Goal: Task Accomplishment & Management: Contribute content

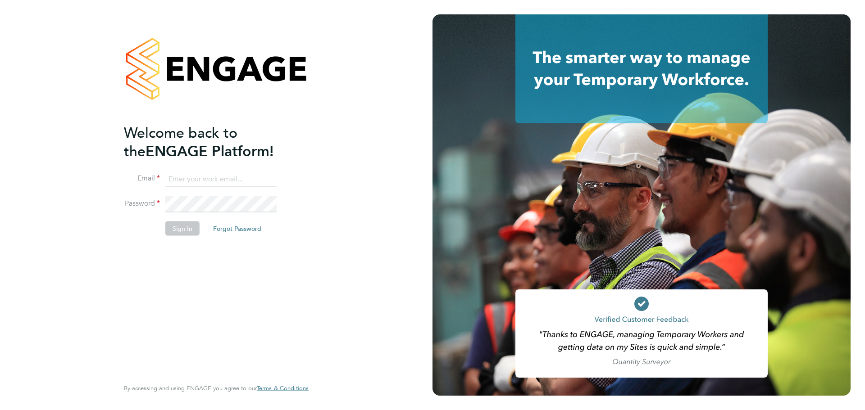
type input "[PERSON_NAME][EMAIL_ADDRESS][PERSON_NAME][DOMAIN_NAME]"
click at [189, 235] on li "Sign In Forgot Password" at bounding box center [212, 233] width 176 height 23
click at [190, 231] on button "Sign In" at bounding box center [182, 229] width 34 height 14
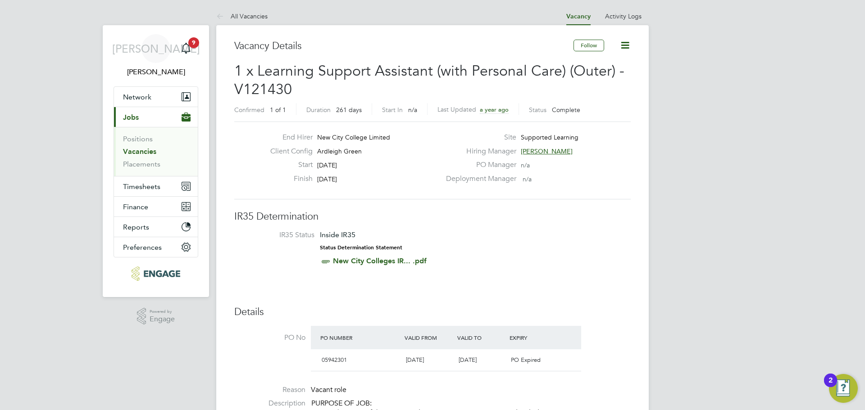
click at [140, 153] on link "Vacancies" at bounding box center [139, 151] width 33 height 9
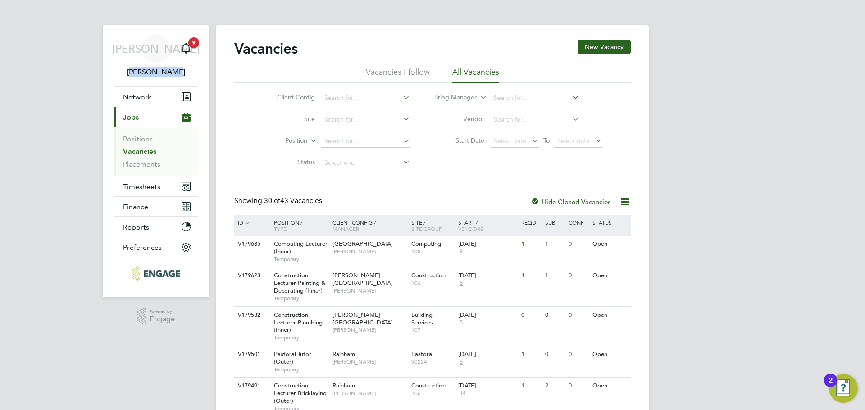
drag, startPoint x: 177, startPoint y: 78, endPoint x: 113, endPoint y: 58, distance: 67.8
click at [113, 58] on app-nav-sections-wrapper "JA Jerin Aktar Notifications 9 Applications: Network Team Members Businesses Si…" at bounding box center [156, 161] width 106 height 272
click at [130, 72] on span "[PERSON_NAME]" at bounding box center [155, 72] width 85 height 11
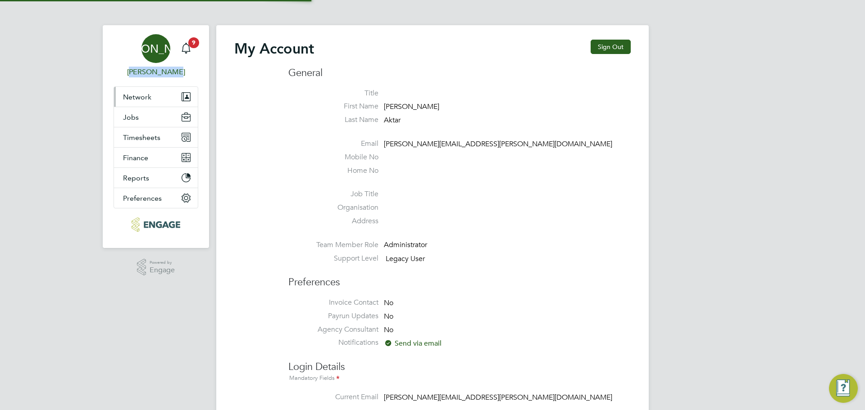
type input "jerin.aktar@morganhunt.com"
click at [56, 78] on div "JA Jerin Aktar Notifications 9 Applications: Network Team Members Businesses Si…" at bounding box center [432, 395] width 865 height 791
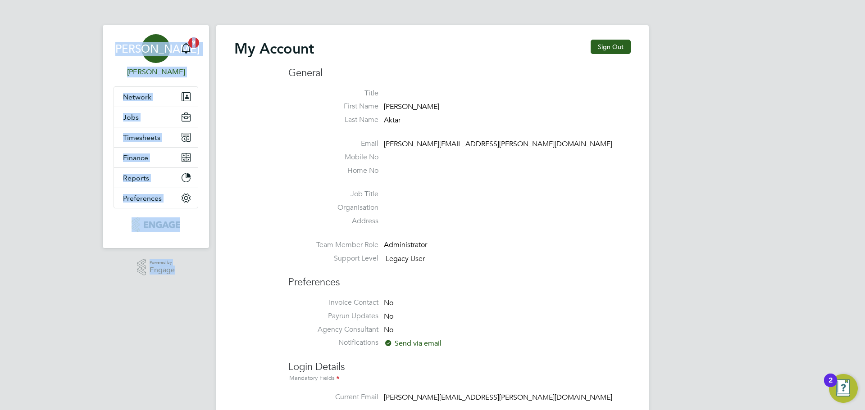
drag, startPoint x: 103, startPoint y: 26, endPoint x: 185, endPoint y: 273, distance: 260.3
click at [185, 273] on app-navbar "JA Jerin Aktar Notifications 9 Applications: Network Team Members Businesses Si…" at bounding box center [156, 156] width 106 height 262
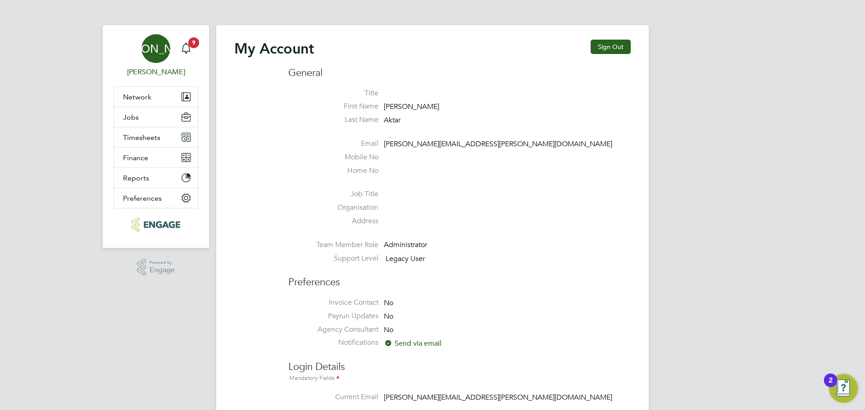
click at [184, 276] on div ".st0{fill:#C0C1C2;} Powered by Engage" at bounding box center [156, 267] width 106 height 39
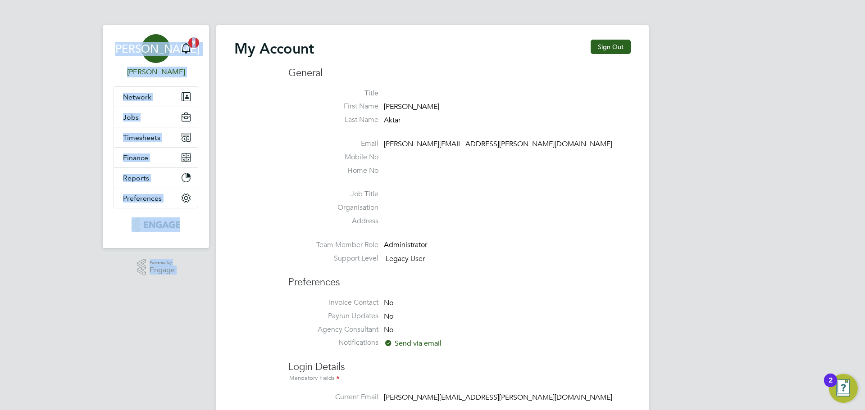
drag, startPoint x: 101, startPoint y: 23, endPoint x: 128, endPoint y: 33, distance: 28.4
click at [128, 33] on div "JA Jerin Aktar Notifications 9 Applications: Network Team Members Businesses Si…" at bounding box center [432, 395] width 865 height 791
click at [111, 35] on app-nav-sections-wrapper "JA Jerin Aktar Notifications 9 Applications: Network Team Members Businesses Si…" at bounding box center [156, 136] width 106 height 223
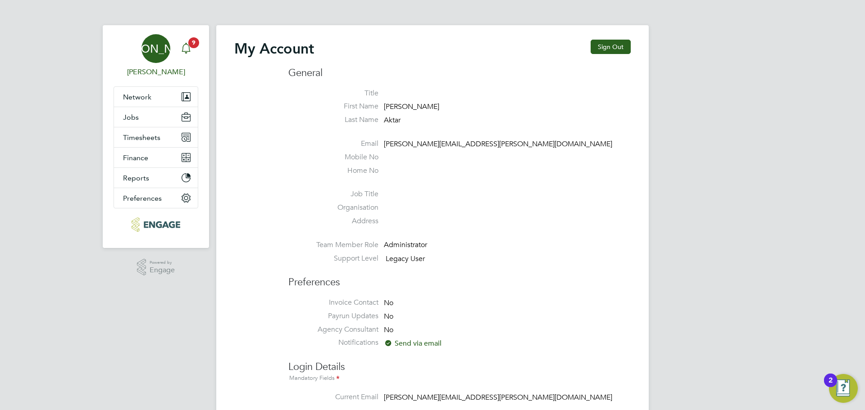
click at [192, 56] on div "Main navigation" at bounding box center [186, 49] width 18 height 18
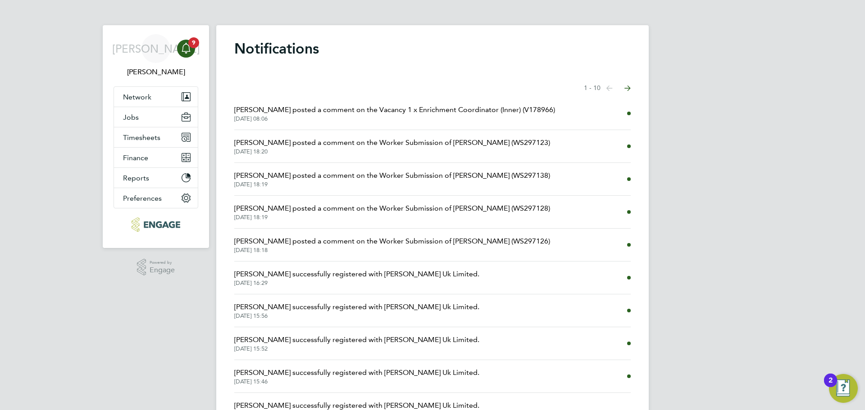
click at [305, 115] on span "Danielle Page posted a comment on the Vacancy 1 x Enrichment Coordinator (Inner…" at bounding box center [394, 109] width 321 height 11
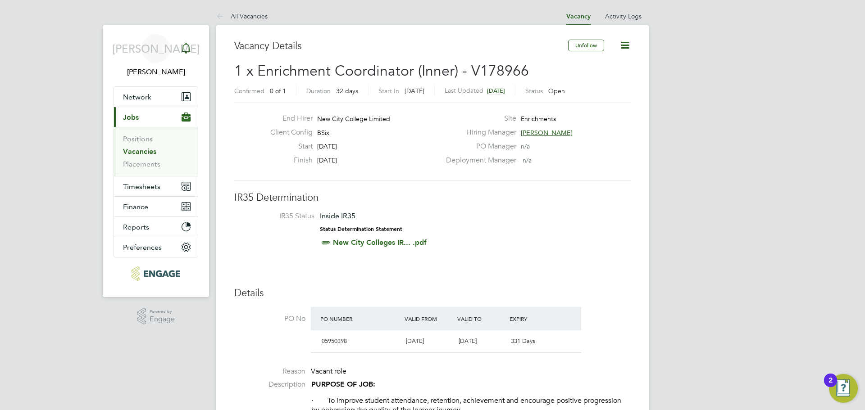
click at [191, 50] on icon "Main navigation" at bounding box center [186, 48] width 11 height 11
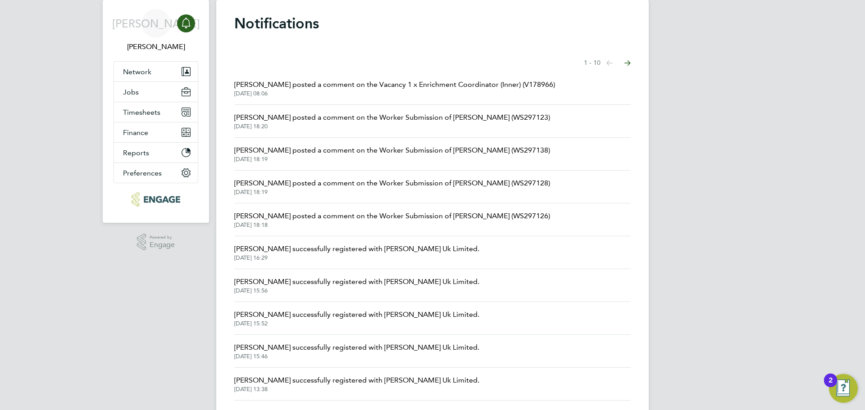
scroll to position [48, 0]
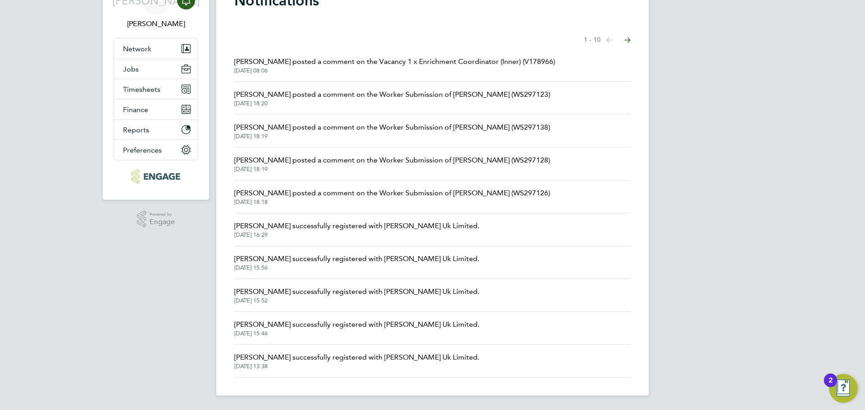
click at [612, 40] on icon "Select page of notifications list" at bounding box center [609, 39] width 6 height 5
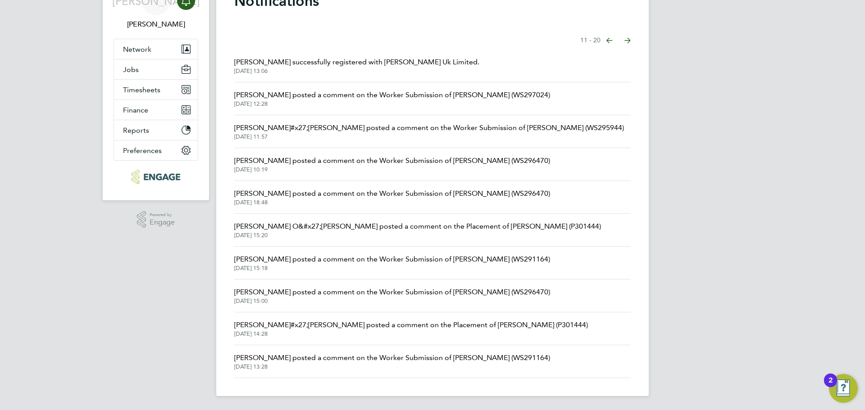
scroll to position [48, 0]
click at [322, 217] on li "Roslyn O&#x27;Garro posted a comment on the Placement of Charmaine Mclennon (P3…" at bounding box center [432, 229] width 396 height 33
click at [154, 46] on button "Network" at bounding box center [156, 49] width 84 height 20
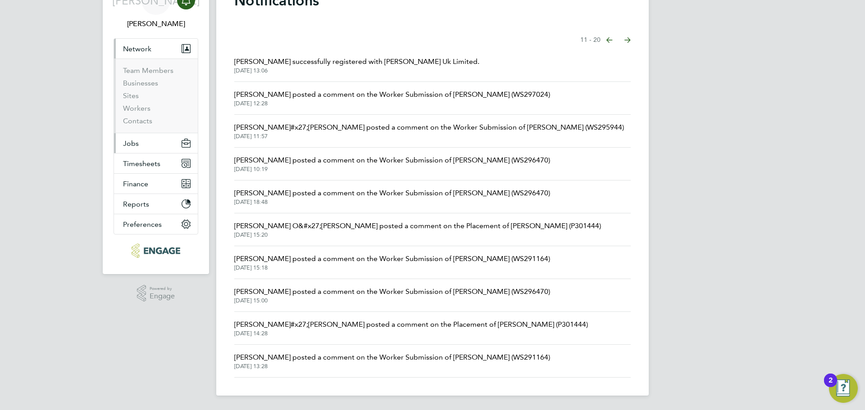
click at [133, 138] on button "Jobs" at bounding box center [156, 143] width 84 height 20
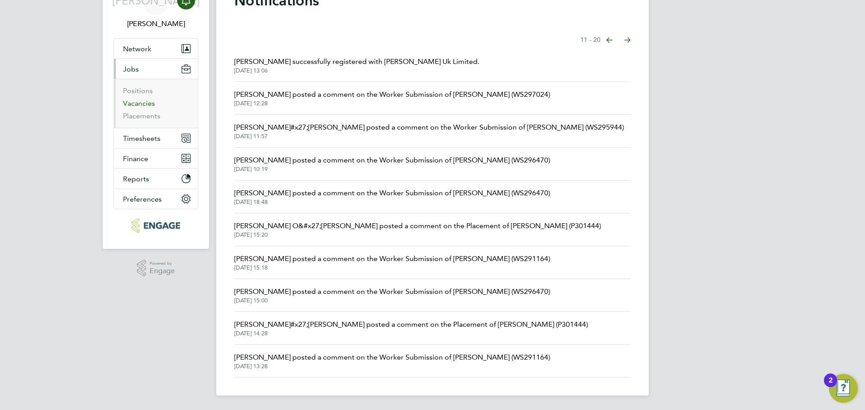
click at [148, 104] on link "Vacancies" at bounding box center [139, 103] width 32 height 9
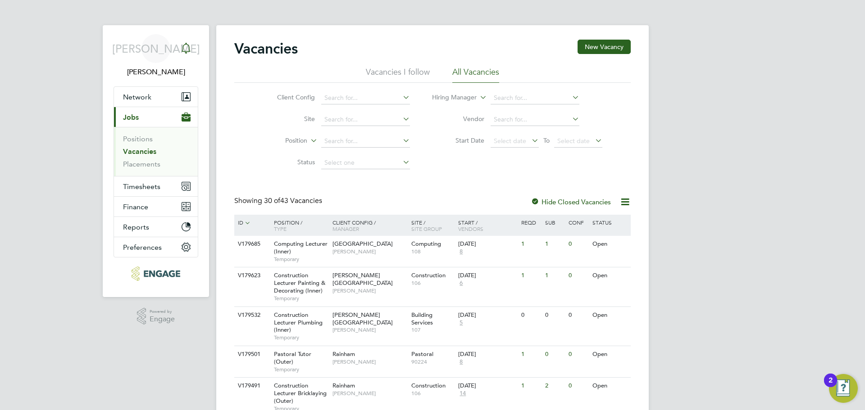
click at [191, 49] on div "Main navigation" at bounding box center [186, 49] width 18 height 18
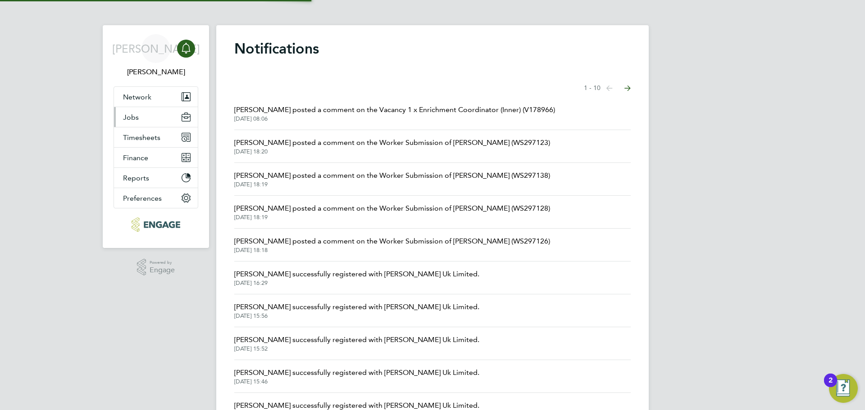
click at [147, 112] on button "Jobs" at bounding box center [156, 117] width 84 height 20
click at [148, 120] on button "Jobs" at bounding box center [156, 117] width 84 height 20
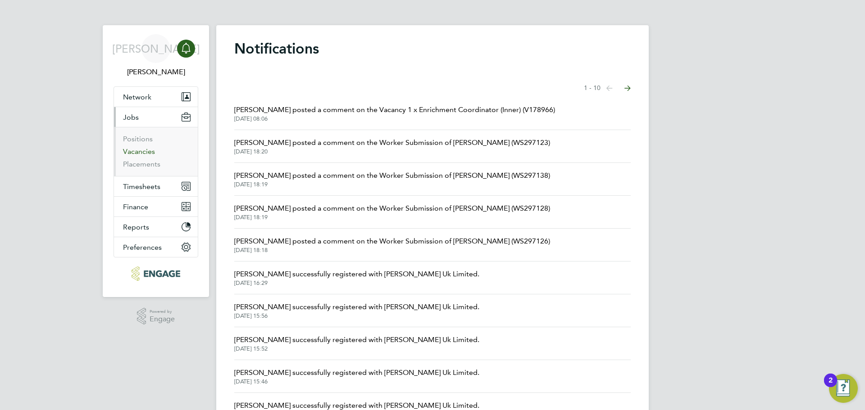
click at [135, 150] on link "Vacancies" at bounding box center [139, 151] width 32 height 9
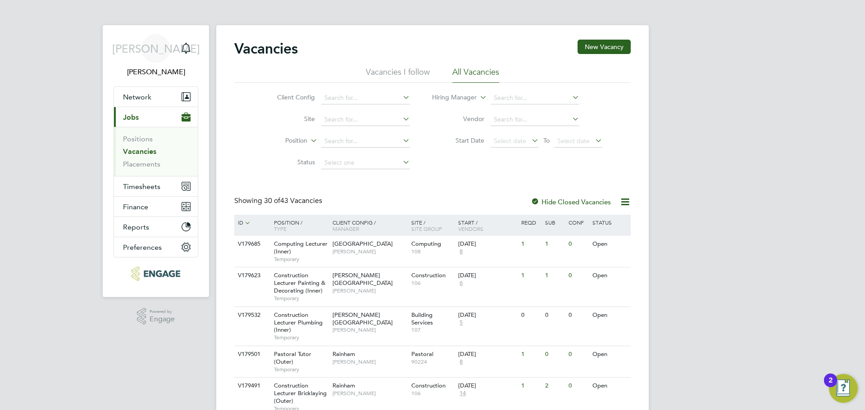
click at [192, 59] on link "Notifications" at bounding box center [186, 48] width 18 height 29
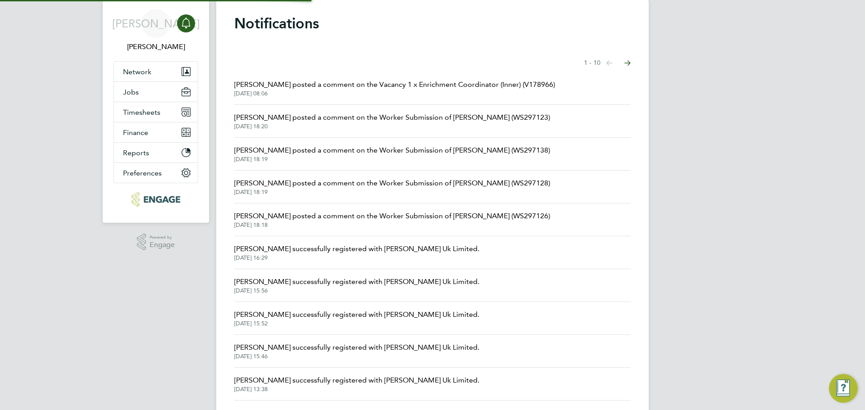
scroll to position [48, 0]
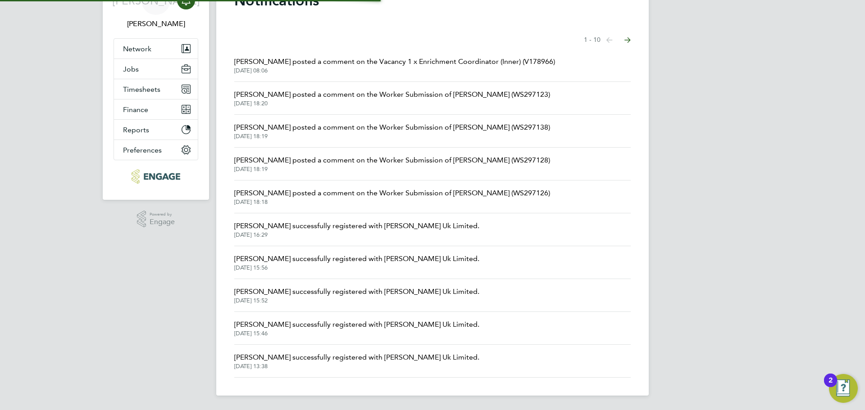
click at [627, 36] on button "Next page" at bounding box center [627, 40] width 18 height 18
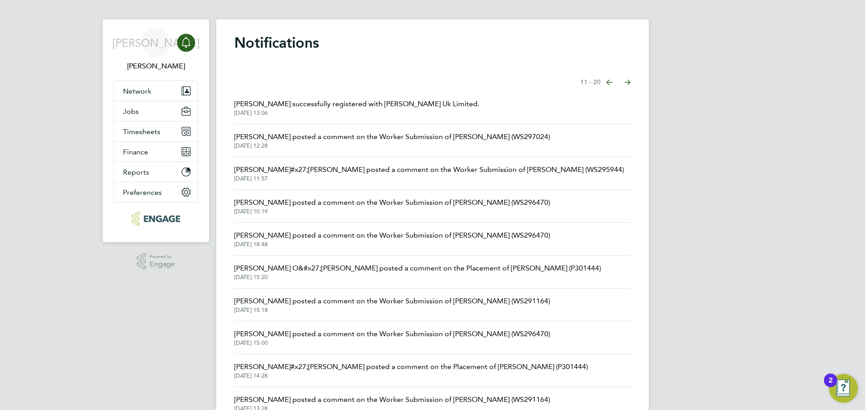
scroll to position [45, 0]
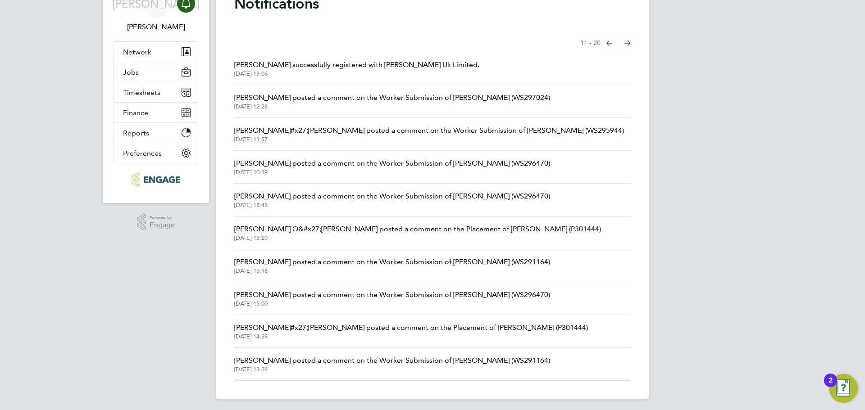
click at [290, 234] on span "Roslyn O&#x27;Garro posted a comment on the Placement of Charmaine Mclennon (P3…" at bounding box center [417, 229] width 367 height 11
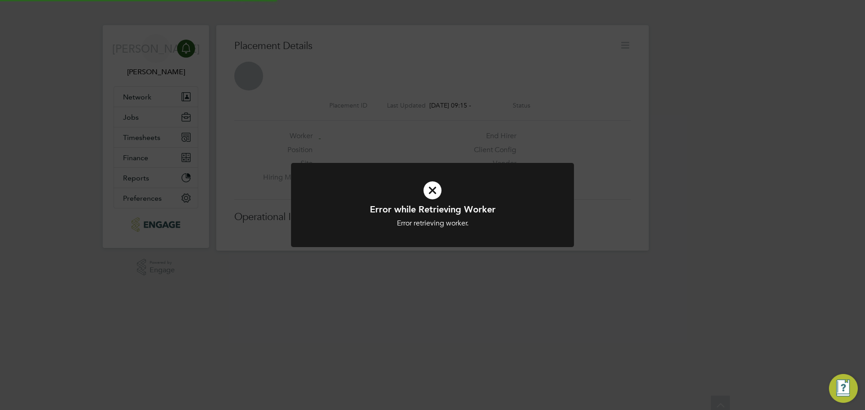
scroll to position [14, 178]
click at [437, 194] on icon at bounding box center [432, 190] width 234 height 35
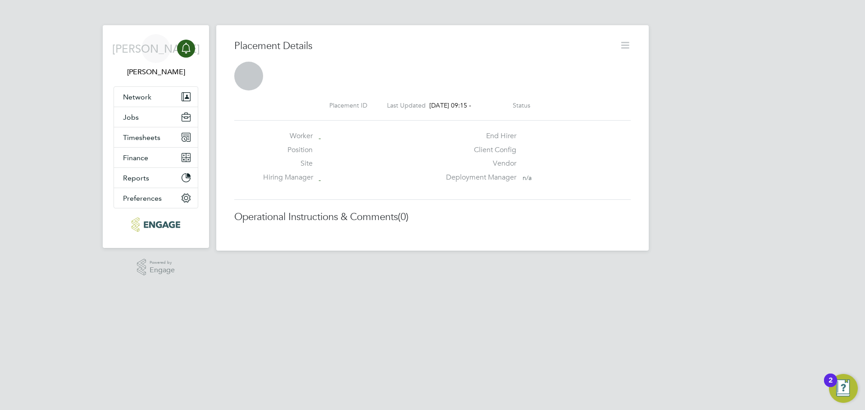
click at [186, 54] on svg-icon "Main navigation" at bounding box center [186, 48] width 11 height 11
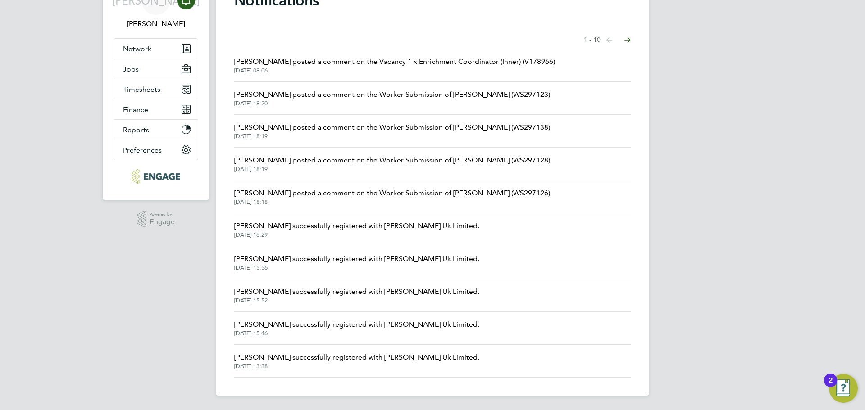
drag, startPoint x: 630, startPoint y: 36, endPoint x: 622, endPoint y: 38, distance: 7.4
click at [630, 36] on button "Next page" at bounding box center [627, 40] width 18 height 18
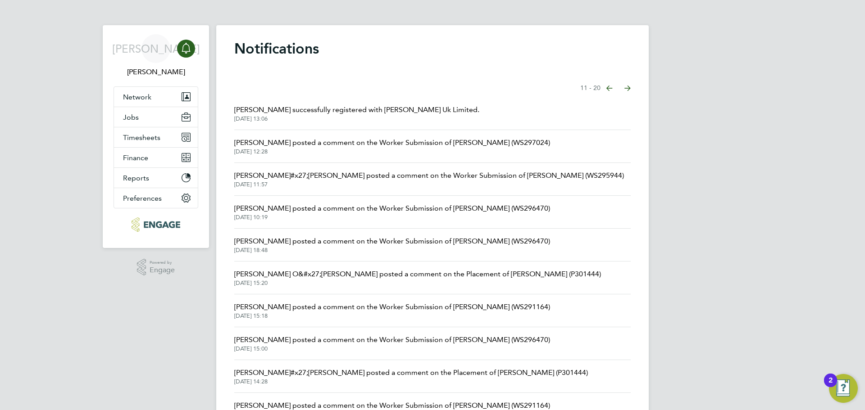
click at [269, 276] on span "Roslyn O&#x27;Garro posted a comment on the Placement of Charmaine Mclennon (P3…" at bounding box center [417, 274] width 367 height 11
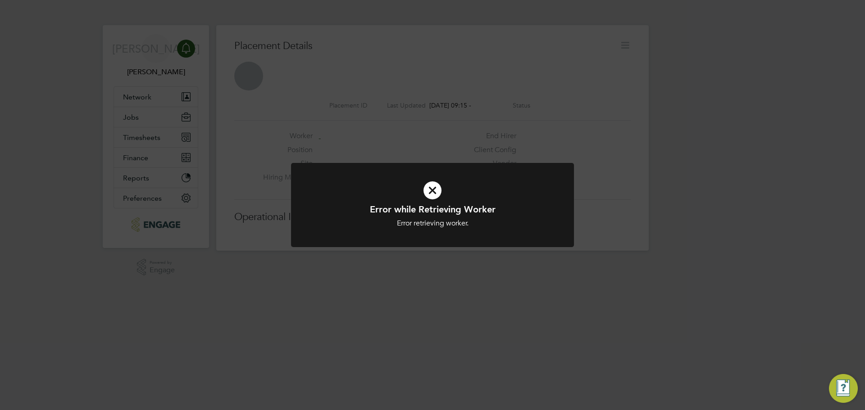
drag, startPoint x: 517, startPoint y: 210, endPoint x: 365, endPoint y: 98, distance: 188.8
click at [516, 209] on h1 "Error while Retrieving Worker" at bounding box center [432, 210] width 234 height 12
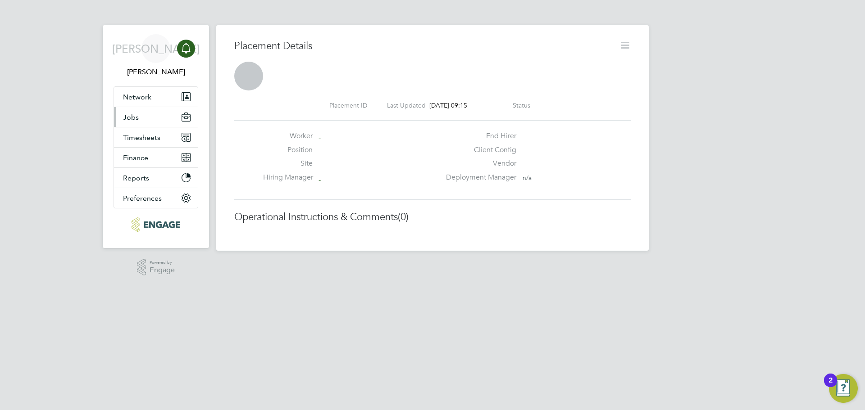
click at [153, 111] on button "Jobs" at bounding box center [156, 117] width 84 height 20
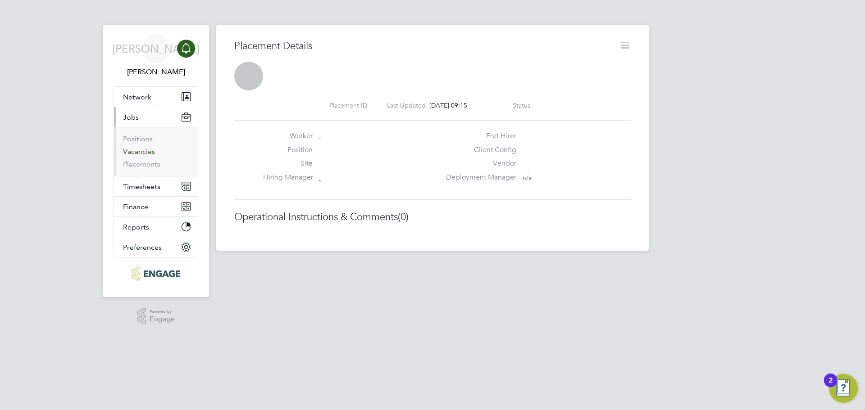
click at [134, 152] on link "Vacancies" at bounding box center [139, 151] width 32 height 9
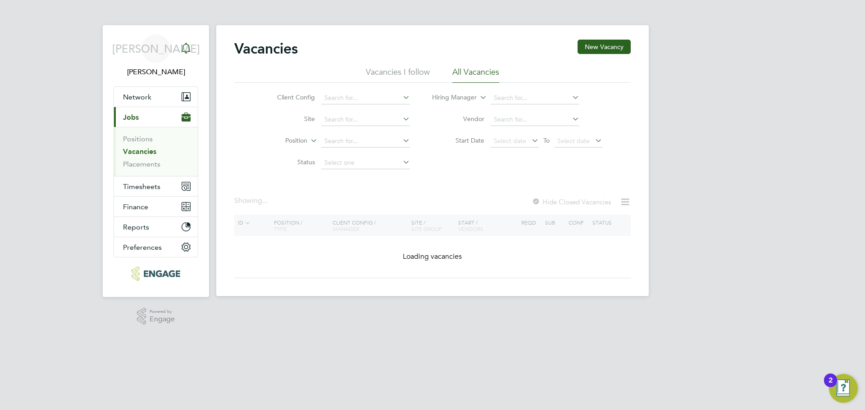
click at [188, 47] on icon "Main navigation" at bounding box center [186, 48] width 11 height 11
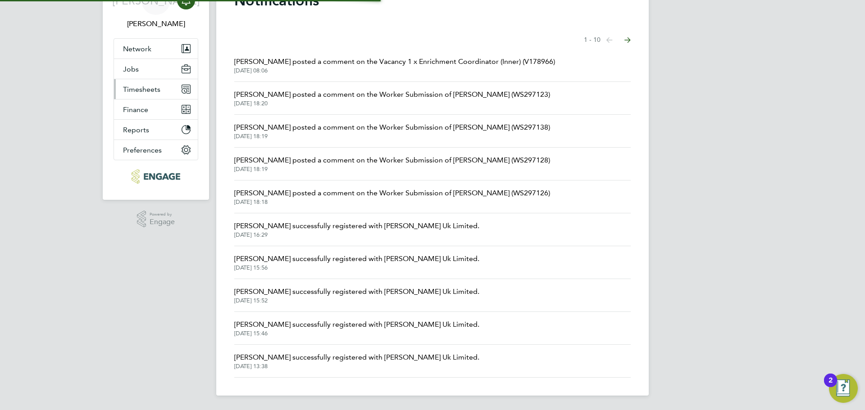
click at [136, 87] on span "Timesheets" at bounding box center [141, 89] width 37 height 9
click at [624, 36] on button "Next page" at bounding box center [627, 40] width 18 height 18
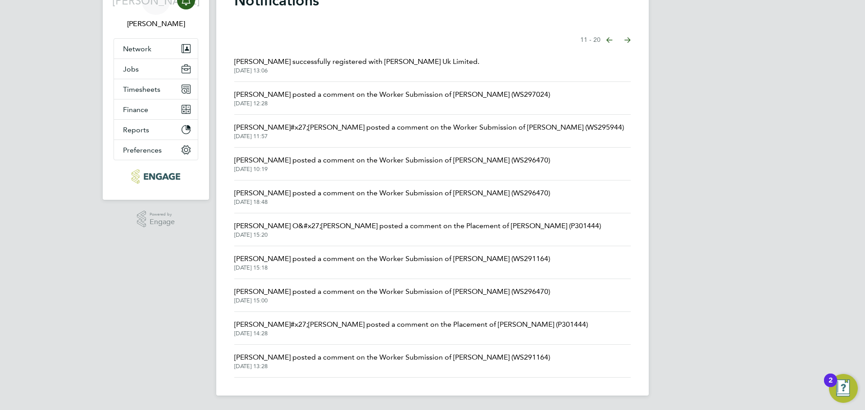
click at [430, 329] on span "Francesca O&#x27;Riordan posted a comment on the Placement of Charmaine Mclenno…" at bounding box center [410, 324] width 353 height 11
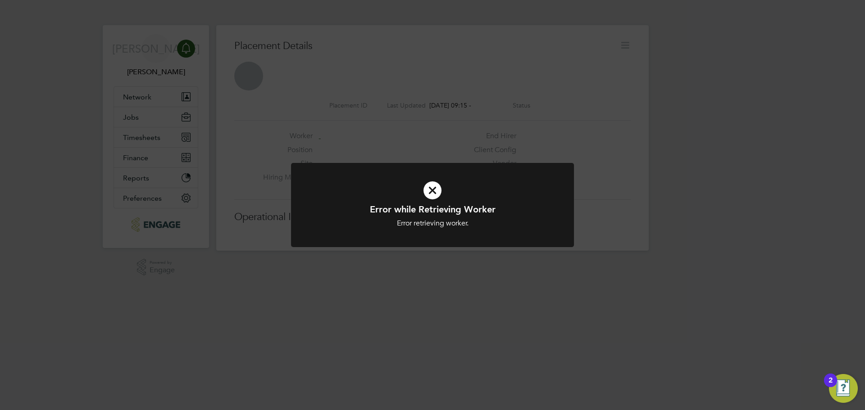
drag, startPoint x: 423, startPoint y: 183, endPoint x: 425, endPoint y: 18, distance: 165.3
click at [423, 173] on icon at bounding box center [432, 190] width 234 height 35
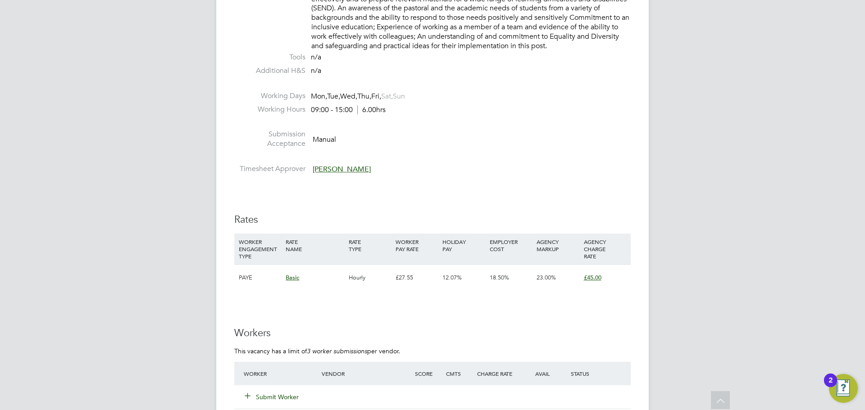
scroll to position [1362, 0]
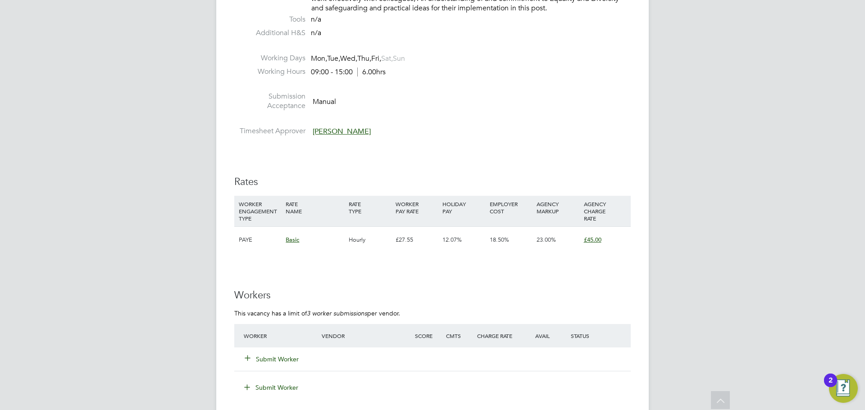
click at [274, 356] on button "Submit Worker" at bounding box center [272, 359] width 54 height 9
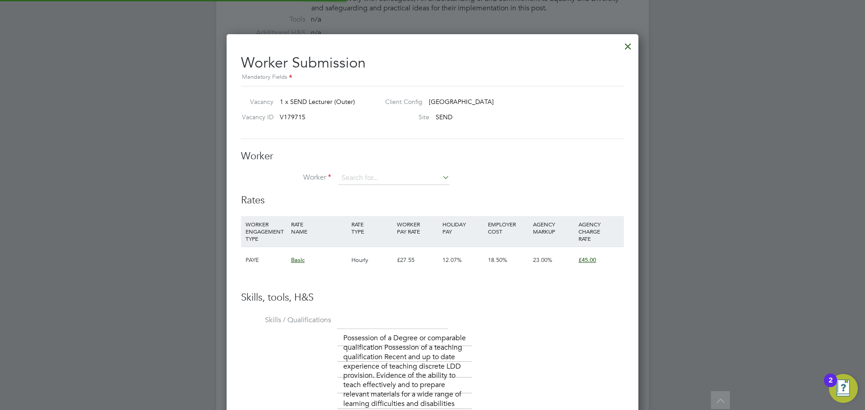
scroll to position [742, 412]
click at [394, 190] on li "Grace D avid" at bounding box center [394, 191] width 112 height 12
type input "[PERSON_NAME]"
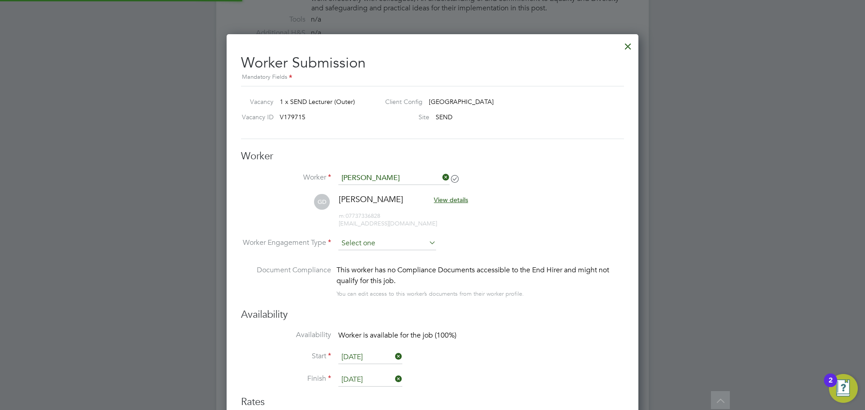
scroll to position [5, 5]
click at [372, 240] on input at bounding box center [387, 244] width 98 height 14
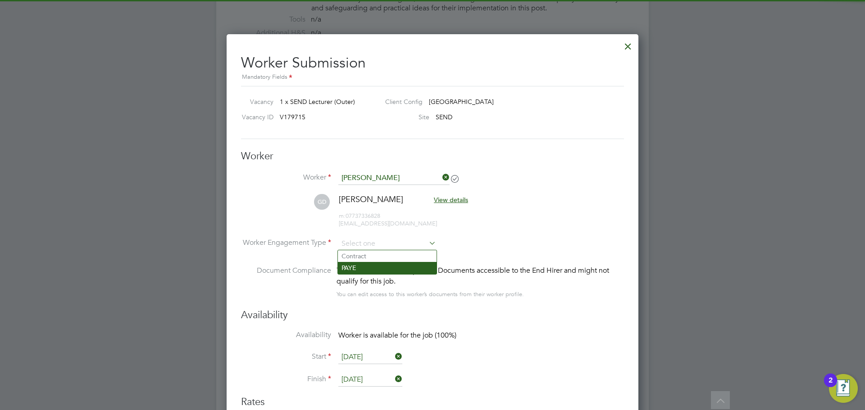
click at [366, 265] on li "PAYE" at bounding box center [387, 268] width 99 height 12
type input "PAYE"
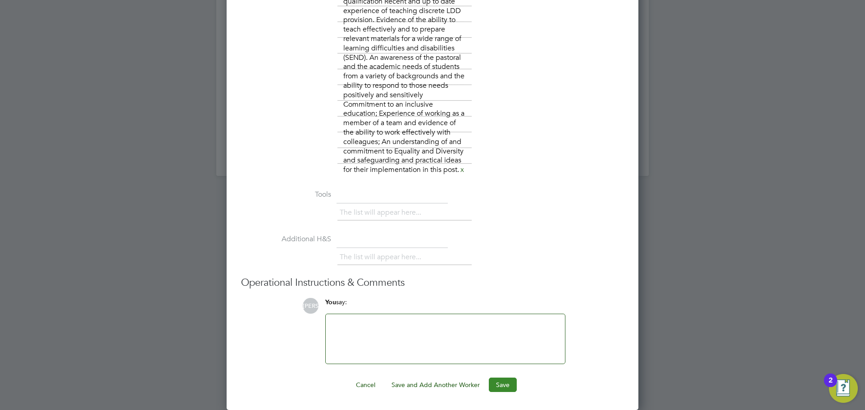
click at [510, 389] on button "Save" at bounding box center [503, 385] width 28 height 14
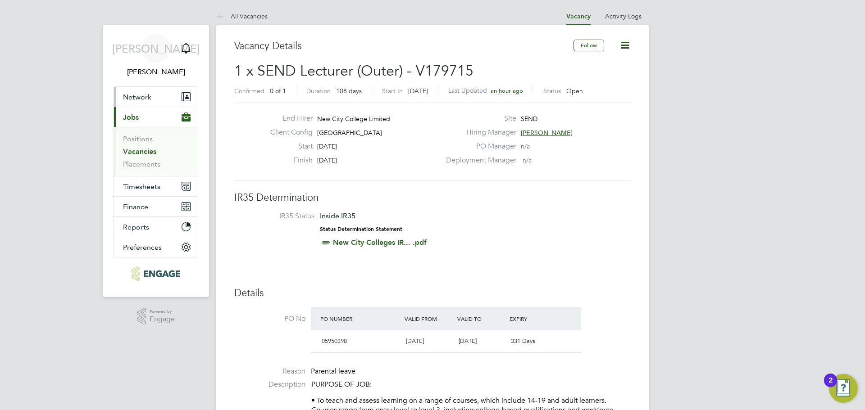
click at [151, 99] on button "Network" at bounding box center [156, 97] width 84 height 20
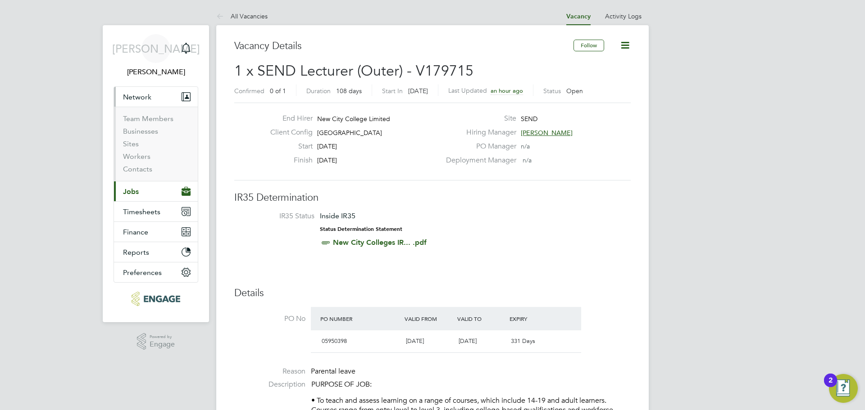
click at [137, 190] on span "Jobs" at bounding box center [131, 191] width 16 height 9
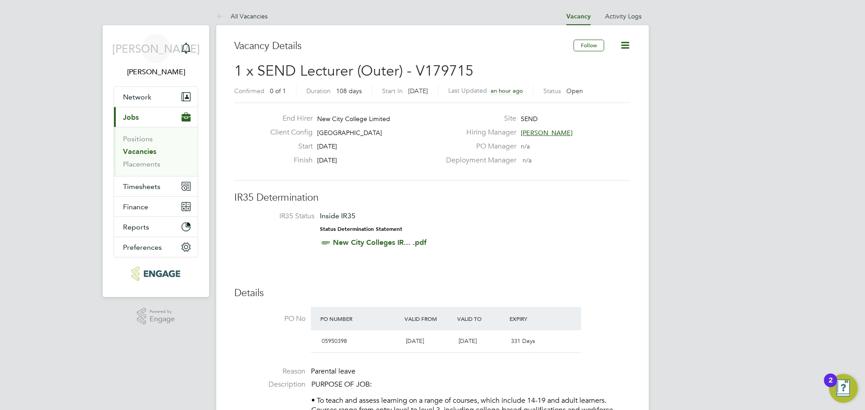
click at [140, 169] on ul "Positions Vacancies Placements" at bounding box center [156, 151] width 84 height 49
click at [144, 167] on link "Placements" at bounding box center [141, 164] width 37 height 9
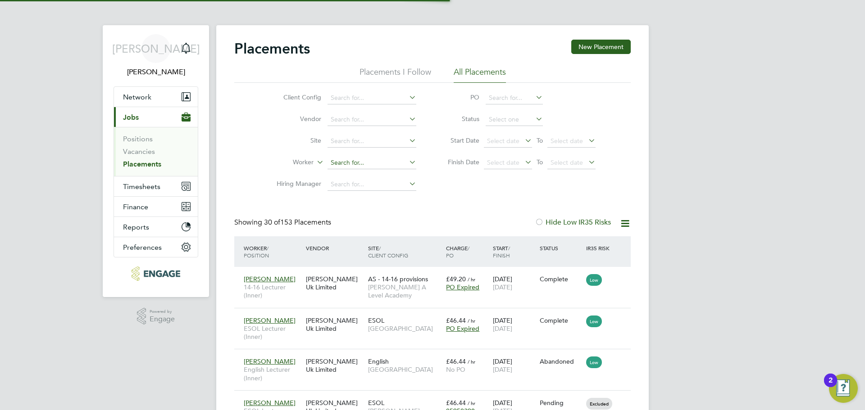
click at [360, 163] on input at bounding box center [371, 163] width 89 height 13
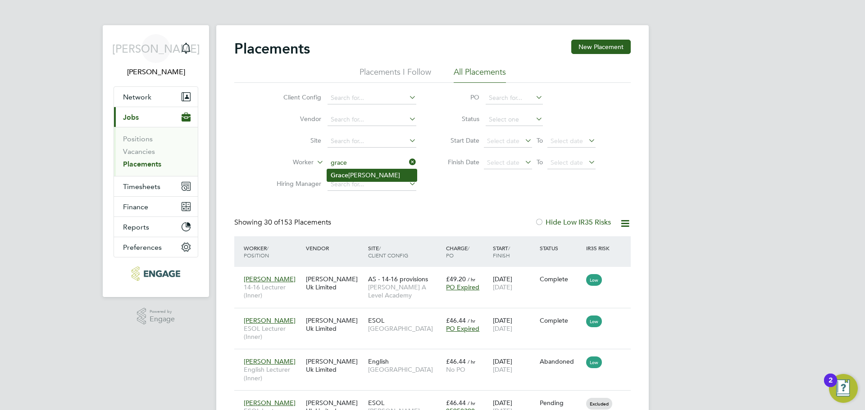
click at [367, 178] on li "Grace David" at bounding box center [372, 175] width 90 height 12
type input "[PERSON_NAME]"
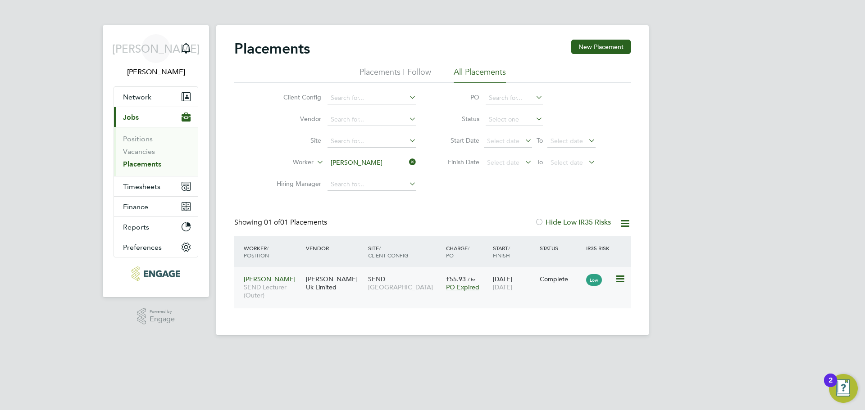
click at [388, 291] on span "[GEOGRAPHIC_DATA]" at bounding box center [404, 287] width 73 height 8
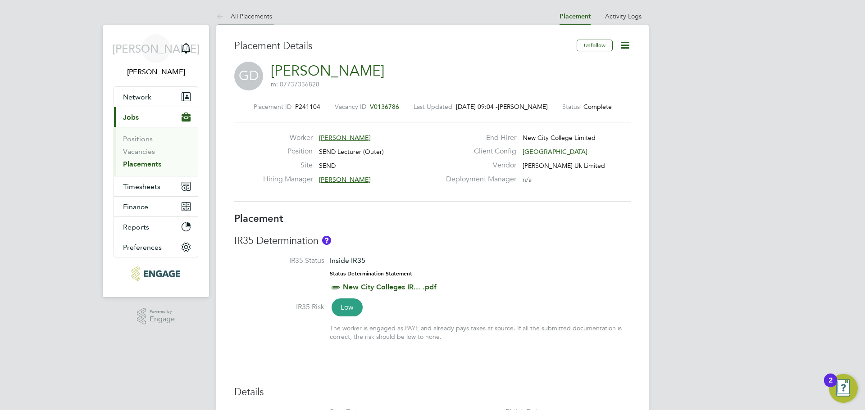
click at [253, 18] on link "All Placements" at bounding box center [244, 16] width 56 height 8
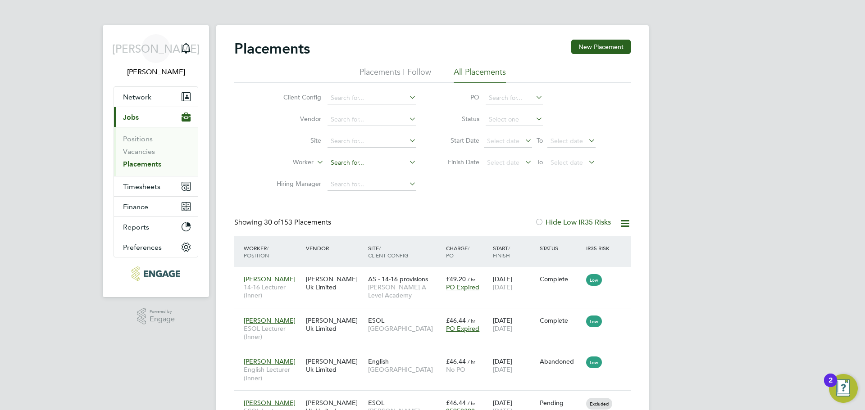
click at [357, 167] on input at bounding box center [371, 163] width 89 height 13
click at [377, 177] on li "Grace David" at bounding box center [372, 175] width 90 height 12
type input "[PERSON_NAME]"
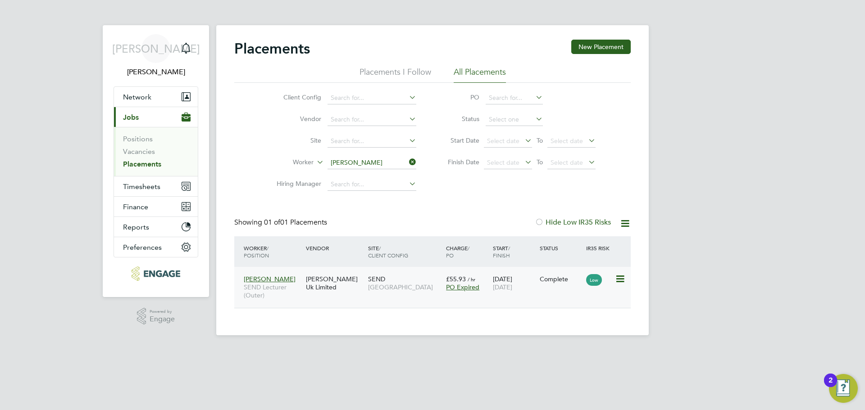
click at [337, 289] on div "[PERSON_NAME] Uk Limited" at bounding box center [335, 283] width 62 height 25
click at [192, 53] on div "Main navigation" at bounding box center [186, 49] width 18 height 18
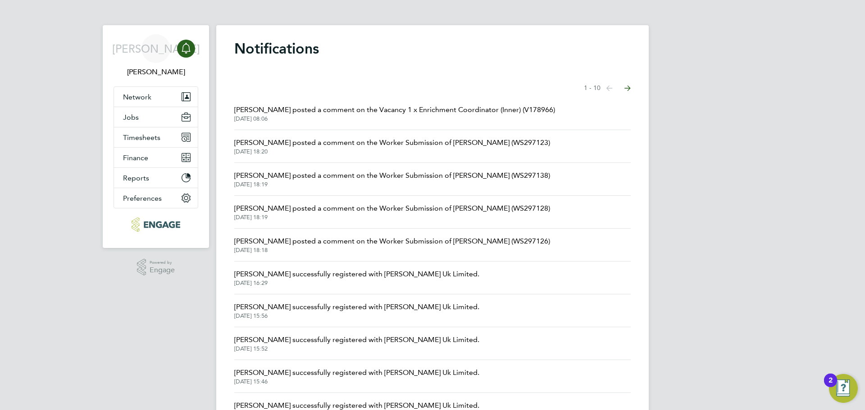
click at [441, 213] on span "Clair Windsor posted a comment on the Worker Submission of Frances Hughes (WS29…" at bounding box center [392, 208] width 316 height 11
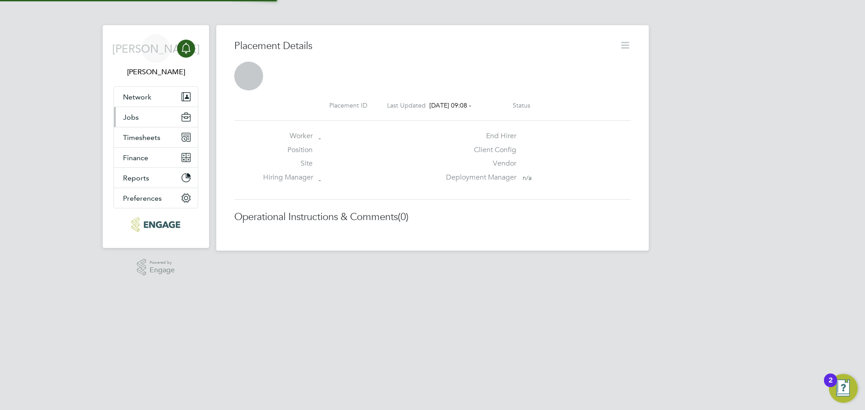
scroll to position [14, 178]
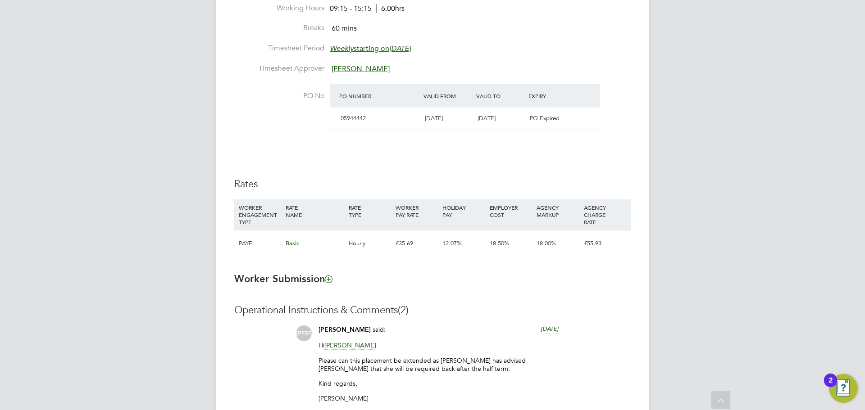
scroll to position [630, 0]
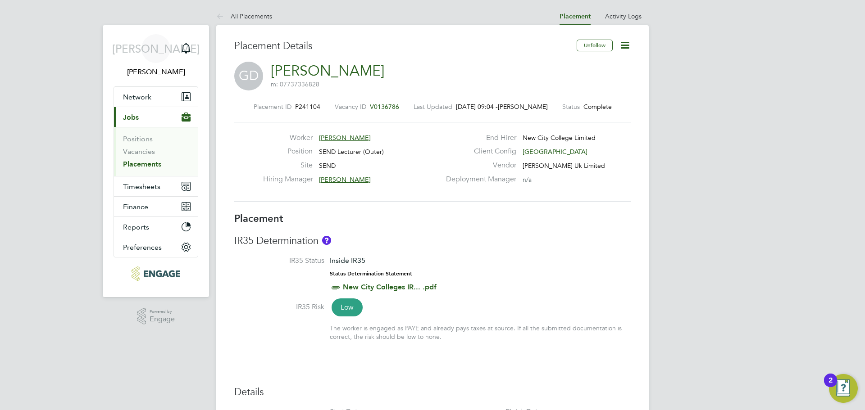
click at [314, 109] on span "P241104" at bounding box center [307, 107] width 25 height 8
drag, startPoint x: 320, startPoint y: 104, endPoint x: 298, endPoint y: 110, distance: 23.3
click at [298, 110] on div "Placement ID P241104" at bounding box center [287, 107] width 67 height 8
click at [394, 106] on span "V0136786" at bounding box center [384, 107] width 29 height 8
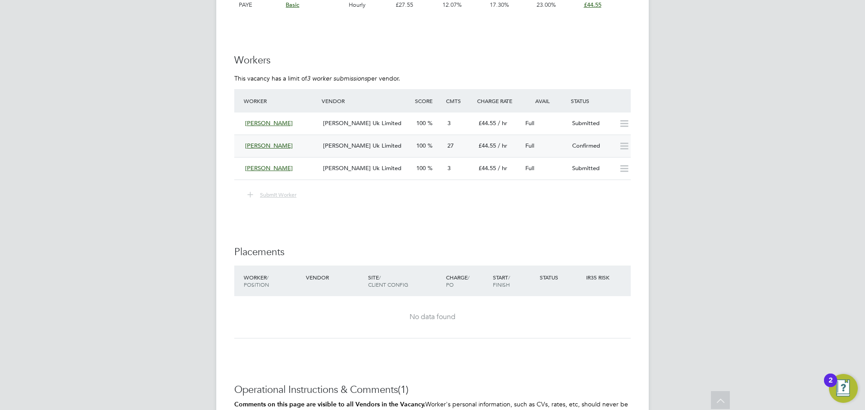
click at [358, 148] on span "[PERSON_NAME] Uk Limited" at bounding box center [362, 146] width 78 height 8
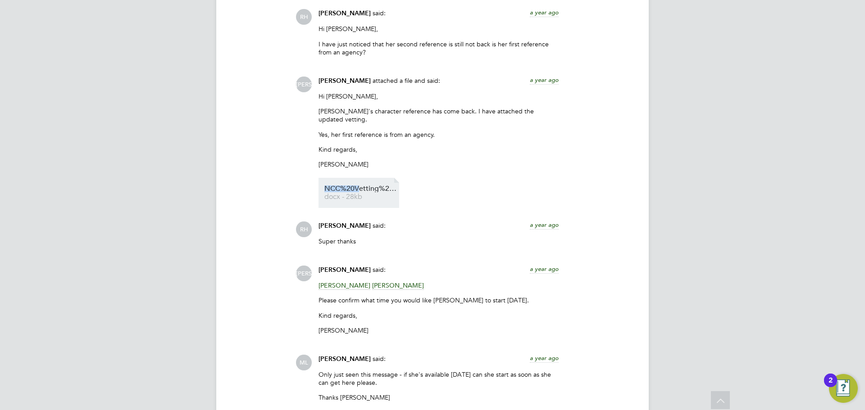
click at [357, 179] on li "NCC%20Vetting%20-%20Grace%20Bilolo%20Kabangu%20David%20Updated docx - 28kb" at bounding box center [358, 193] width 81 height 30
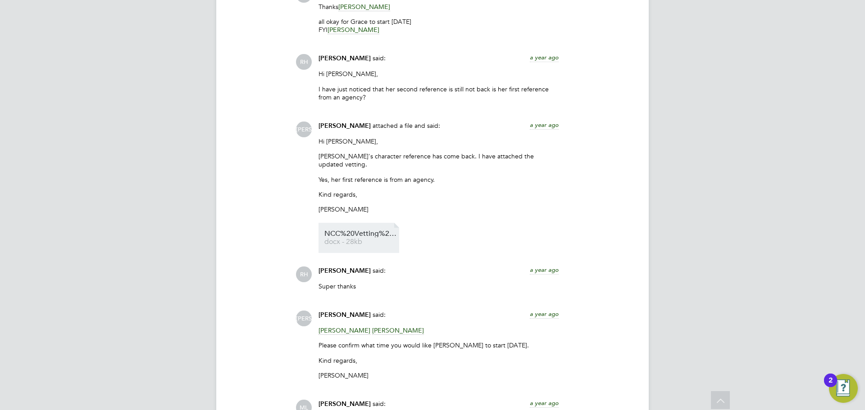
click at [375, 223] on li "NCC%20Vetting%20-%20Grace%20Bilolo%20Kabangu%20David%20Updated docx - 28kb" at bounding box center [358, 238] width 81 height 30
click at [359, 231] on span "NCC%20Vetting%20-%20Grace%20Bilolo%20Kabangu%20David%20Updated" at bounding box center [360, 234] width 72 height 7
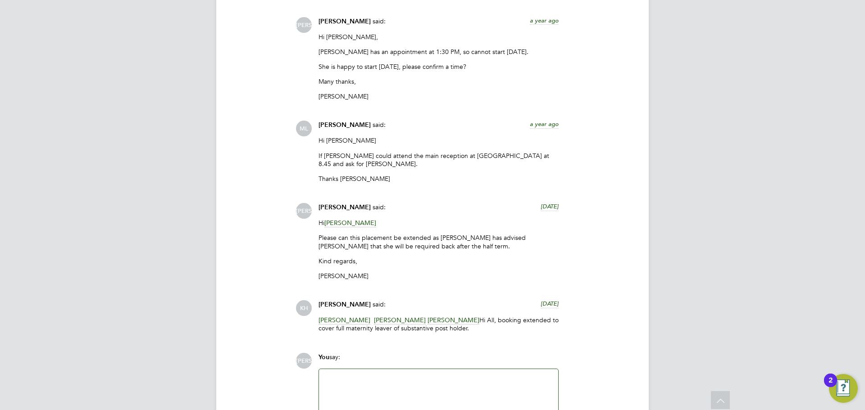
scroll to position [3314, 0]
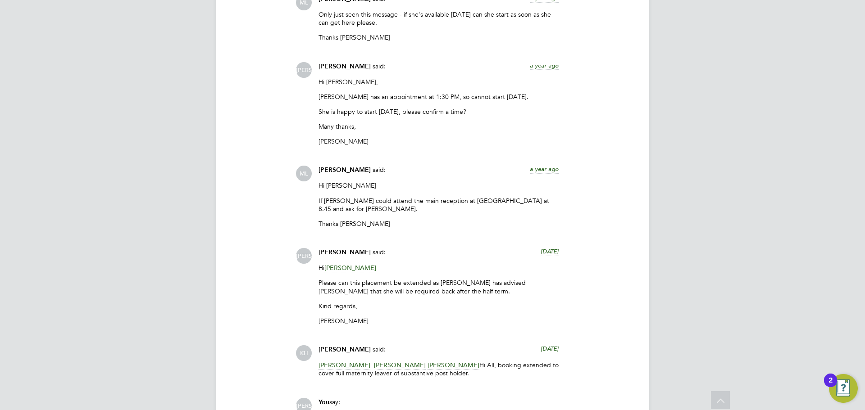
click at [555, 172] on div "Michelle Letch said: a year ago" at bounding box center [438, 174] width 240 height 16
click at [548, 165] on span "a year ago" at bounding box center [544, 169] width 29 height 8
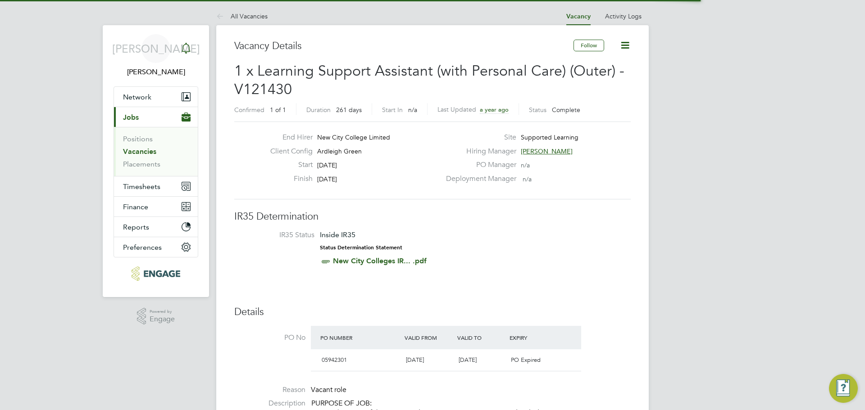
click at [189, 49] on icon "Main navigation" at bounding box center [186, 48] width 11 height 11
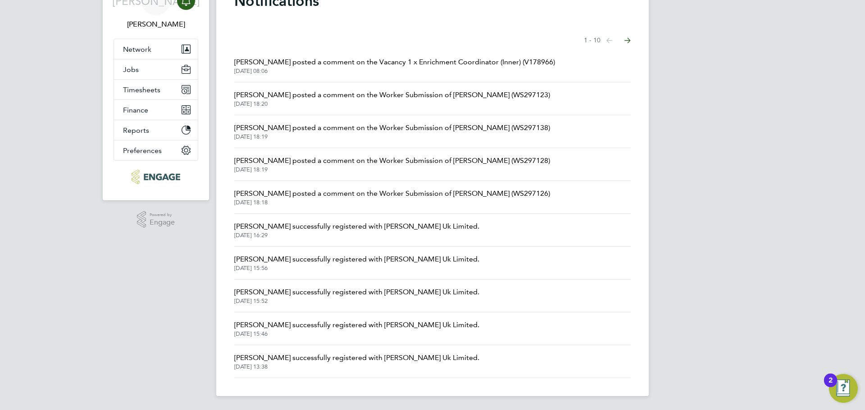
scroll to position [48, 0]
click at [633, 38] on button "Next page" at bounding box center [627, 40] width 18 height 18
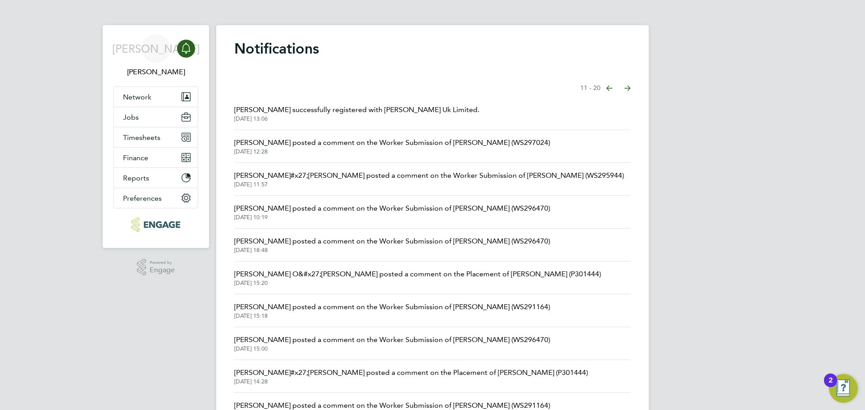
scroll to position [48, 0]
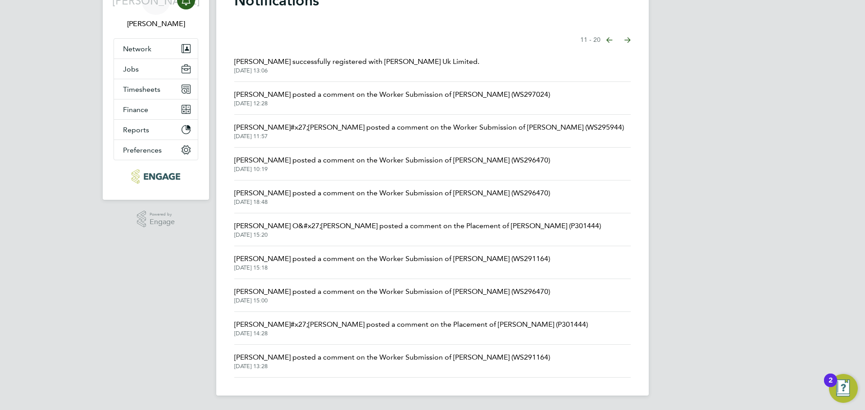
click at [334, 243] on li "Roslyn O&#x27;Garro posted a comment on the Placement of Charmaine Mclennon (P3…" at bounding box center [432, 229] width 396 height 33
click at [386, 221] on span "Roslyn O&#x27;Garro posted a comment on the Placement of Charmaine Mclennon (P3…" at bounding box center [417, 226] width 367 height 11
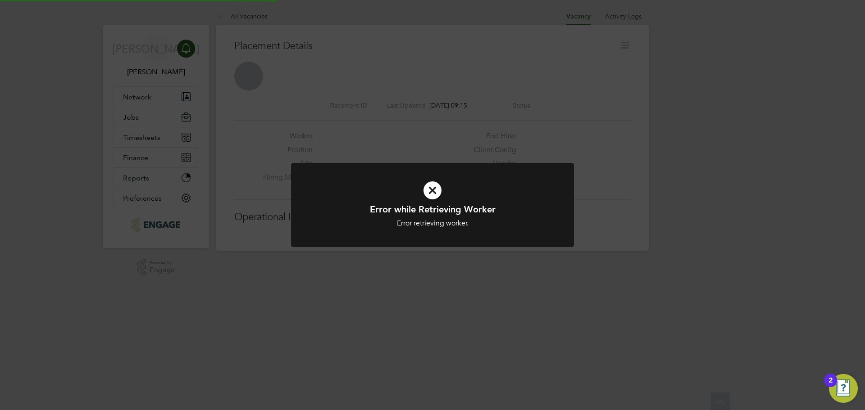
scroll to position [5, 5]
click at [557, 208] on div at bounding box center [432, 205] width 283 height 84
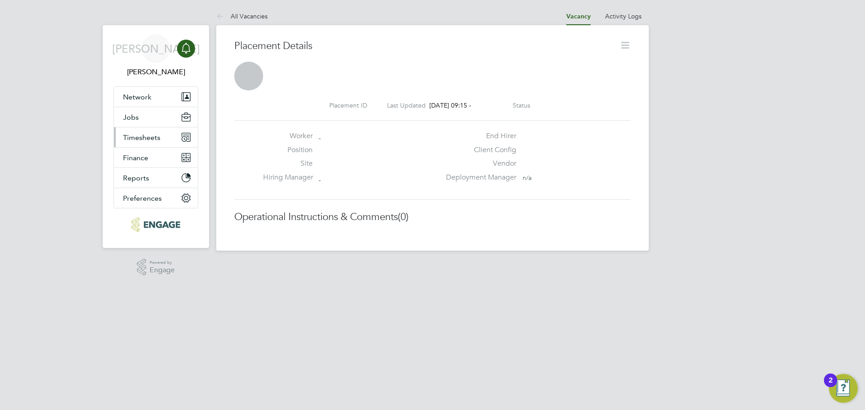
click at [140, 140] on span "Timesheets" at bounding box center [141, 137] width 37 height 9
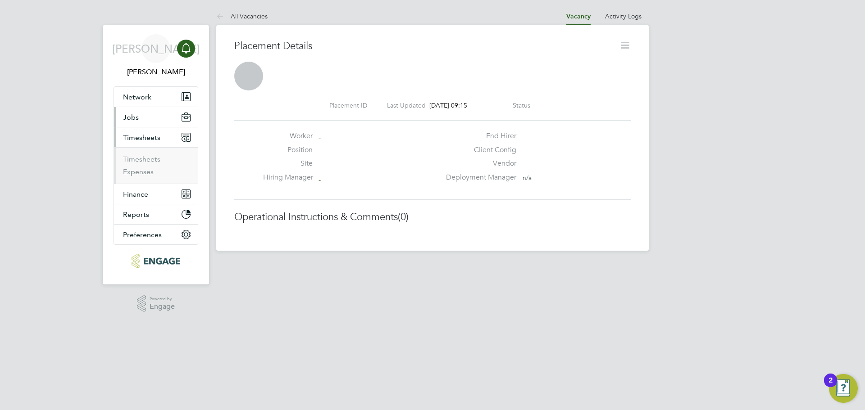
click at [158, 122] on button "Jobs" at bounding box center [156, 117] width 84 height 20
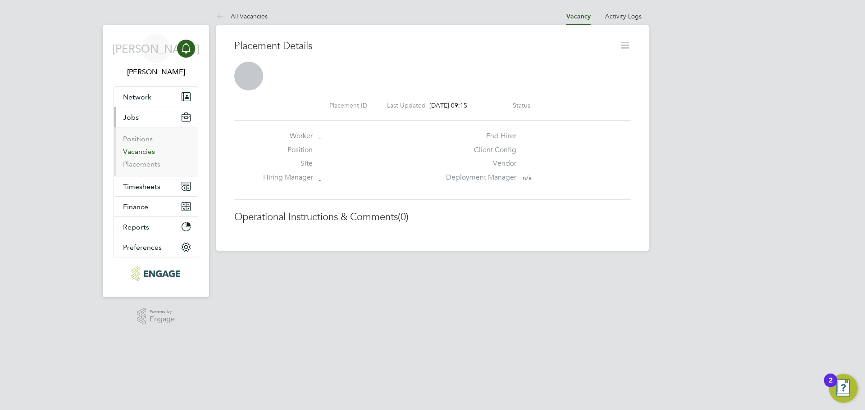
click at [138, 155] on link "Vacancies" at bounding box center [139, 151] width 32 height 9
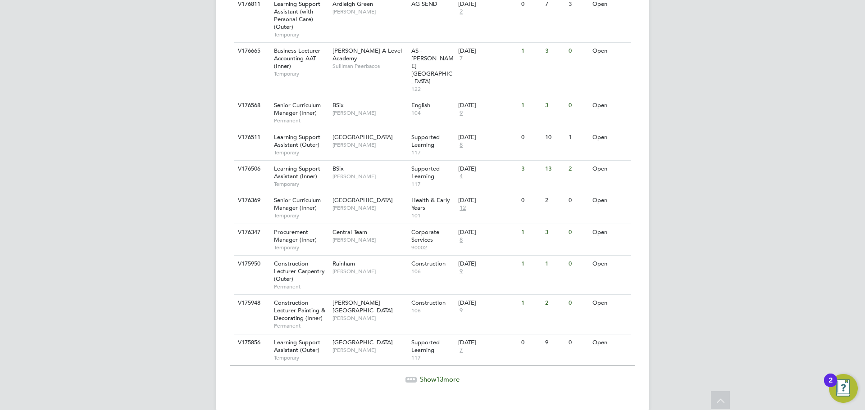
click at [443, 375] on span "13" at bounding box center [439, 379] width 7 height 9
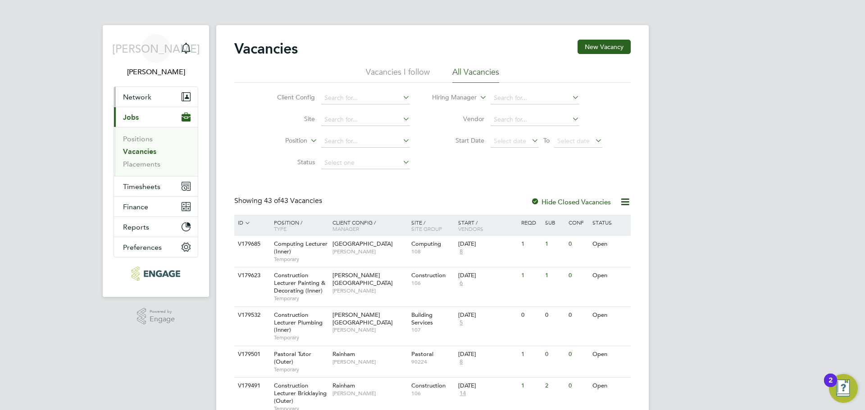
click at [172, 96] on button "Network" at bounding box center [156, 97] width 84 height 20
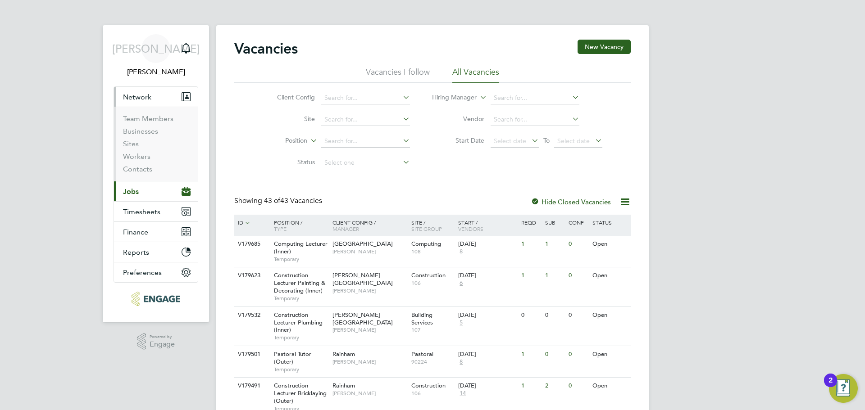
click at [133, 189] on span "Jobs" at bounding box center [131, 191] width 16 height 9
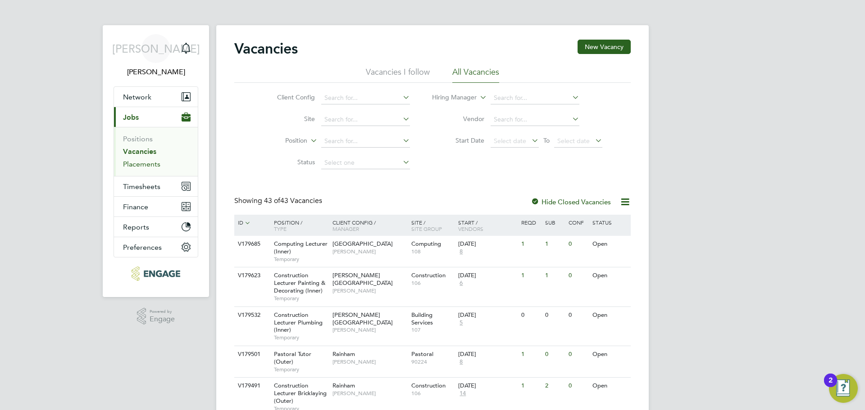
click at [138, 165] on link "Placements" at bounding box center [141, 164] width 37 height 9
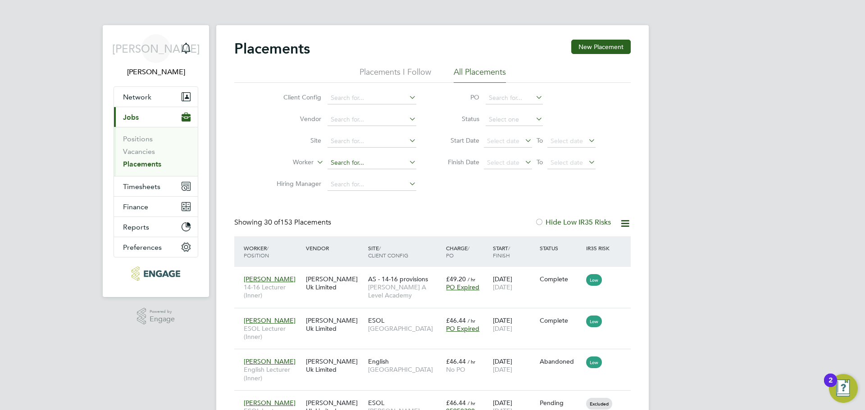
click at [364, 165] on input at bounding box center [371, 163] width 89 height 13
type input "charm"
click at [407, 162] on icon at bounding box center [407, 162] width 0 height 13
click at [385, 164] on input at bounding box center [371, 163] width 89 height 13
click at [362, 168] on input at bounding box center [371, 163] width 89 height 13
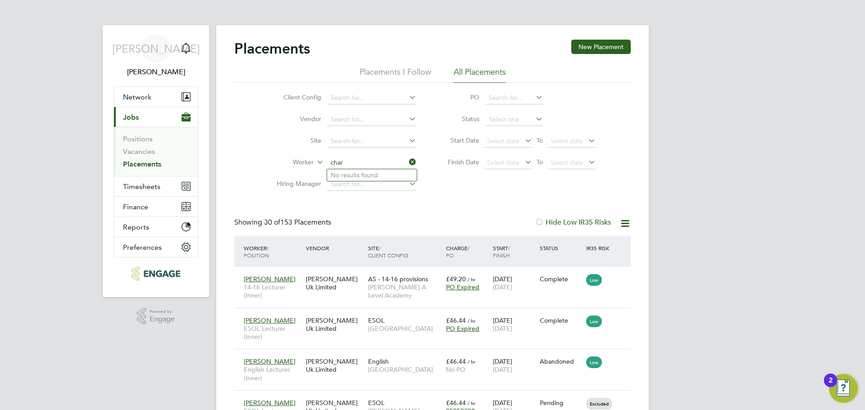
type input "char"
click at [407, 161] on icon at bounding box center [407, 162] width 0 height 13
drag, startPoint x: 382, startPoint y: 162, endPoint x: 320, endPoint y: 166, distance: 61.8
click at [375, 166] on input at bounding box center [371, 163] width 89 height 13
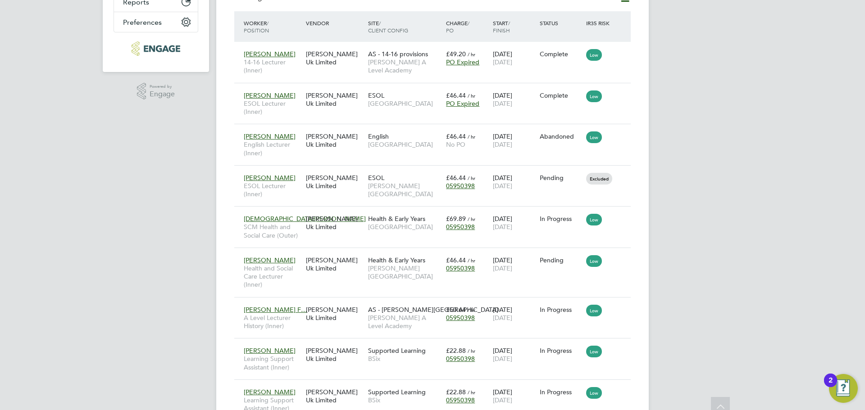
type input "charm"
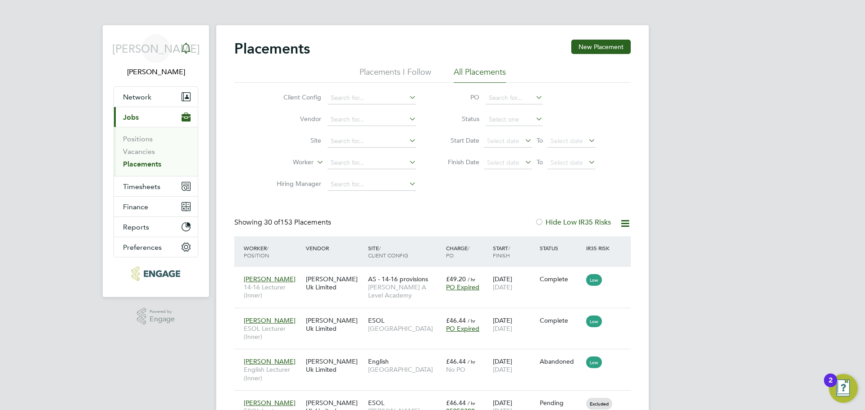
click at [182, 59] on link "Notifications" at bounding box center [186, 48] width 18 height 29
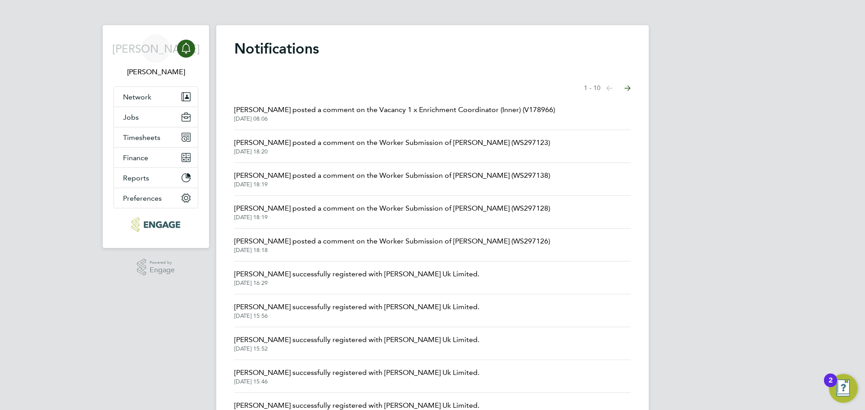
drag, startPoint x: 234, startPoint y: 41, endPoint x: 239, endPoint y: 37, distance: 6.1
click at [235, 33] on div "Notifications Showing items 1 - 10 items Previous page Next page Danielle Page …" at bounding box center [432, 234] width 432 height 419
click at [234, 47] on h1 "Notifications" at bounding box center [432, 49] width 396 height 18
drag, startPoint x: 99, startPoint y: 12, endPoint x: 228, endPoint y: 32, distance: 130.8
click at [228, 32] on div "JA Jerin Aktar Notifications Applications: Network Team Members Businesses Site…" at bounding box center [432, 229] width 865 height 458
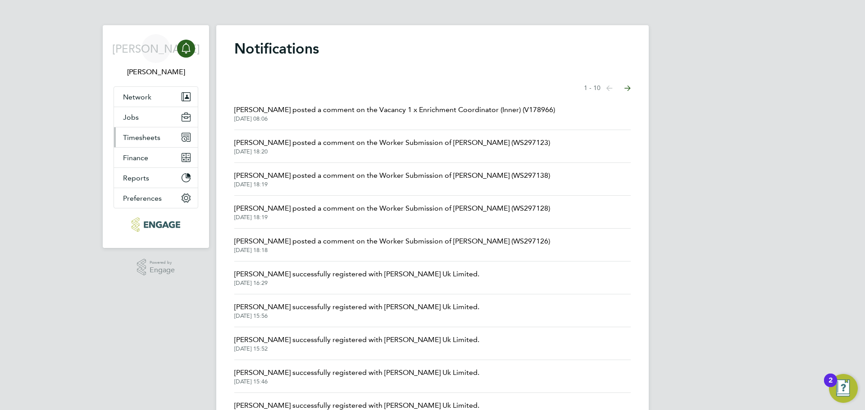
click at [159, 136] on span "Timesheets" at bounding box center [141, 137] width 37 height 9
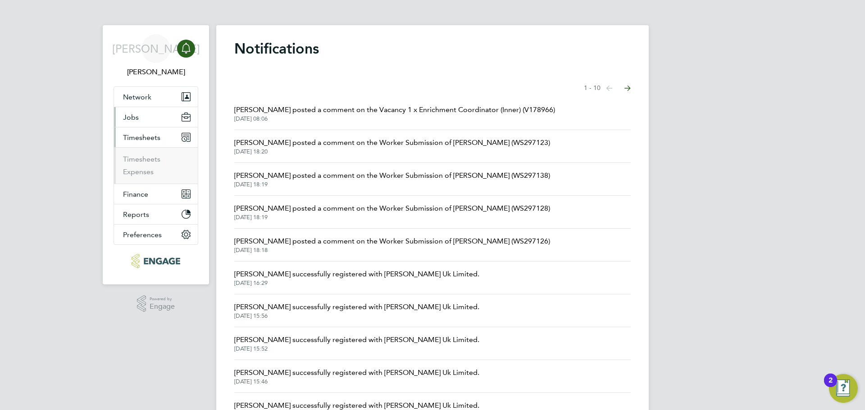
click at [158, 120] on button "Jobs" at bounding box center [156, 117] width 84 height 20
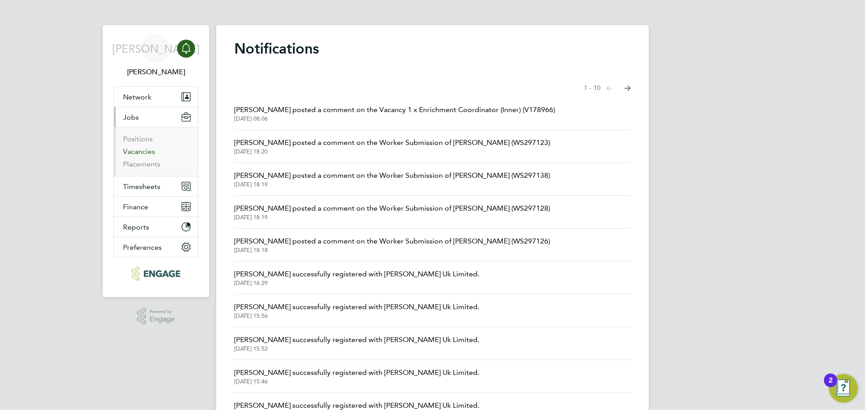
click at [145, 149] on link "Vacancies" at bounding box center [139, 151] width 32 height 9
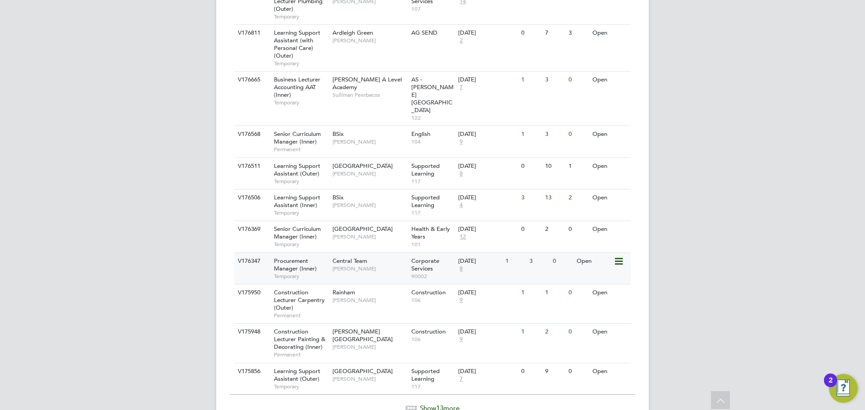
scroll to position [901, 0]
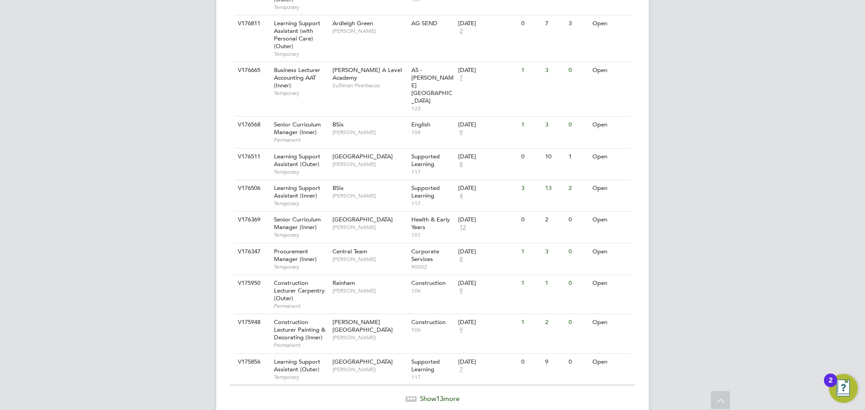
click at [436, 394] on span "13" at bounding box center [439, 398] width 7 height 9
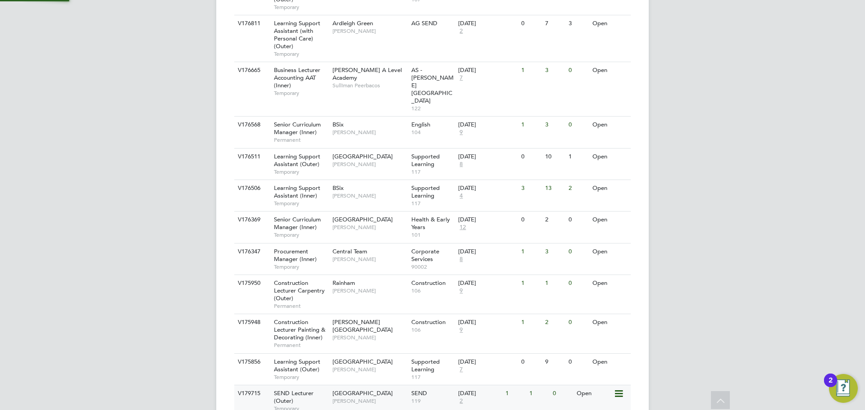
scroll to position [893, 0]
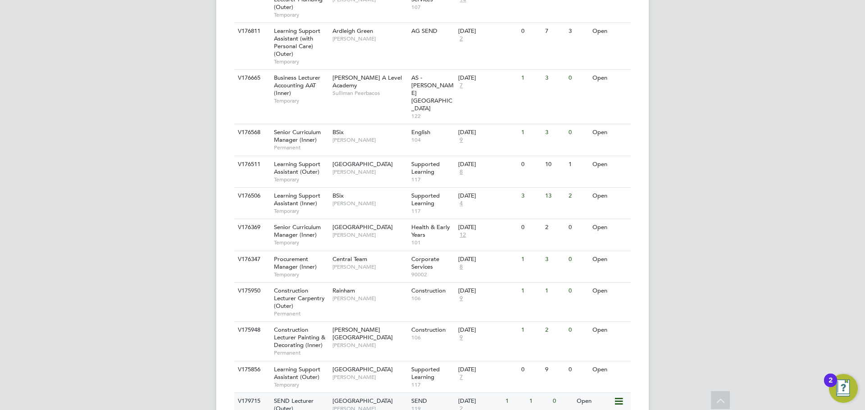
click at [285, 397] on span "SEND Lecturer (Outer)" at bounding box center [294, 404] width 40 height 15
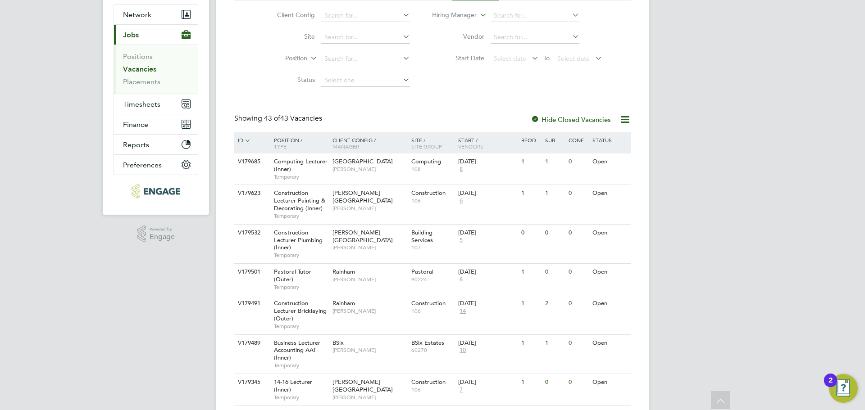
scroll to position [0, 0]
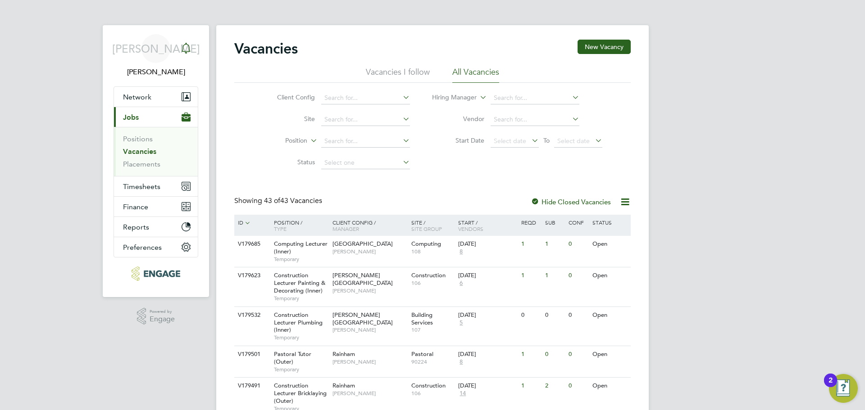
click at [178, 50] on div "Main navigation" at bounding box center [186, 49] width 18 height 18
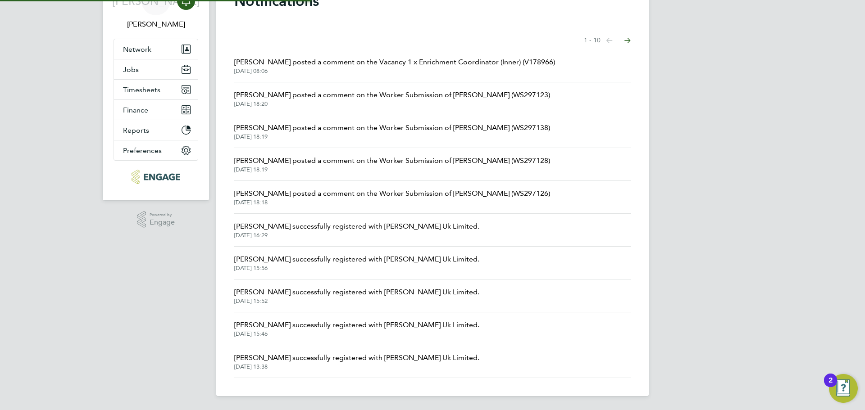
scroll to position [48, 0]
click at [322, 295] on span "Tarhanoom Shaikh successfully registered with Morgan Hunt Uk Limited." at bounding box center [356, 291] width 245 height 11
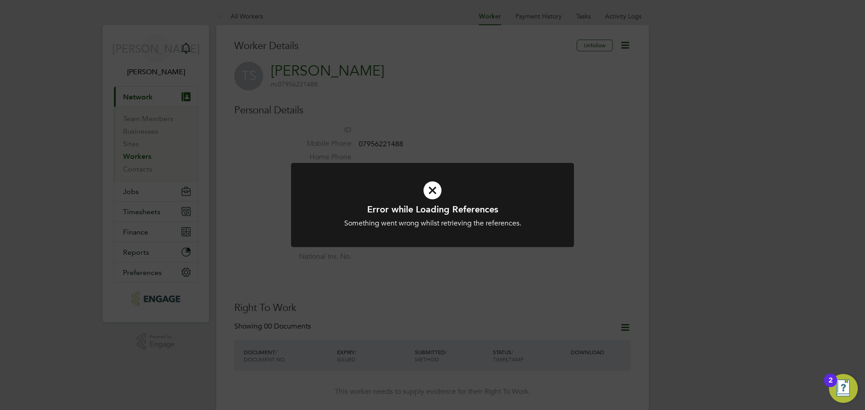
click at [439, 187] on icon at bounding box center [432, 190] width 234 height 35
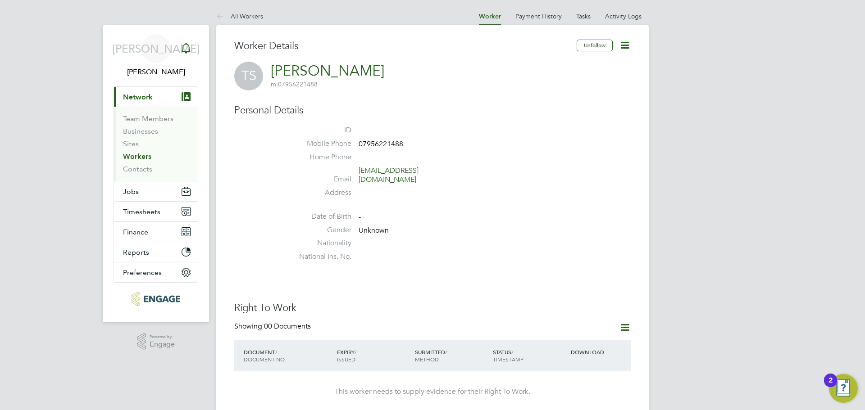
click at [183, 45] on icon "Main navigation" at bounding box center [185, 47] width 9 height 9
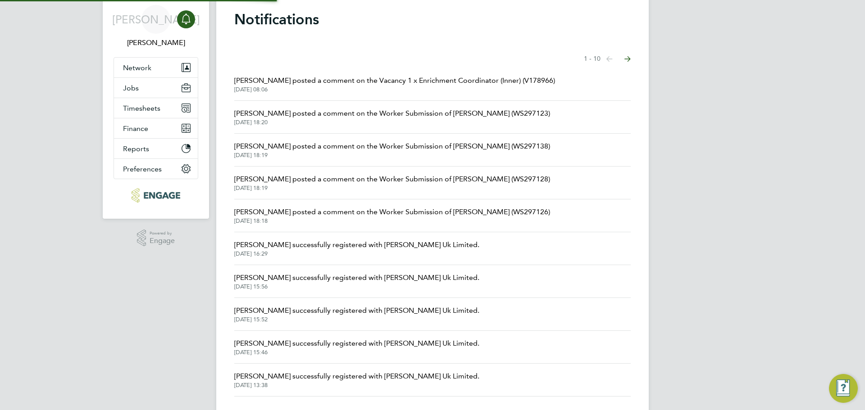
scroll to position [45, 0]
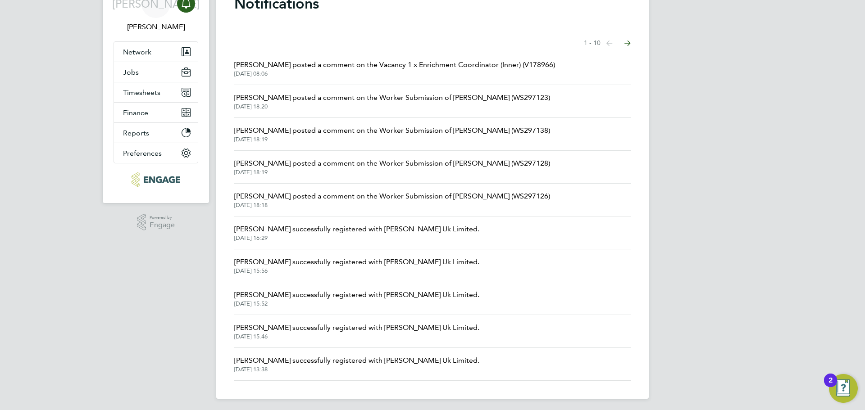
click at [487, 196] on span "Clair Windsor posted a comment on the Worker Submission of Tarhanoom Shaikh (WS…" at bounding box center [392, 196] width 316 height 11
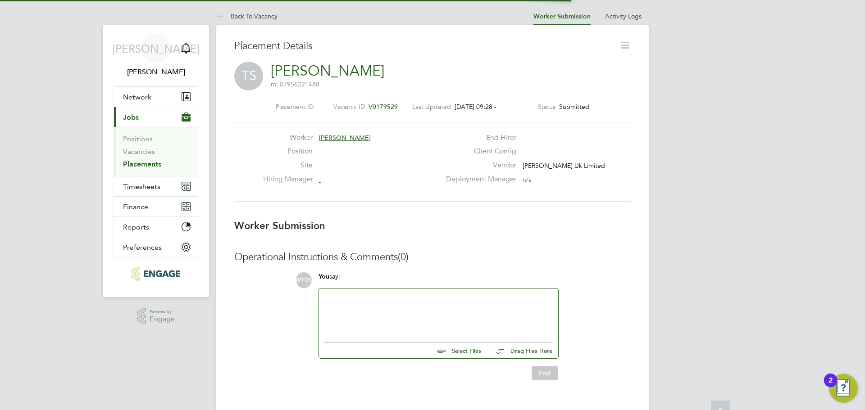
scroll to position [5, 5]
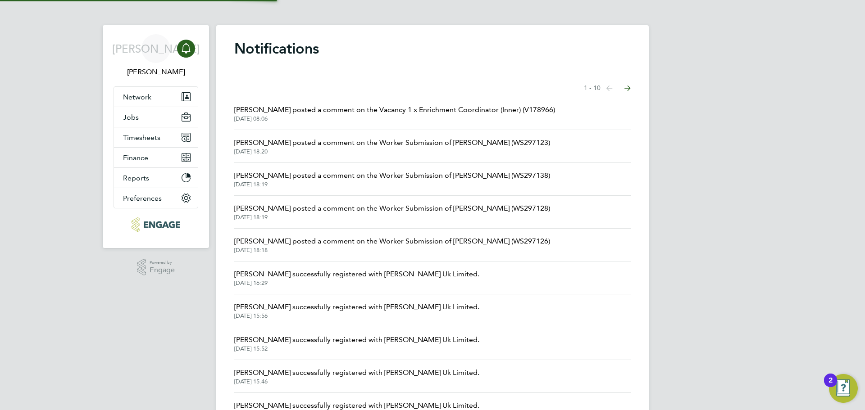
scroll to position [45, 0]
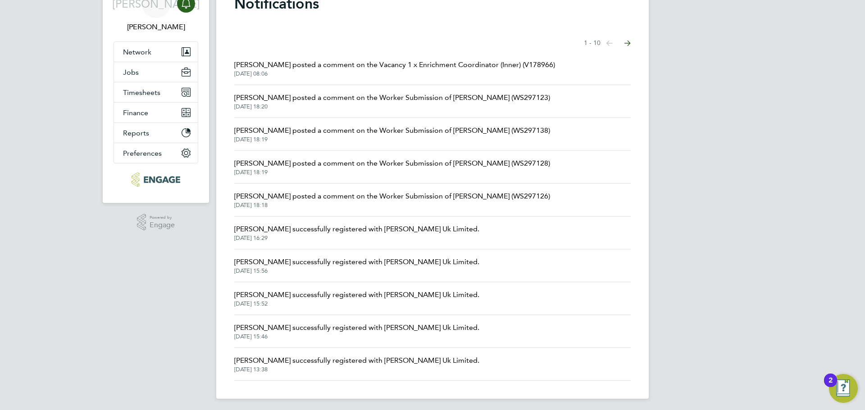
click at [434, 150] on li "Clair Windsor posted a comment on the Worker Submission of Adetutu Olalemi (WS2…" at bounding box center [432, 134] width 396 height 33
click at [454, 138] on span "02 Sep 2025, 18:19" at bounding box center [392, 139] width 316 height 7
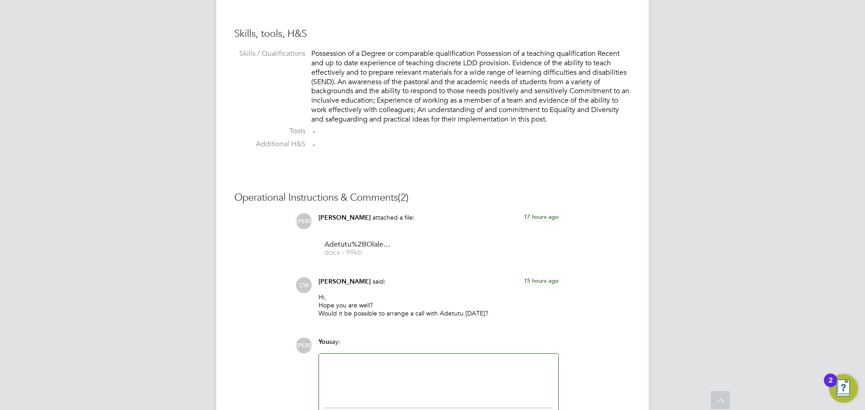
scroll to position [806, 0]
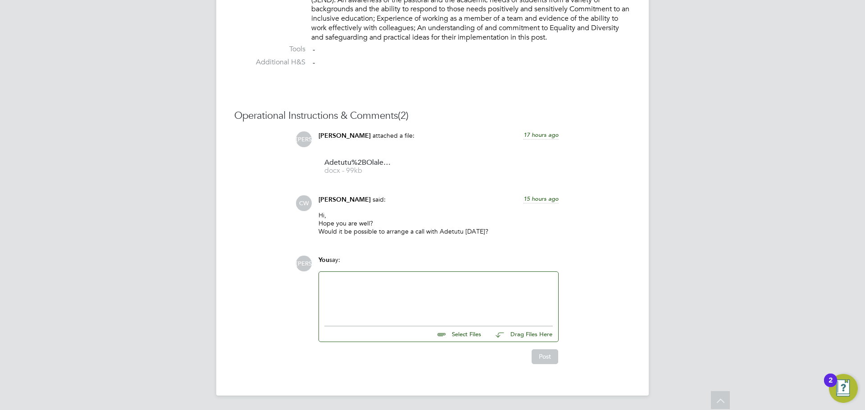
click at [374, 314] on div at bounding box center [438, 296] width 228 height 39
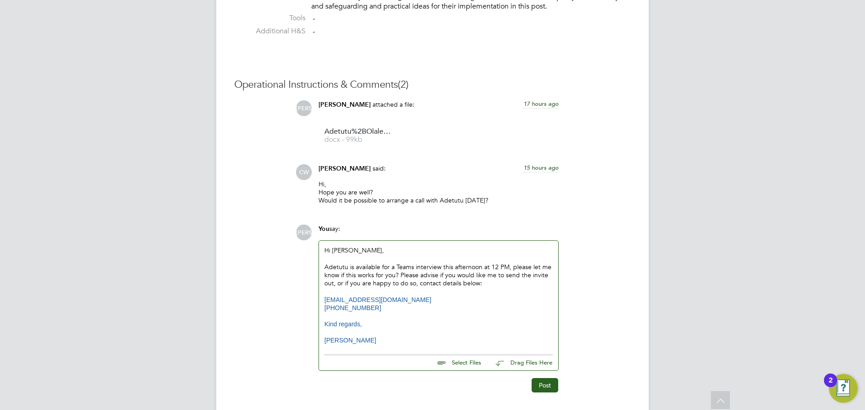
scroll to position [868, 0]
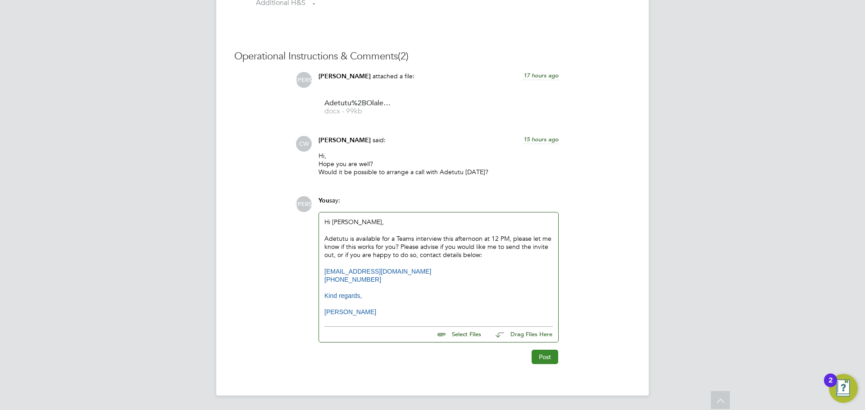
click at [552, 356] on button "Post" at bounding box center [544, 357] width 27 height 14
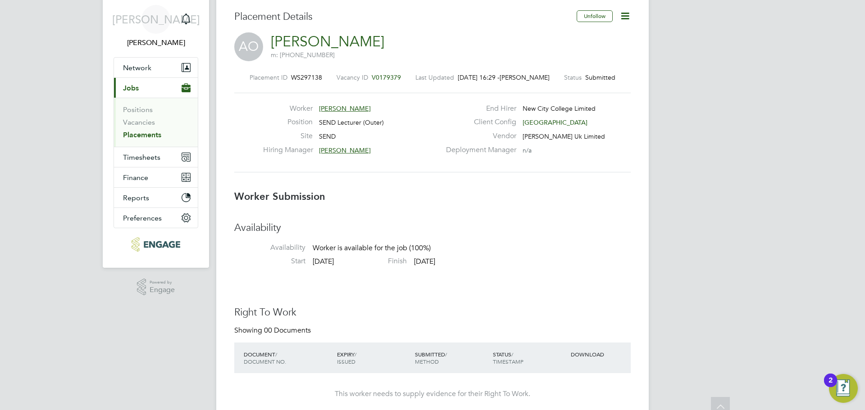
scroll to position [0, 0]
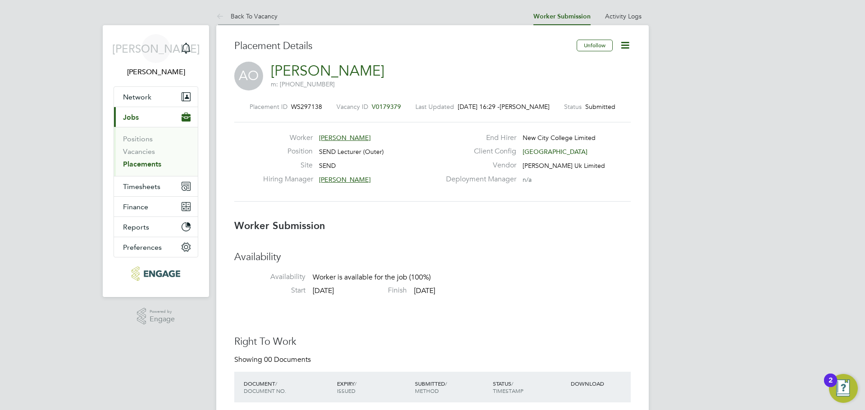
click at [263, 15] on link "Back To Vacancy" at bounding box center [246, 16] width 61 height 8
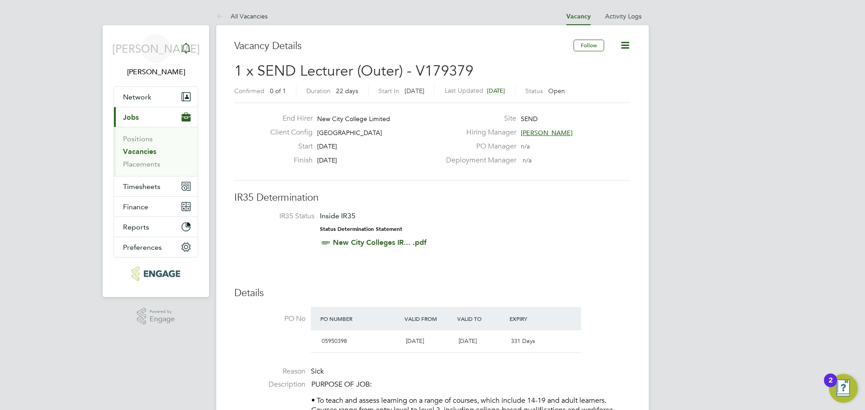
click at [189, 52] on icon "Main navigation" at bounding box center [185, 47] width 9 height 9
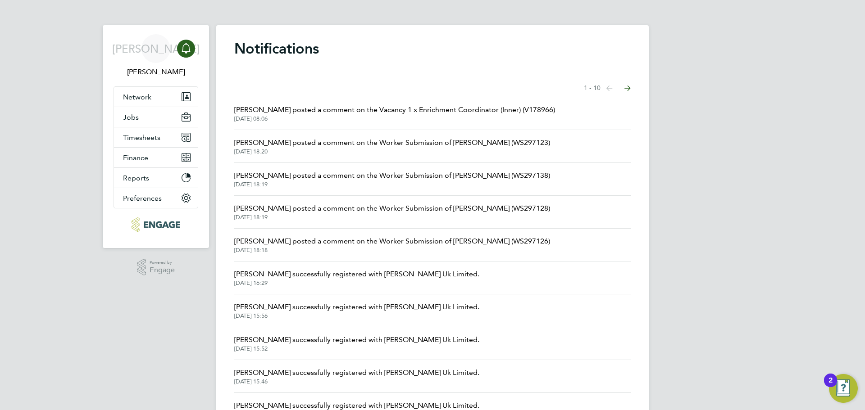
scroll to position [45, 0]
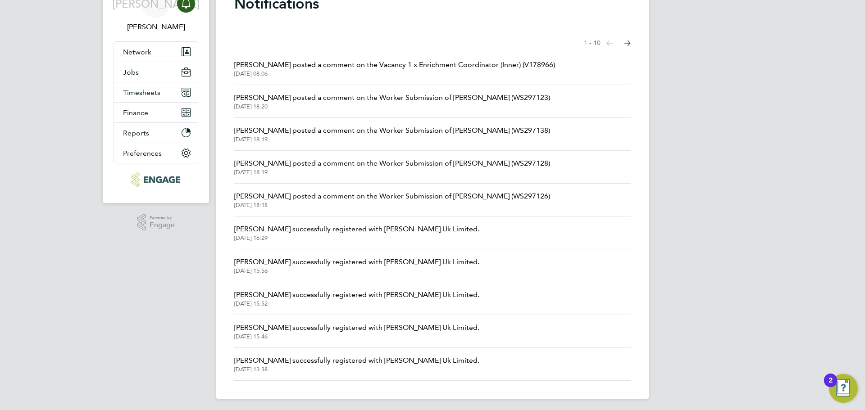
click at [361, 331] on span "Farhana Shah successfully registered with Morgan Hunt Uk Limited." at bounding box center [356, 327] width 245 height 11
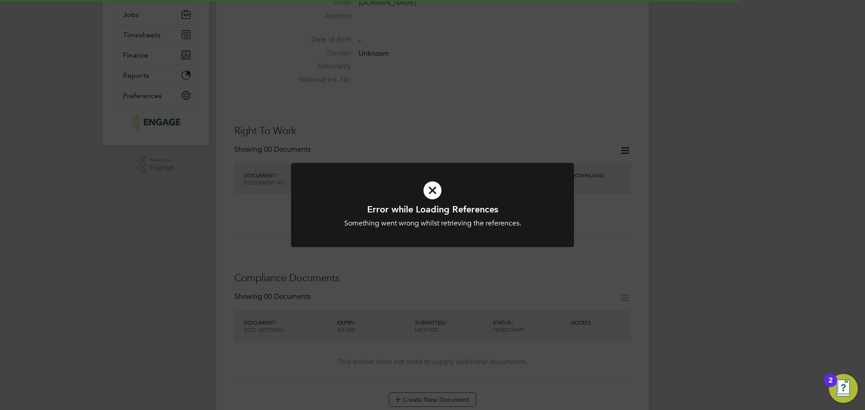
scroll to position [180, 0]
click at [413, 196] on icon at bounding box center [432, 190] width 234 height 35
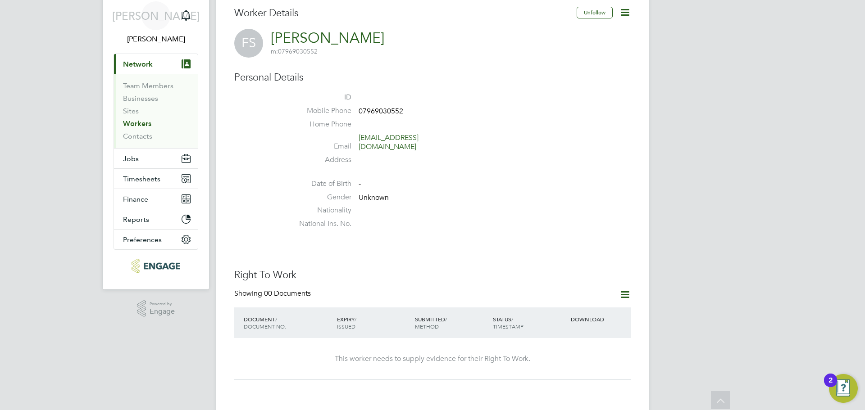
scroll to position [0, 0]
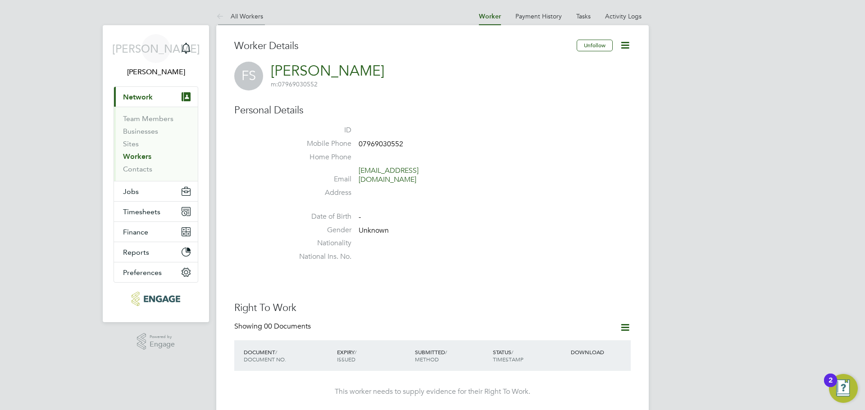
click at [247, 14] on link "All Workers" at bounding box center [239, 16] width 47 height 8
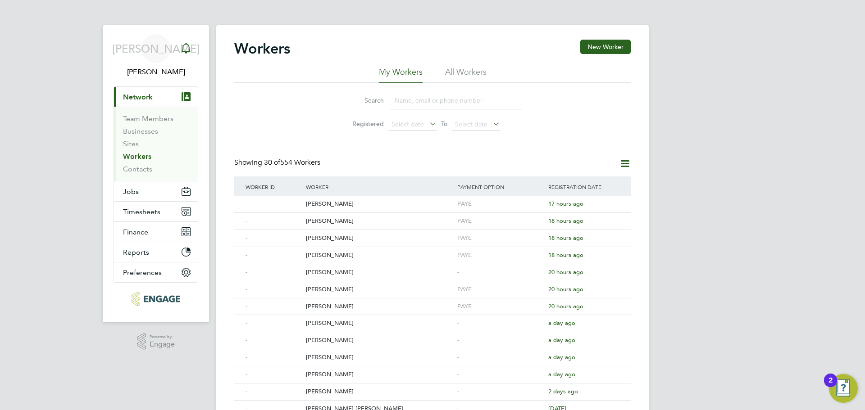
click at [189, 62] on link "Notifications" at bounding box center [186, 48] width 18 height 29
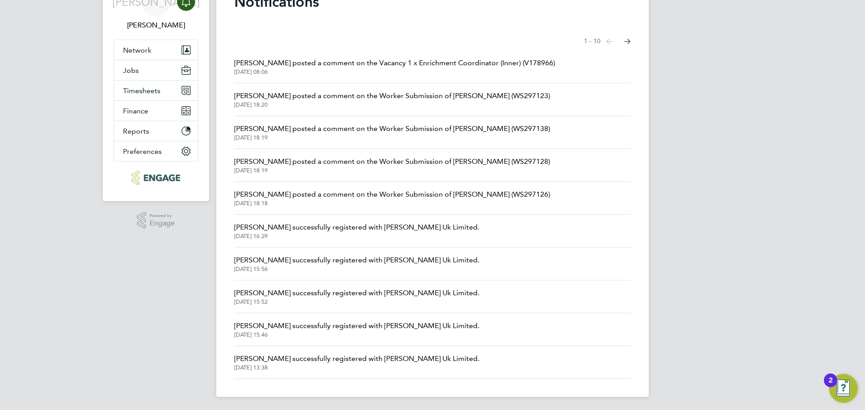
scroll to position [48, 0]
click at [464, 101] on span "02 Sep 2025, 18:20" at bounding box center [392, 103] width 316 height 7
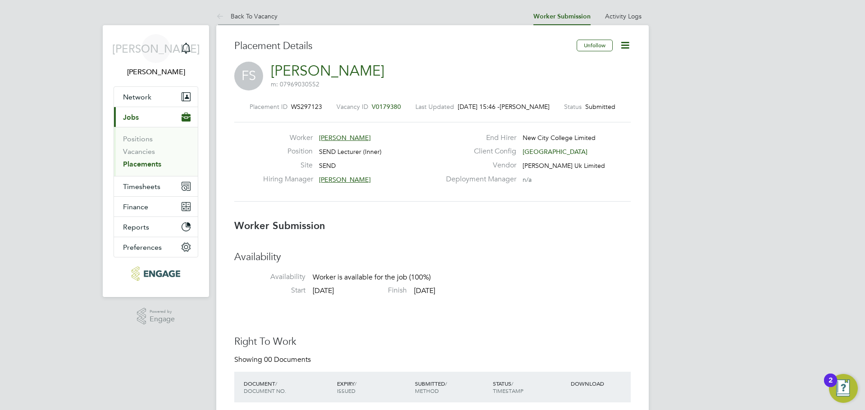
click at [269, 20] on li "Back To Vacancy" at bounding box center [246, 16] width 61 height 18
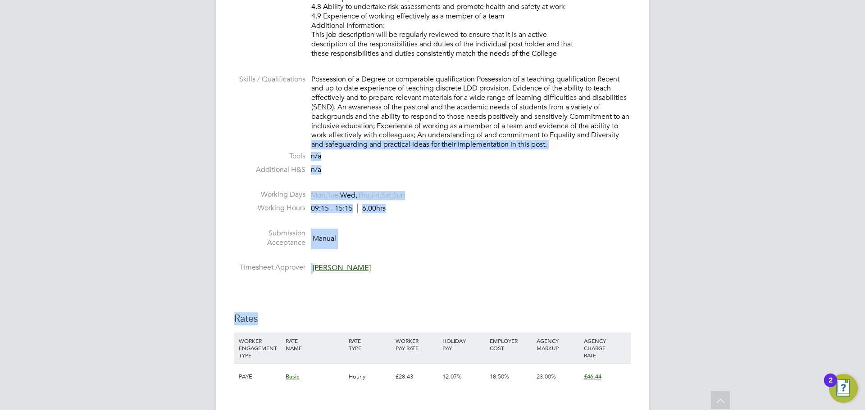
drag, startPoint x: 379, startPoint y: 286, endPoint x: 307, endPoint y: 173, distance: 134.7
click at [399, 275] on li "Timesheet Approver Richard Harris" at bounding box center [432, 270] width 396 height 14
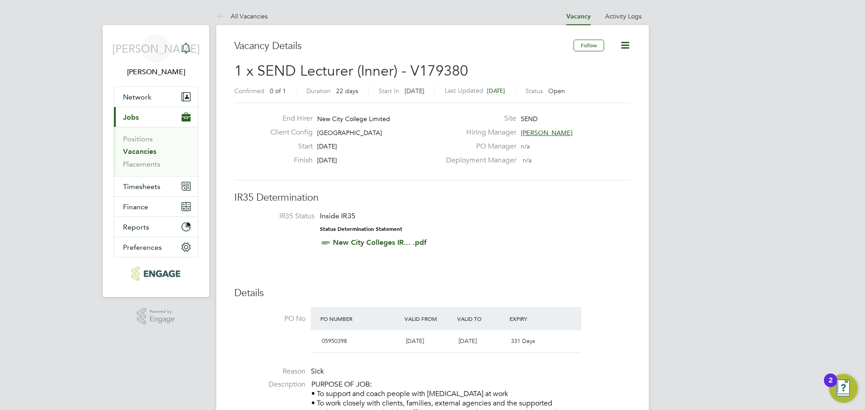
click at [190, 52] on icon "Main navigation" at bounding box center [186, 48] width 11 height 11
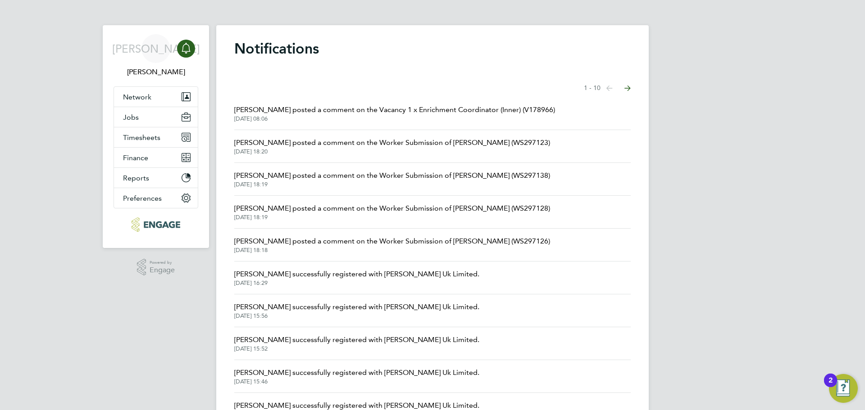
click at [394, 147] on span "Clair Windsor posted a comment on the Worker Submission of Farhana Shah (WS2971…" at bounding box center [392, 142] width 316 height 11
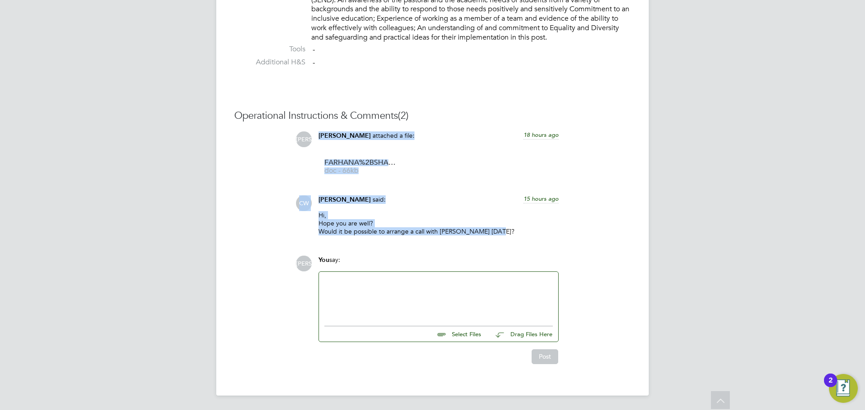
drag, startPoint x: 494, startPoint y: 230, endPoint x: 225, endPoint y: 124, distance: 289.7
drag, startPoint x: 521, startPoint y: 228, endPoint x: 518, endPoint y: 234, distance: 6.6
click at [520, 229] on p "Hi, Hope you are well? Would it be possible to arrange a call with Farhana tomo…" at bounding box center [438, 223] width 240 height 25
click at [516, 242] on div "Hi, Hope you are well? Would it be possible to arrange a call with Farhana tomo…" at bounding box center [438, 227] width 240 height 32
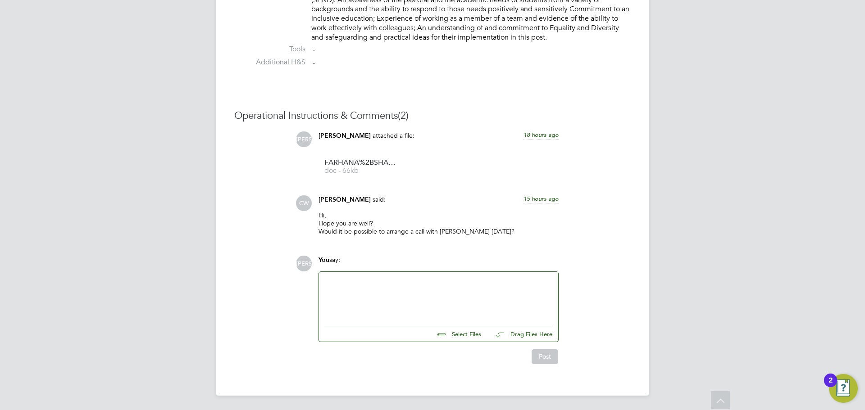
click at [382, 254] on div "Operational Instructions & Comments (2) JA Jerin Aktar attached a file: 18 hour…" at bounding box center [432, 236] width 396 height 254
click at [388, 288] on div at bounding box center [438, 296] width 228 height 39
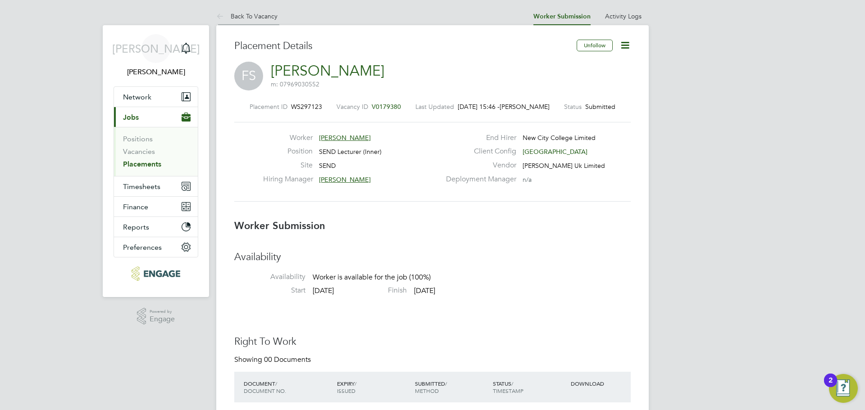
click at [261, 18] on link "Back To Vacancy" at bounding box center [246, 16] width 61 height 8
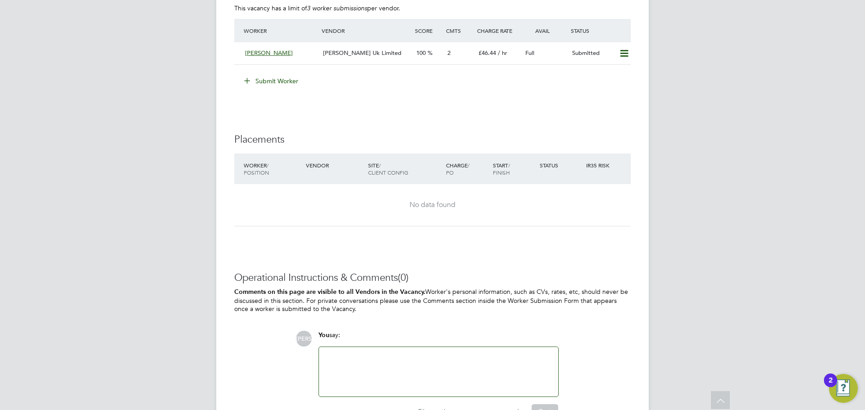
scroll to position [1418, 0]
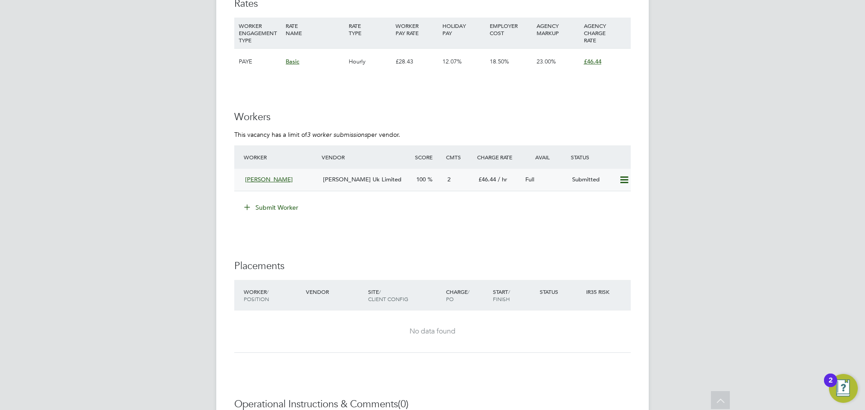
click at [349, 181] on span "[PERSON_NAME] Uk Limited" at bounding box center [362, 180] width 78 height 8
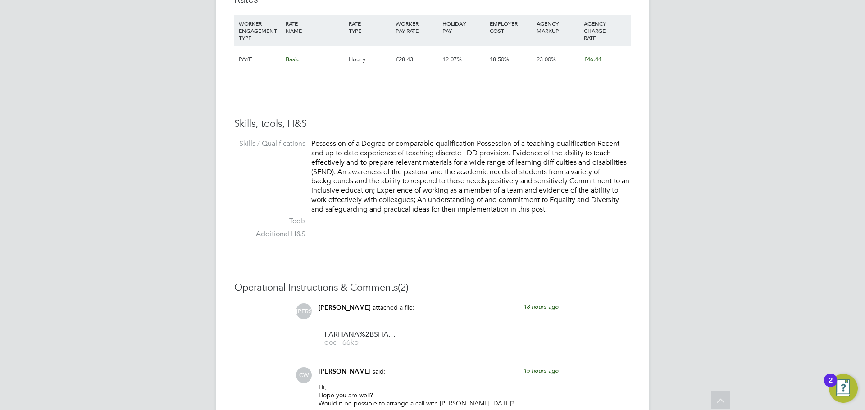
scroll to position [806, 0]
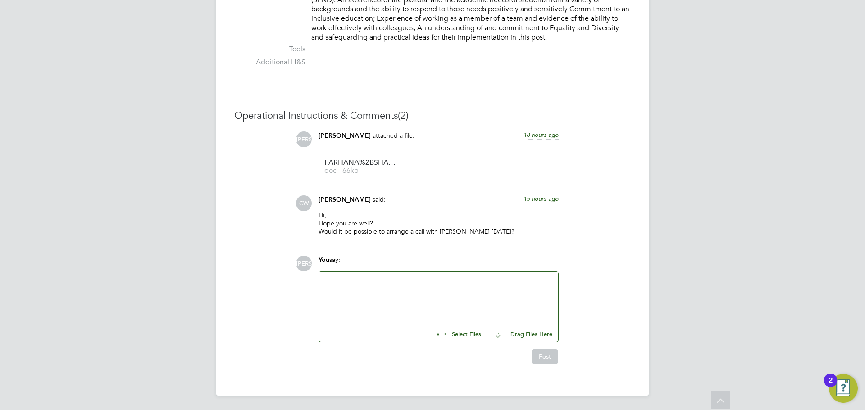
click at [377, 300] on div at bounding box center [438, 296] width 228 height 39
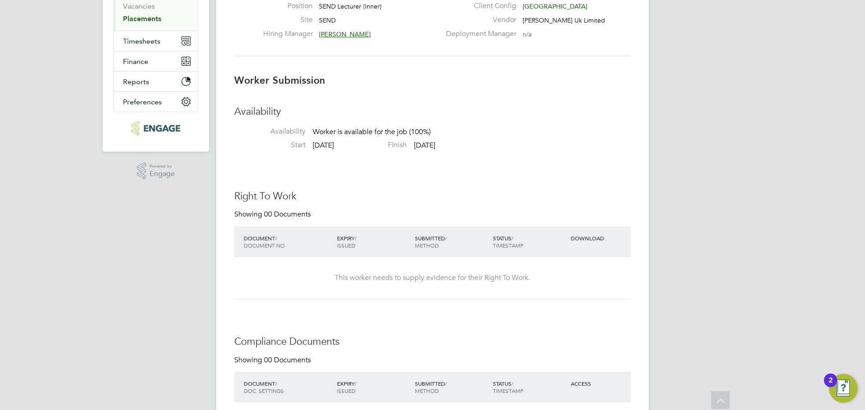
scroll to position [0, 0]
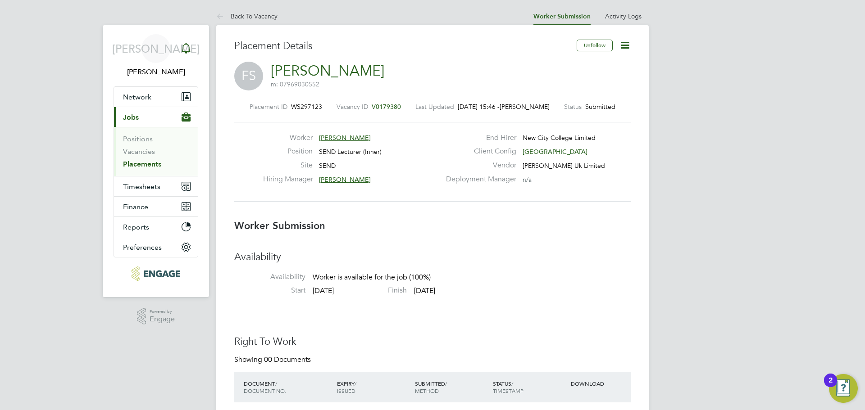
click at [183, 51] on icon "Main navigation" at bounding box center [186, 48] width 11 height 11
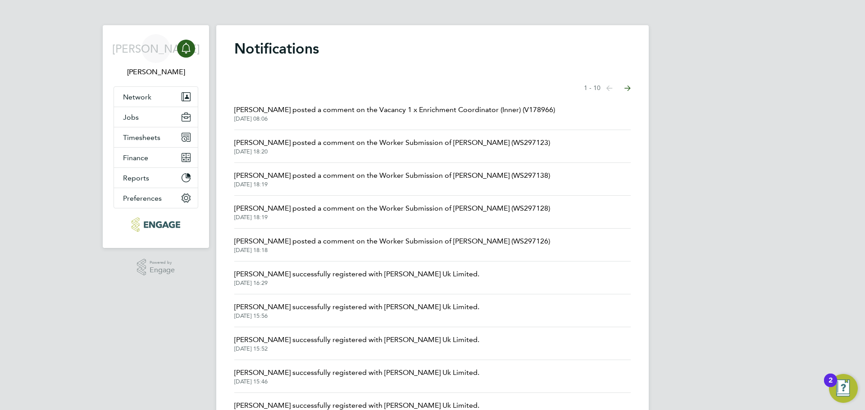
click at [444, 175] on span "Clair Windsor posted a comment on the Worker Submission of Adetutu Olalemi (WS2…" at bounding box center [392, 175] width 316 height 11
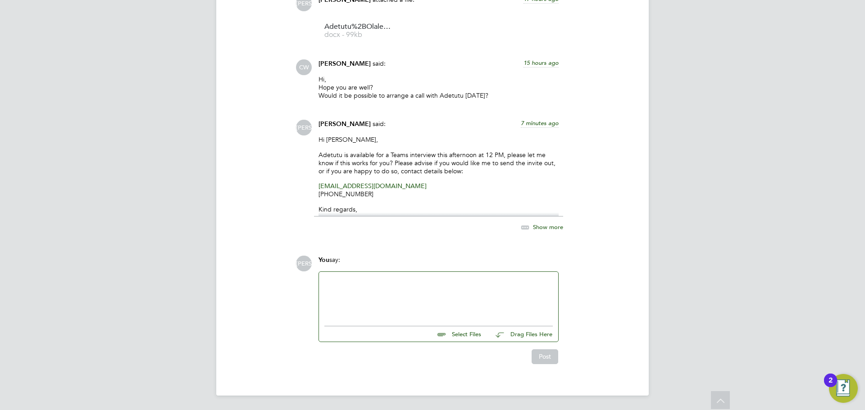
click at [546, 223] on span "Show more" at bounding box center [548, 227] width 30 height 8
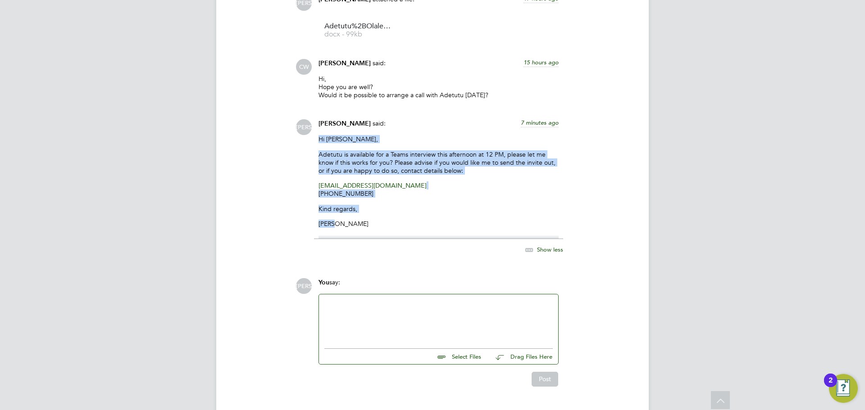
drag, startPoint x: 335, startPoint y: 227, endPoint x: 321, endPoint y: 136, distance: 92.1
click at [321, 136] on div "Hi Clair, Adetutu is available for a Teams interview this afternoon at 12 PM, p…" at bounding box center [438, 187] width 240 height 104
copy div "Hi Clair, Adetutu is available for a Teams interview this afternoon at 12 PM, p…"
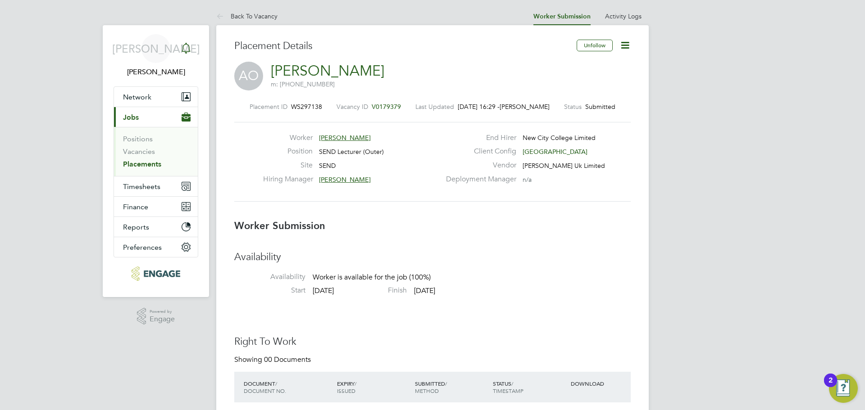
drag, startPoint x: 182, startPoint y: 55, endPoint x: 186, endPoint y: 58, distance: 4.6
click at [182, 55] on div "Main navigation" at bounding box center [186, 49] width 18 height 18
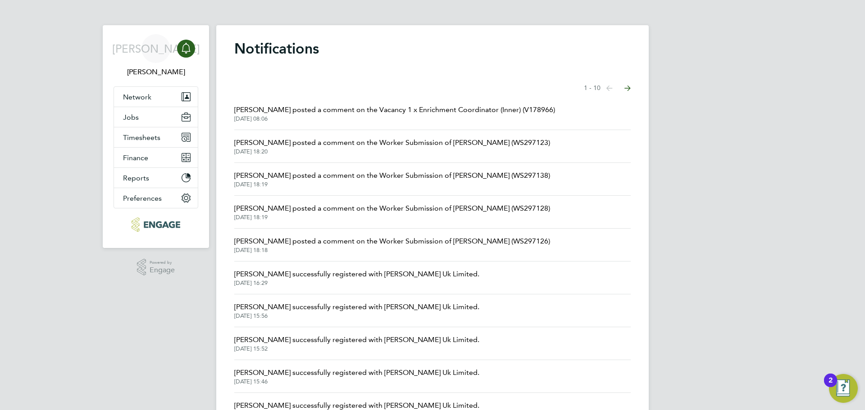
click at [476, 149] on span "02 Sep 2025, 18:20" at bounding box center [392, 151] width 316 height 7
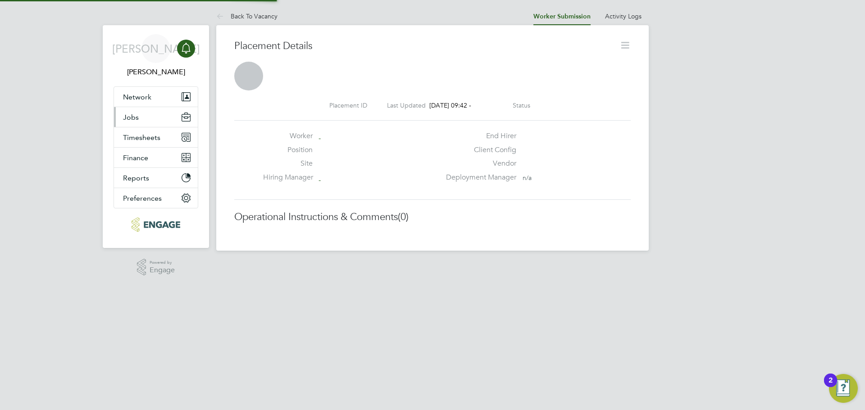
scroll to position [14, 178]
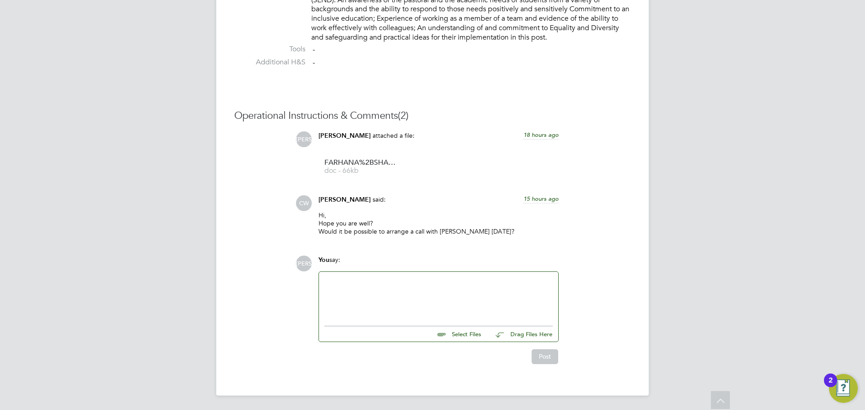
click at [401, 300] on div at bounding box center [438, 296] width 228 height 39
paste div
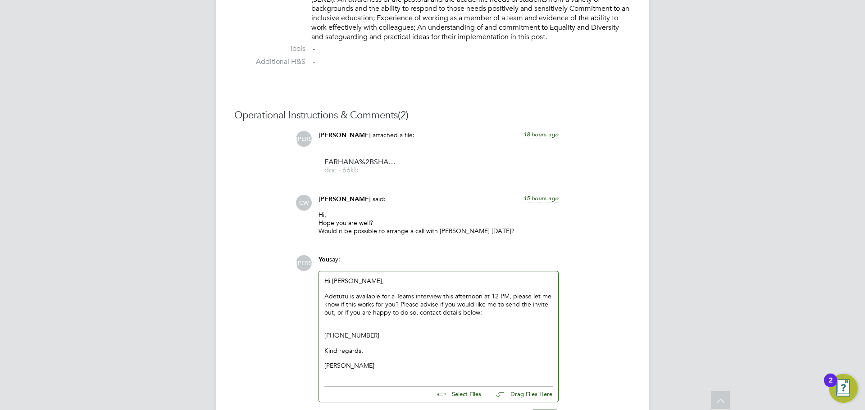
click at [338, 325] on p "+44 7930534933" at bounding box center [438, 331] width 228 height 16
drag, startPoint x: 346, startPoint y: 296, endPoint x: 325, endPoint y: 296, distance: 21.2
click at [319, 297] on div "Hi Clair, Adetutu is available for a Teams interview this afternoon at 12 PM, p…" at bounding box center [438, 323] width 239 height 102
drag, startPoint x: 496, startPoint y: 299, endPoint x: 514, endPoint y: 306, distance: 19.4
click at [496, 299] on p "Farhana is available for a Teams interview this afternoon at 12 PM, please let …" at bounding box center [438, 304] width 228 height 25
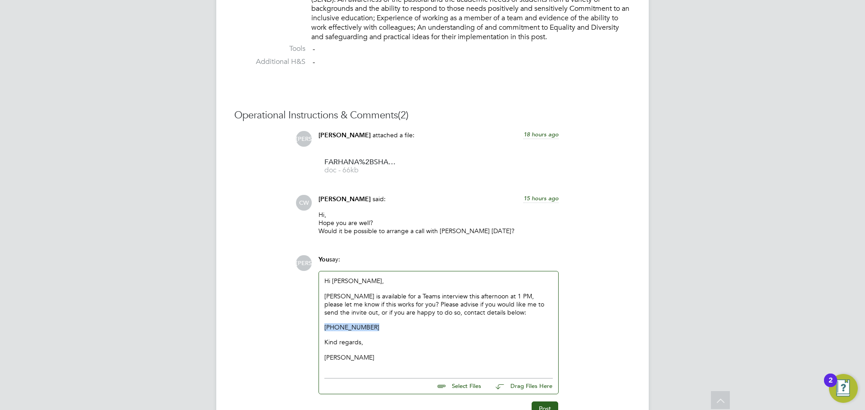
drag, startPoint x: 357, startPoint y: 328, endPoint x: 313, endPoint y: 326, distance: 44.2
click at [313, 326] on div "JA You say: Hi Clair, Farhana is available for a Teams interview this afternoon…" at bounding box center [462, 335] width 335 height 161
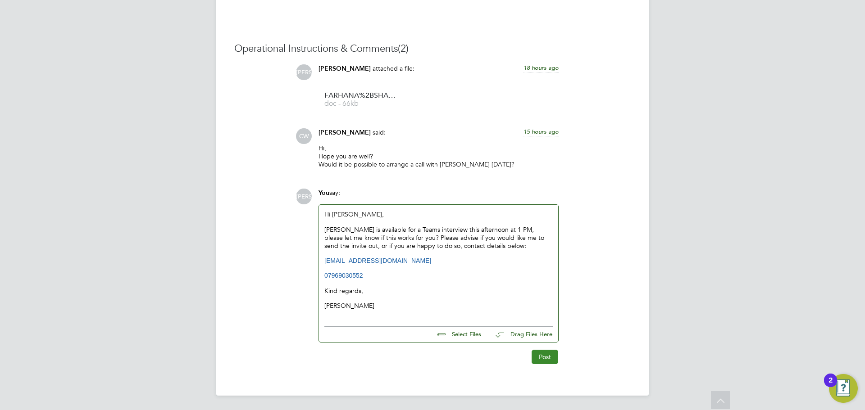
click at [548, 360] on button "Post" at bounding box center [544, 357] width 27 height 14
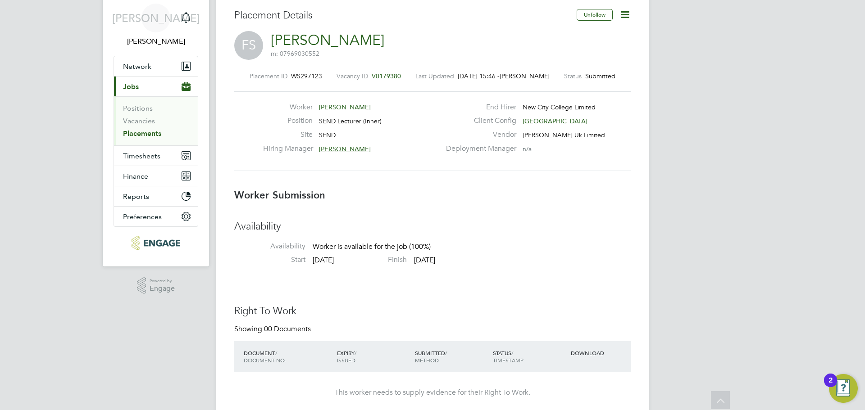
scroll to position [0, 0]
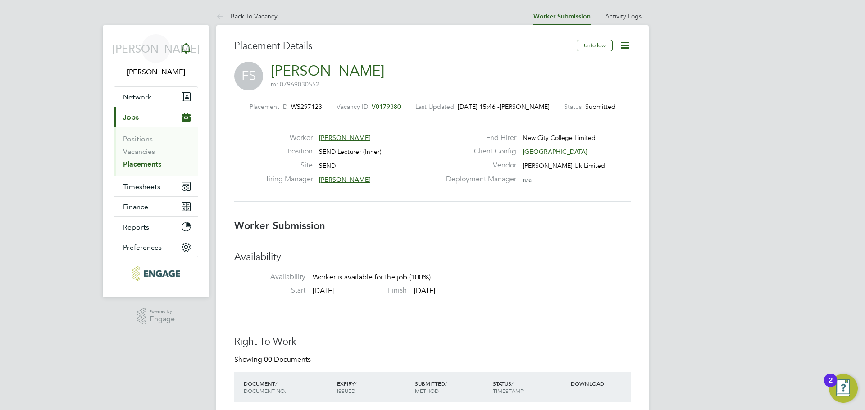
click at [189, 52] on icon "Main navigation" at bounding box center [186, 48] width 11 height 11
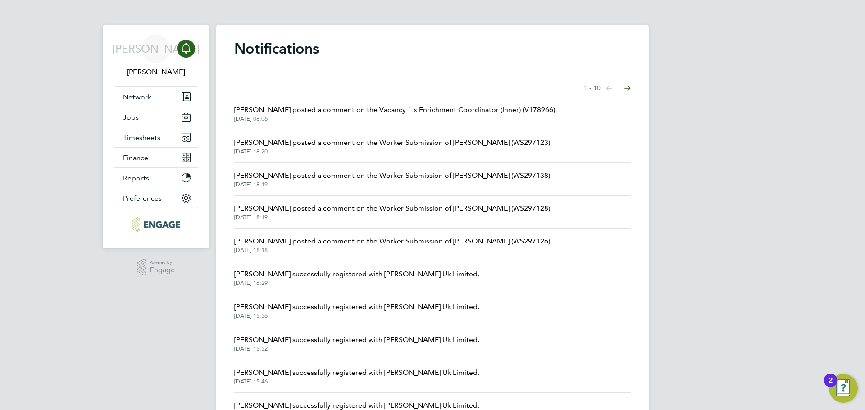
click at [356, 185] on span "02 Sep 2025, 18:19" at bounding box center [392, 184] width 316 height 7
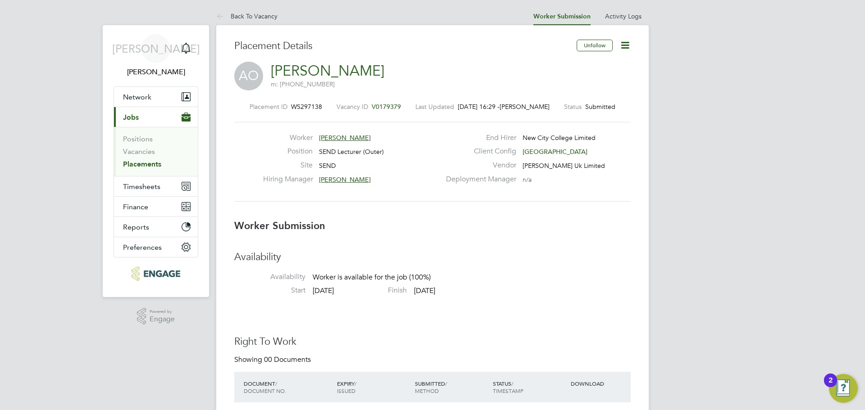
click at [341, 179] on span "Clair Windsor" at bounding box center [345, 180] width 52 height 8
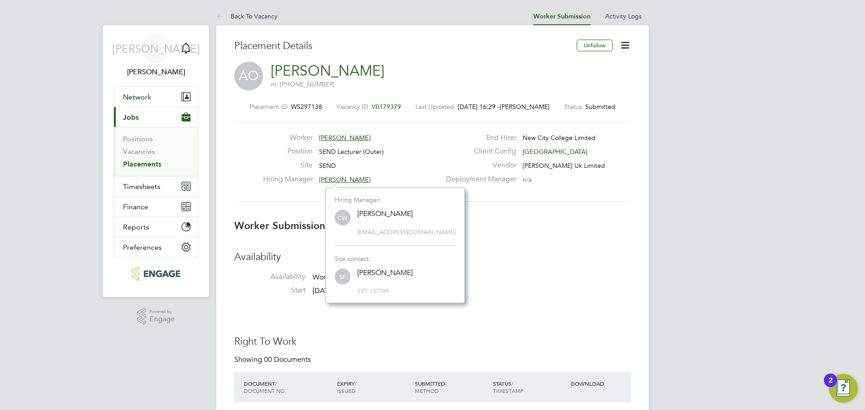
scroll to position [9, 39]
click at [332, 178] on span "Clair Windsor" at bounding box center [345, 180] width 52 height 8
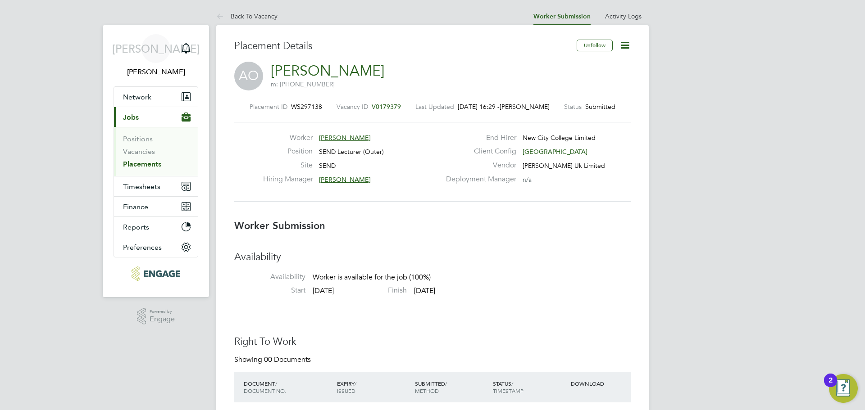
click at [332, 178] on span "Clair Windsor" at bounding box center [345, 180] width 52 height 8
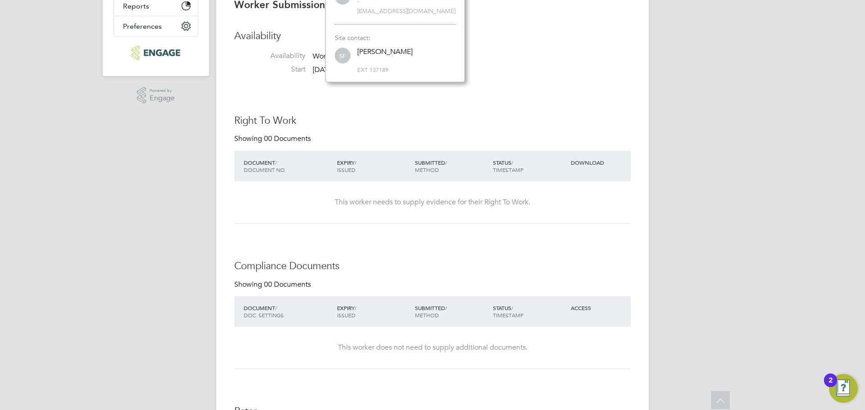
scroll to position [0, 0]
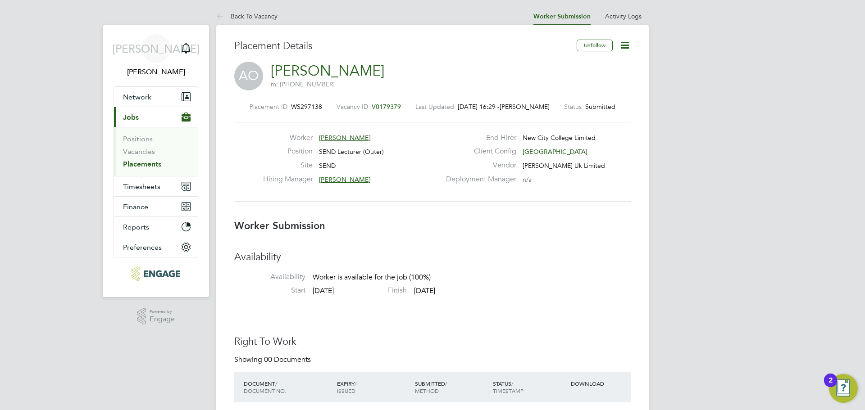
click at [140, 156] on li "Vacancies" at bounding box center [157, 153] width 68 height 13
click at [145, 150] on link "Vacancies" at bounding box center [139, 151] width 32 height 9
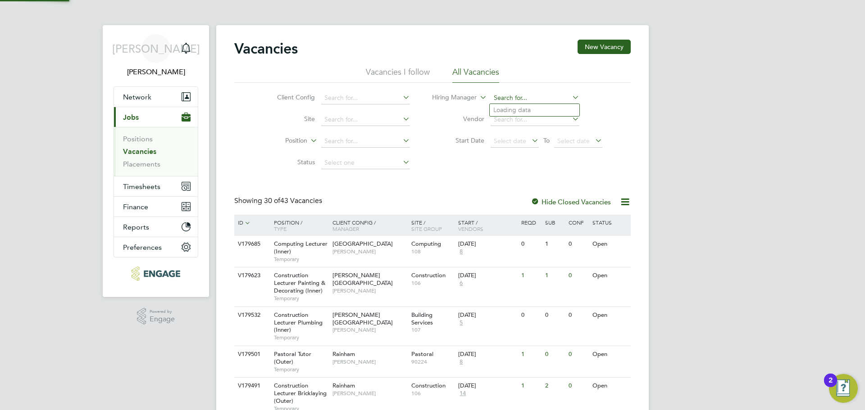
click at [534, 98] on input at bounding box center [534, 98] width 89 height 13
click at [551, 120] on li "Ros lyn O'Garro" at bounding box center [534, 123] width 90 height 12
type input "Roslyn O'Garro"
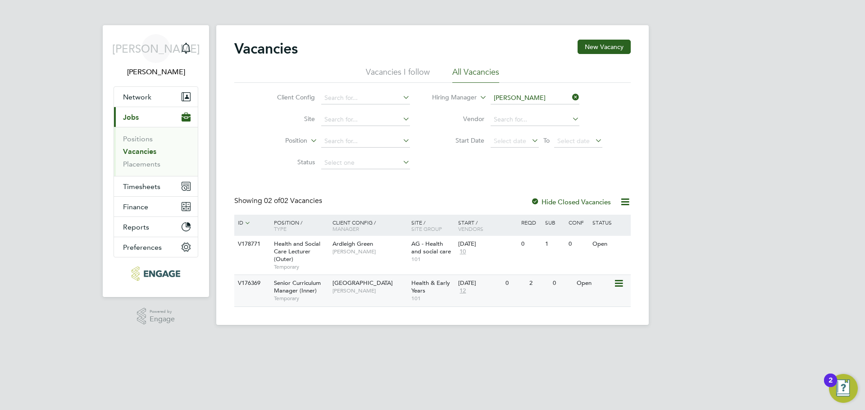
click at [372, 290] on span "Roslyn O'Garro" at bounding box center [369, 290] width 74 height 7
click at [149, 150] on link "Vacancies" at bounding box center [139, 151] width 33 height 9
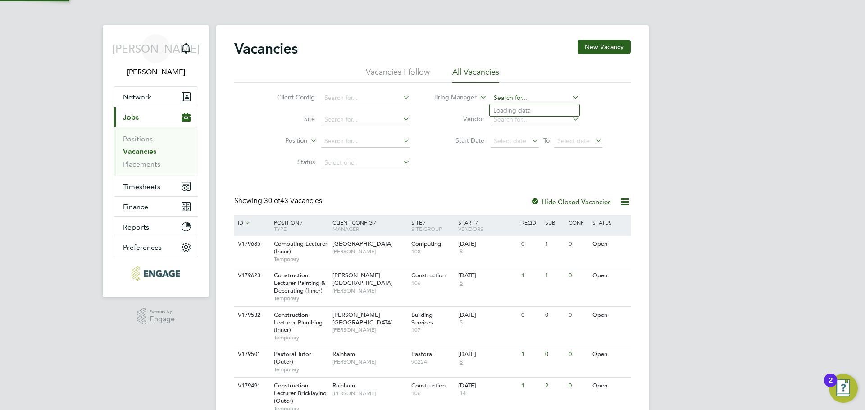
click at [534, 100] on input at bounding box center [534, 98] width 89 height 13
click at [536, 123] on li "Ros lyn O'Garro" at bounding box center [534, 123] width 90 height 12
type input "Roslyn O'Garro"
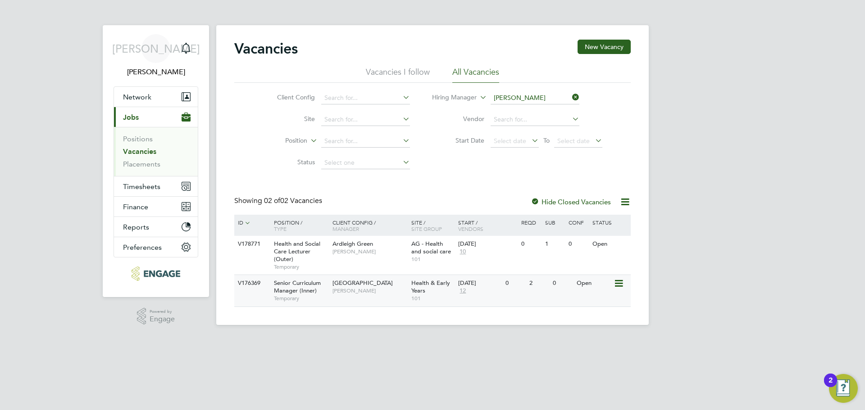
click at [311, 290] on span "Senior Curriculum Manager (Inner)" at bounding box center [297, 286] width 47 height 15
click at [144, 190] on span "Timesheets" at bounding box center [141, 186] width 37 height 9
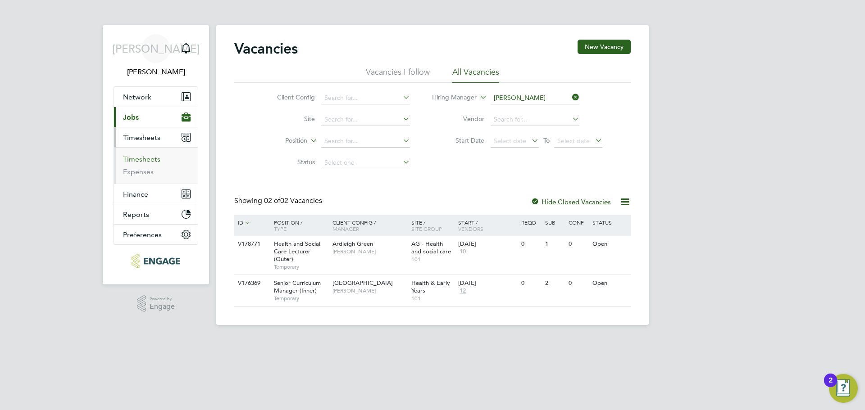
click at [156, 156] on link "Timesheets" at bounding box center [141, 159] width 37 height 9
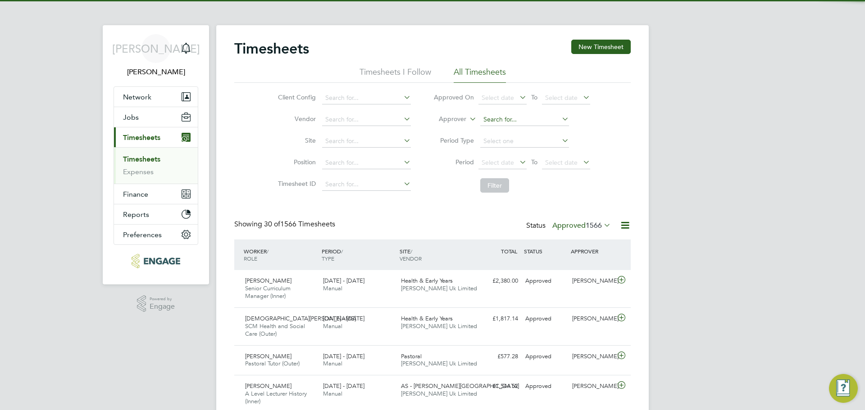
scroll to position [23, 78]
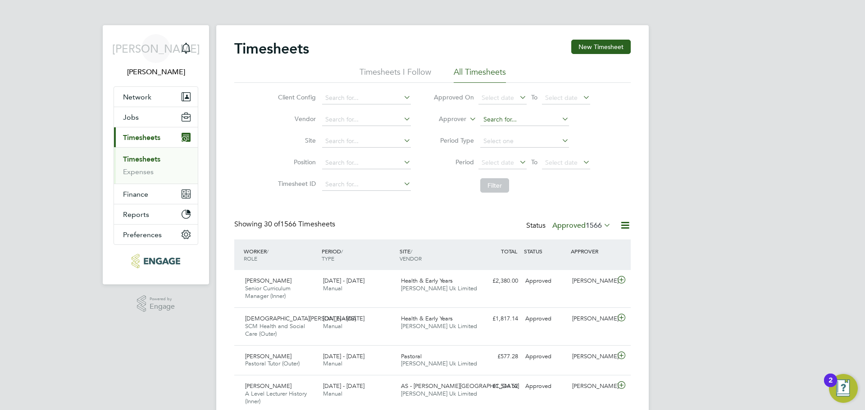
click at [535, 121] on input at bounding box center [524, 119] width 89 height 13
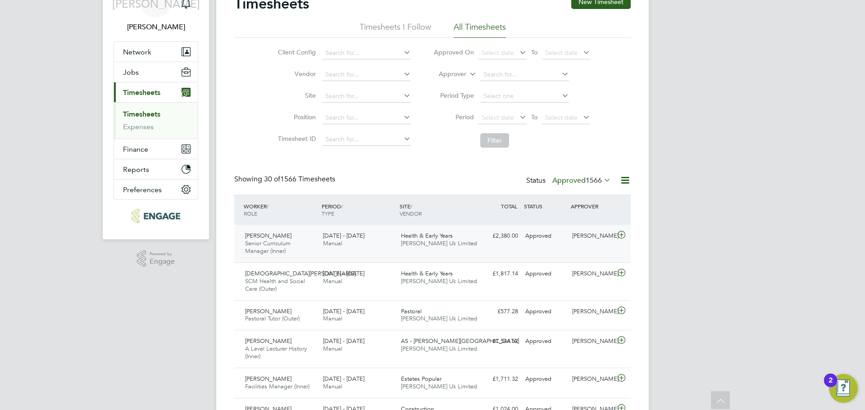
click at [329, 243] on span "Manual" at bounding box center [332, 244] width 19 height 8
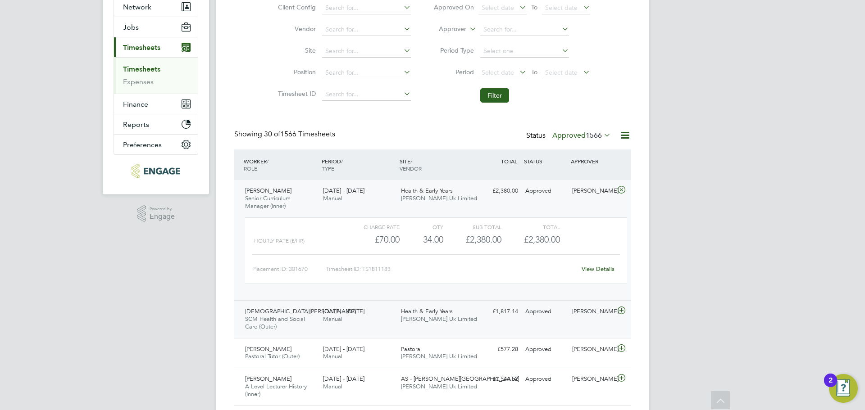
click at [401, 322] on span "[PERSON_NAME] Uk Limited" at bounding box center [439, 319] width 76 height 8
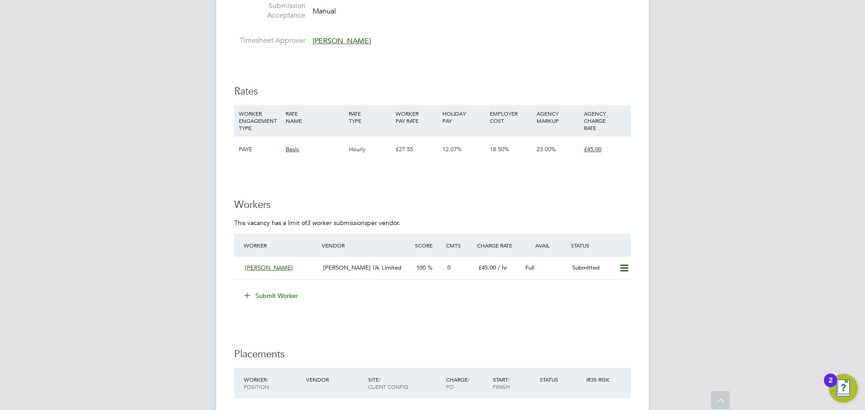
scroll to position [1450, 0]
click at [333, 274] on div "[PERSON_NAME] Uk Limited" at bounding box center [365, 270] width 93 height 15
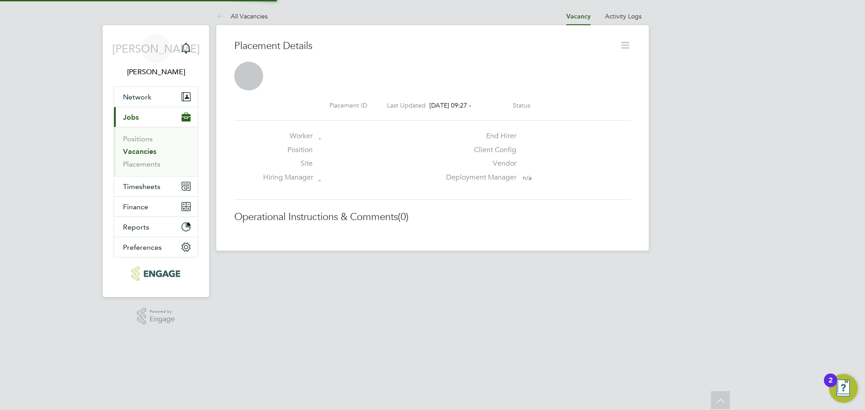
scroll to position [14, 178]
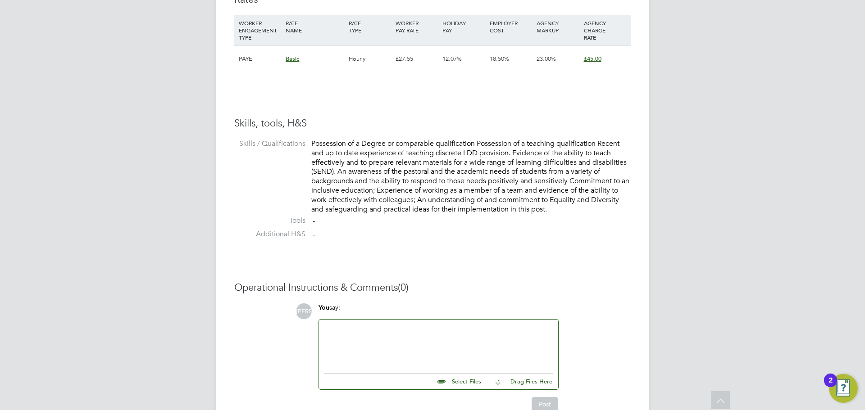
click at [466, 381] on input "file" at bounding box center [484, 380] width 135 height 13
type input "C:\fakepath\[PERSON_NAME] - NCC Vetting 2025.docx"
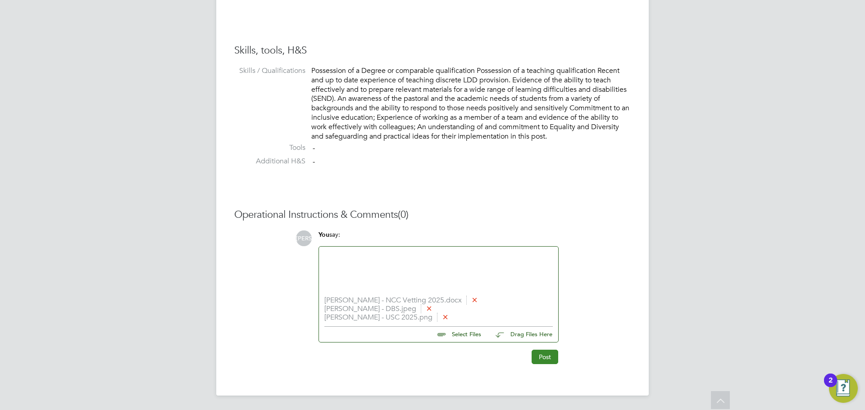
click at [549, 358] on button "Post" at bounding box center [544, 357] width 27 height 14
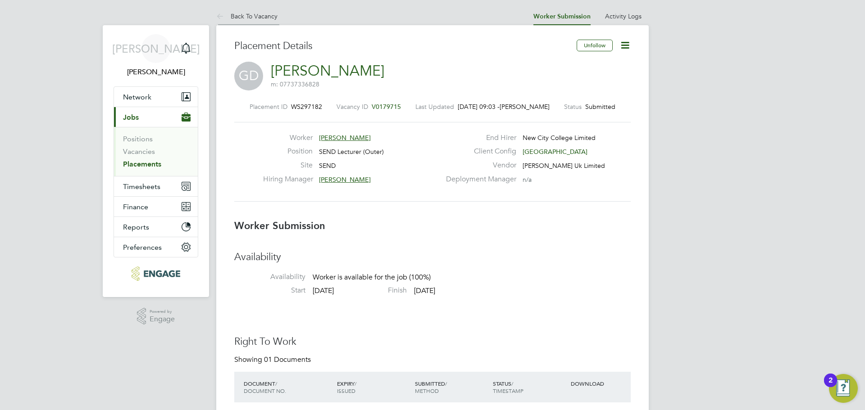
click at [256, 16] on link "Back To Vacancy" at bounding box center [246, 16] width 61 height 8
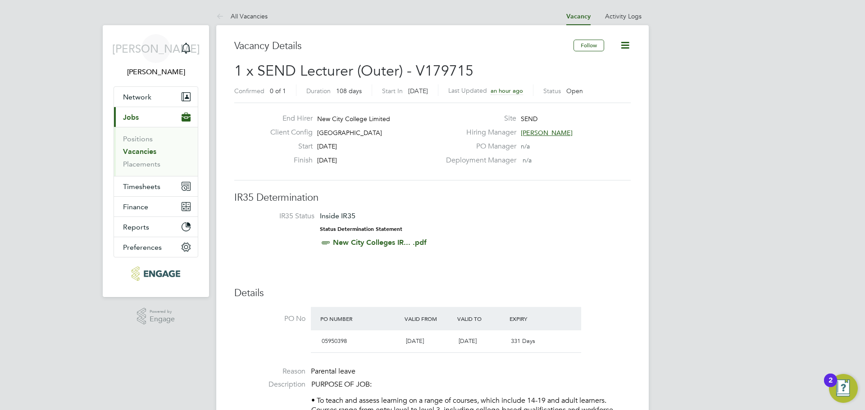
drag, startPoint x: 222, startPoint y: 36, endPoint x: 223, endPoint y: 41, distance: 5.1
drag, startPoint x: 214, startPoint y: 20, endPoint x: 277, endPoint y: 149, distance: 143.4
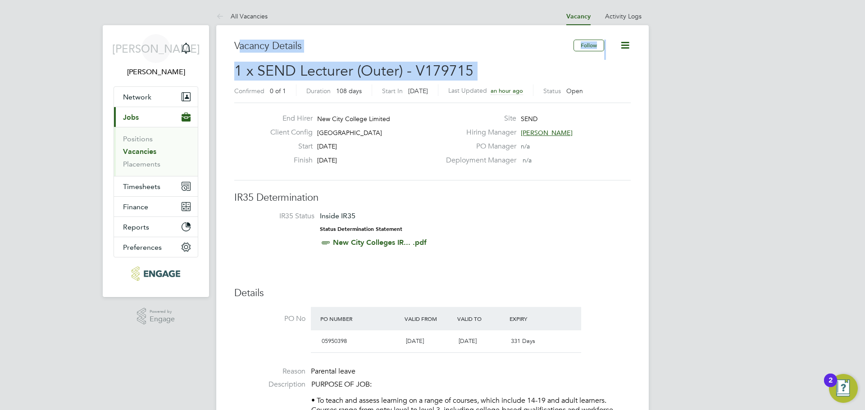
drag, startPoint x: 239, startPoint y: 48, endPoint x: 289, endPoint y: 82, distance: 61.2
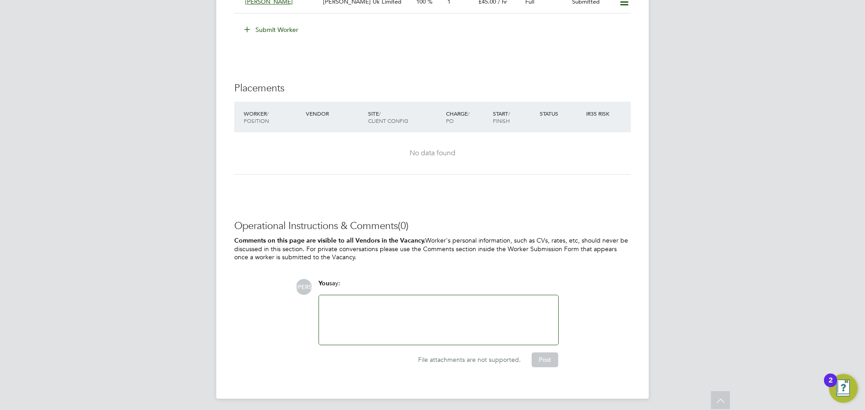
scroll to position [1721, 0]
click at [343, 317] on div at bounding box center [438, 318] width 228 height 39
paste div
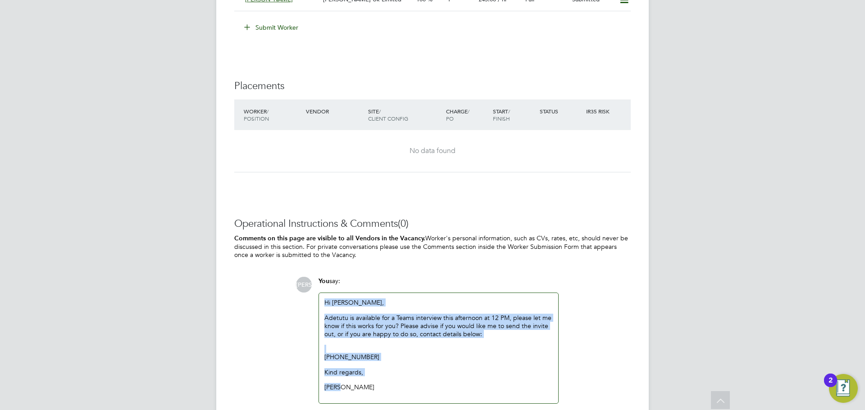
drag, startPoint x: 336, startPoint y: 361, endPoint x: 308, endPoint y: 294, distance: 72.8
click at [308, 294] on div "JA You say: Hi Clair, Adetutu is available for a Teams interview this afternoon…" at bounding box center [462, 351] width 335 height 149
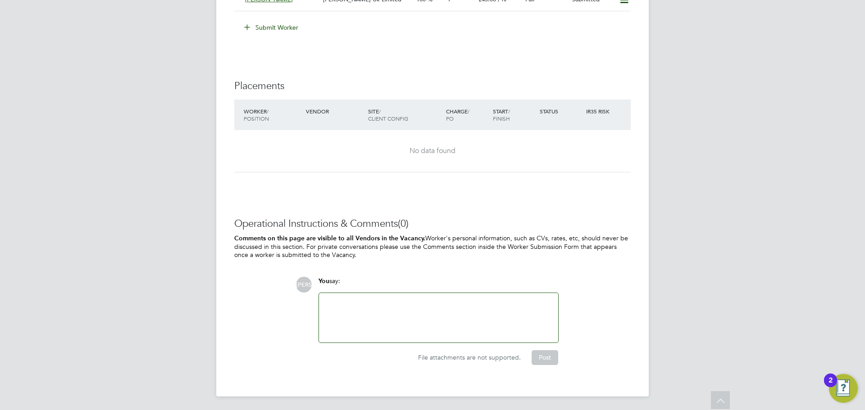
scroll to position [1450, 0]
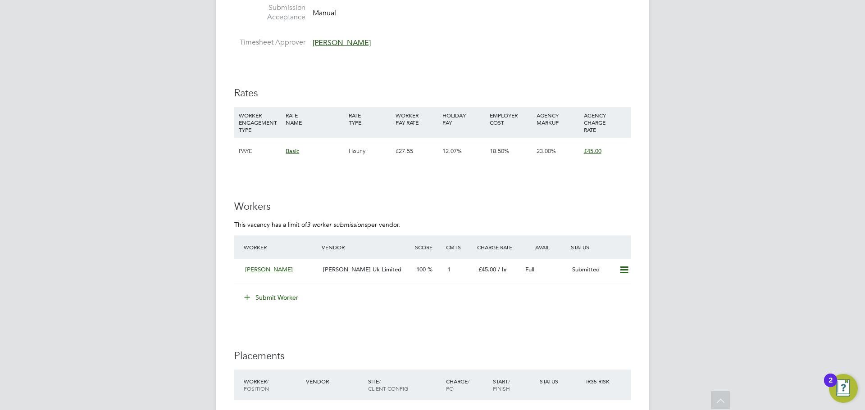
click at [330, 273] on div "[PERSON_NAME] Uk Limited" at bounding box center [365, 270] width 93 height 15
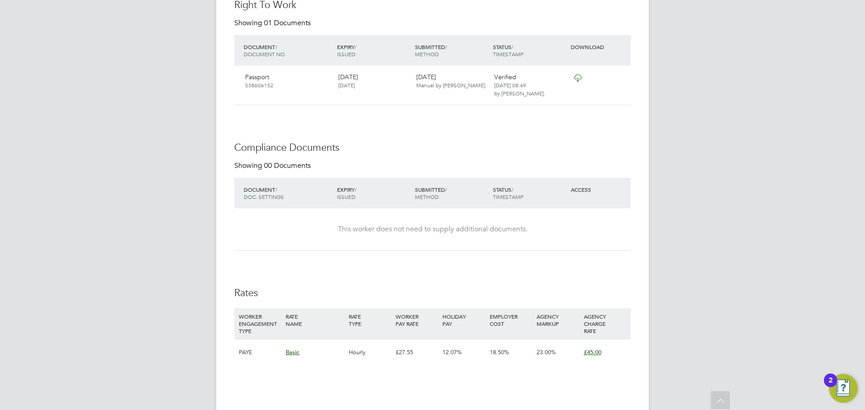
scroll to position [495, 0]
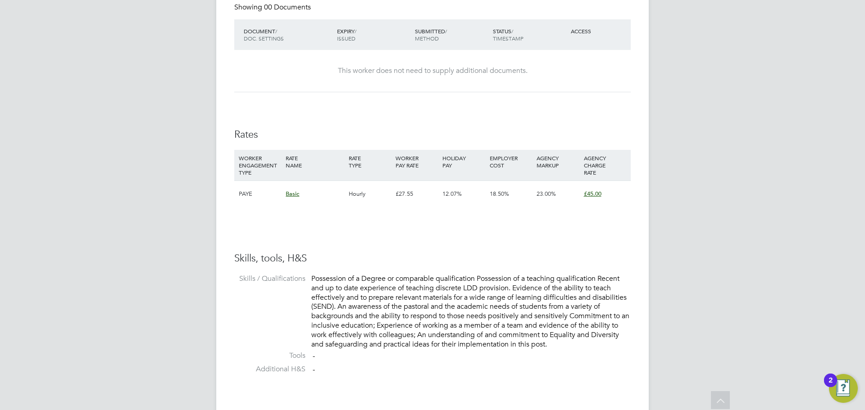
click at [138, 245] on div "JA Jerin Aktar Notifications Applications: Network Team Members Businesses Site…" at bounding box center [432, 111] width 865 height 1212
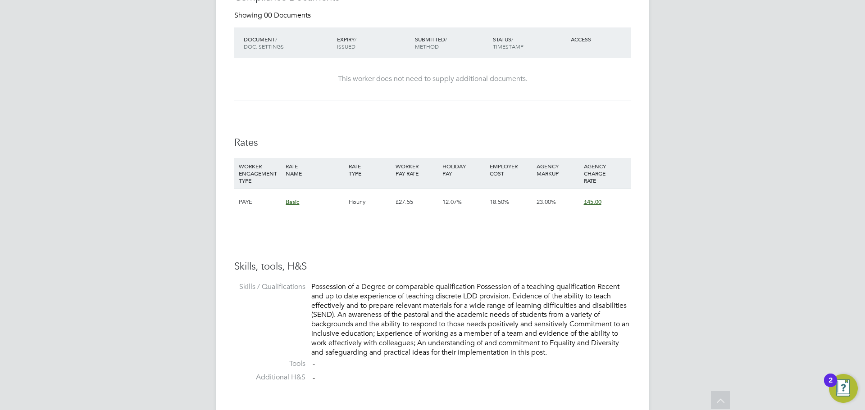
scroll to position [172, 0]
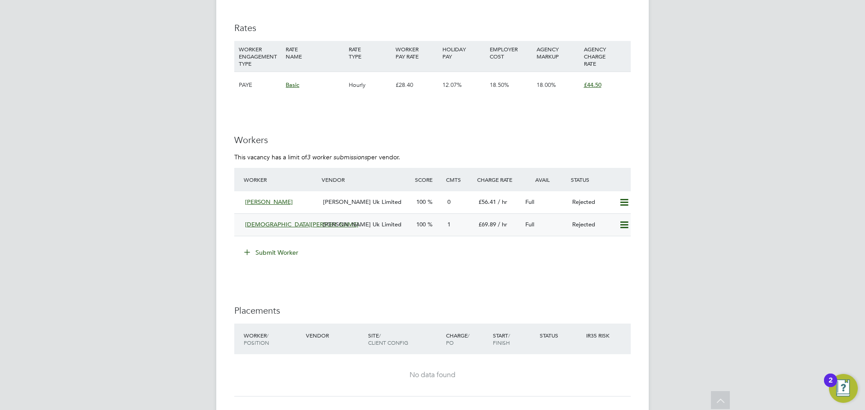
scroll to position [1216, 0]
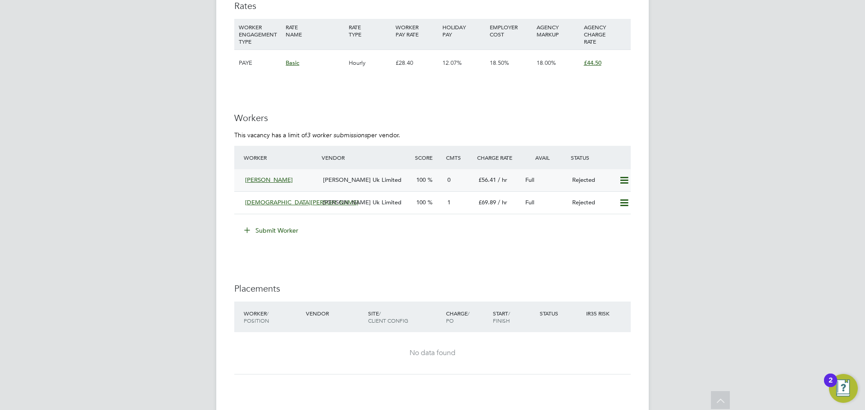
click at [374, 177] on div "[PERSON_NAME] Uk Limited" at bounding box center [365, 180] width 93 height 15
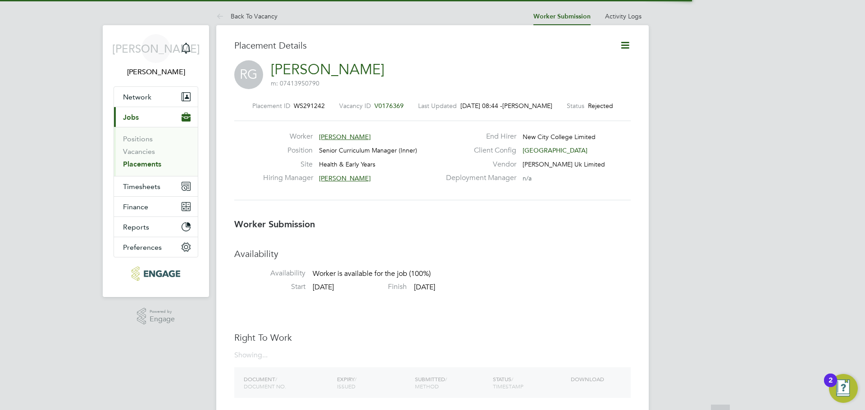
scroll to position [9, 63]
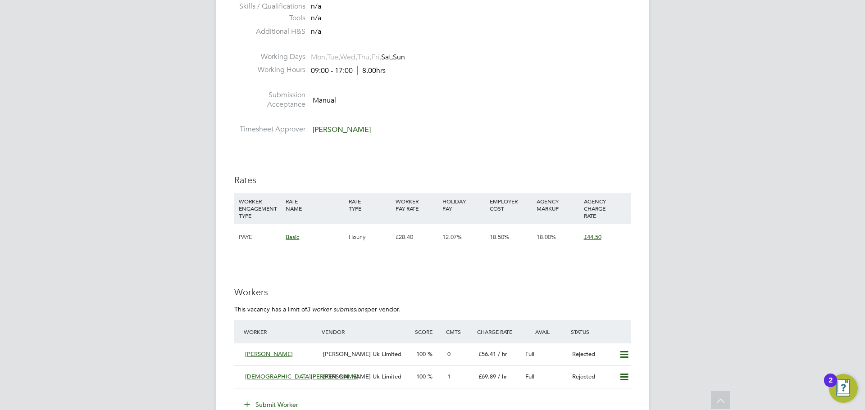
scroll to position [1036, 0]
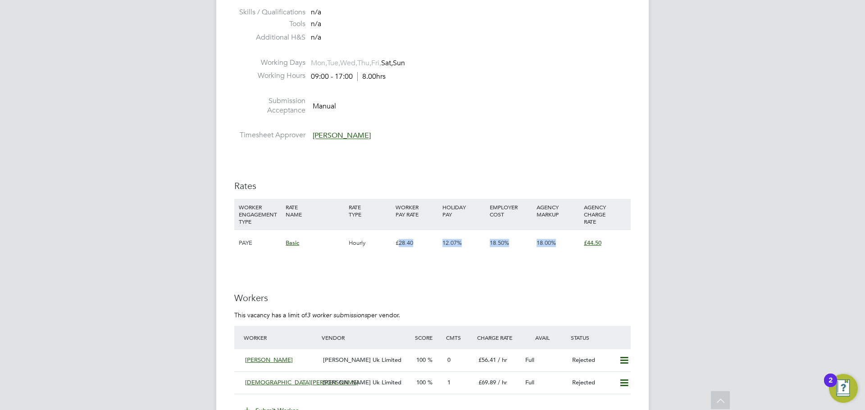
drag, startPoint x: 398, startPoint y: 235, endPoint x: 592, endPoint y: 240, distance: 194.2
click at [592, 240] on div "PAYE Basic Hourly £28.40 12.07% 18.50% 18.00% £44.50" at bounding box center [432, 243] width 396 height 27
click at [578, 259] on div "IR35 Determination IR35 Status Inside IR35 Status Determination Statement New C…" at bounding box center [432, 24] width 396 height 1738
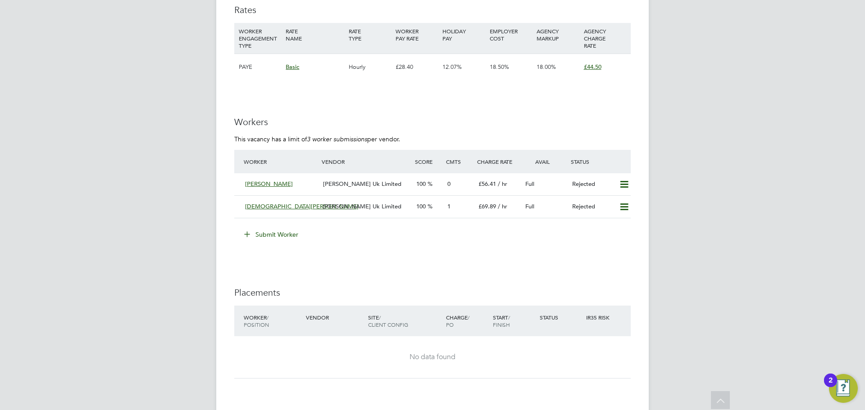
scroll to position [1171, 0]
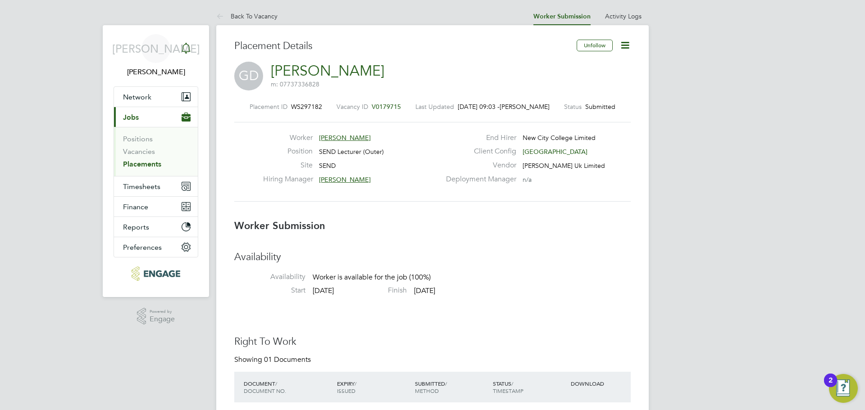
click at [190, 45] on icon "Main navigation" at bounding box center [186, 48] width 11 height 11
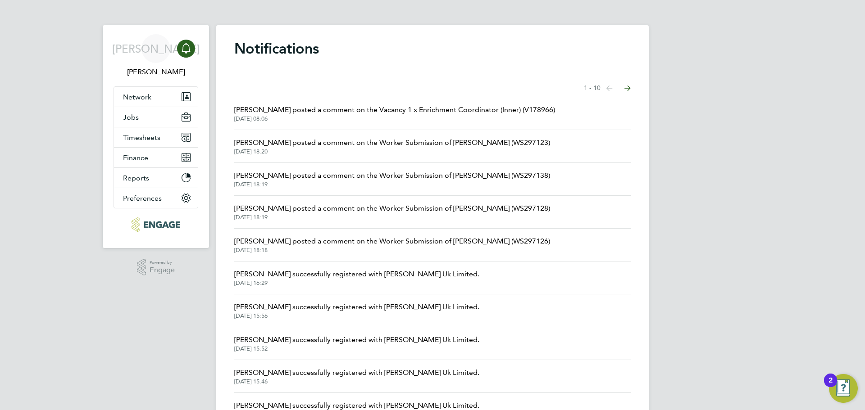
scroll to position [45, 0]
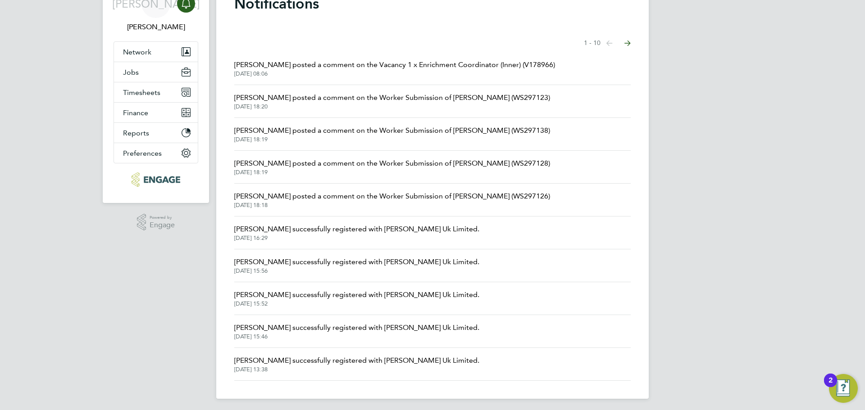
click at [459, 129] on span "Clair Windsor posted a comment on the Worker Submission of Adetutu Olalemi (WS2…" at bounding box center [392, 130] width 316 height 11
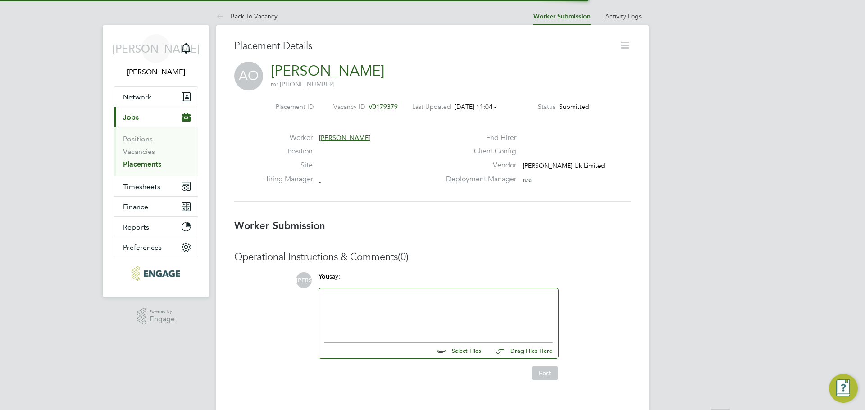
scroll to position [5, 5]
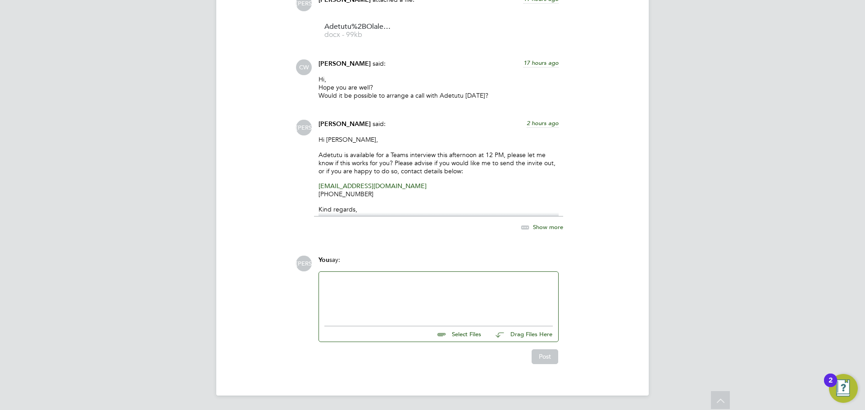
drag, startPoint x: 317, startPoint y: 140, endPoint x: 384, endPoint y: 197, distance: 87.2
click at [384, 197] on div "Jerin Aktar said: 2 hours ago Hi Clair, Adetutu is available for a Teams interv…" at bounding box center [438, 181] width 249 height 122
click at [382, 193] on p "aolalemi@gmail.com +44 7930534933" at bounding box center [438, 190] width 240 height 16
drag, startPoint x: 360, startPoint y: 192, endPoint x: 338, endPoint y: 150, distance: 47.9
click at [314, 138] on div "Jerin Aktar said: 2 hours ago Hi Clair, Adetutu is available for a Teams interv…" at bounding box center [438, 181] width 249 height 122
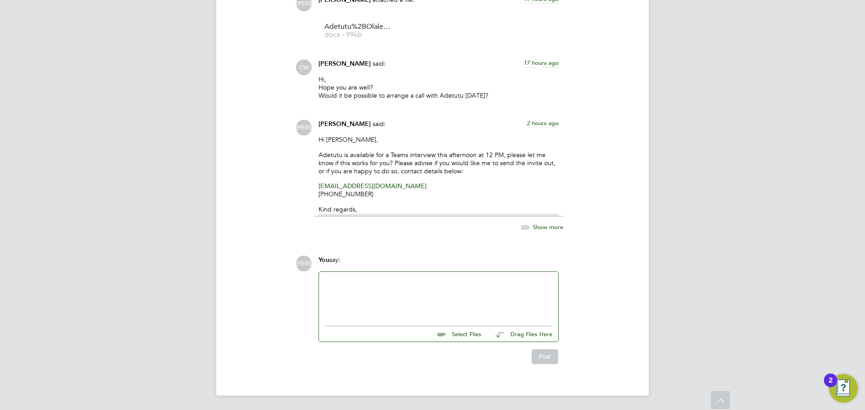
copy div "Hi Clair, Adetutu is available for a Teams interview this afternoon at 12 PM, p…"
click at [427, 174] on p "Adetutu is available for a Teams interview this afternoon at 12 PM, please let …" at bounding box center [438, 163] width 240 height 25
drag, startPoint x: 319, startPoint y: 154, endPoint x: 367, endPoint y: 197, distance: 65.1
click at [367, 197] on div "Hi Clair, Adetutu is available for a Teams interview this afternoon at 12 PM, p…" at bounding box center [438, 176] width 240 height 81
copy div "Adetutu is available for a Teams interview this afternoon at 12 PM, please let …"
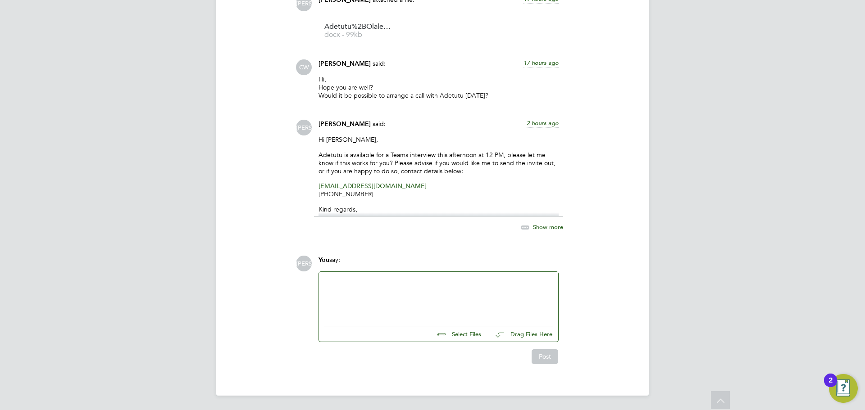
copy div "Adetutu is available for a Teams interview this afternoon at 12 PM, please let …"
click at [408, 212] on p "Kind regards," at bounding box center [438, 209] width 240 height 8
drag, startPoint x: 380, startPoint y: 185, endPoint x: 336, endPoint y: 187, distance: 44.2
click at [336, 187] on p "aolalemi@gmail.com +44 7930534933" at bounding box center [438, 190] width 240 height 16
click at [322, 186] on link "aolalemi@gmail.com" at bounding box center [372, 186] width 108 height 8
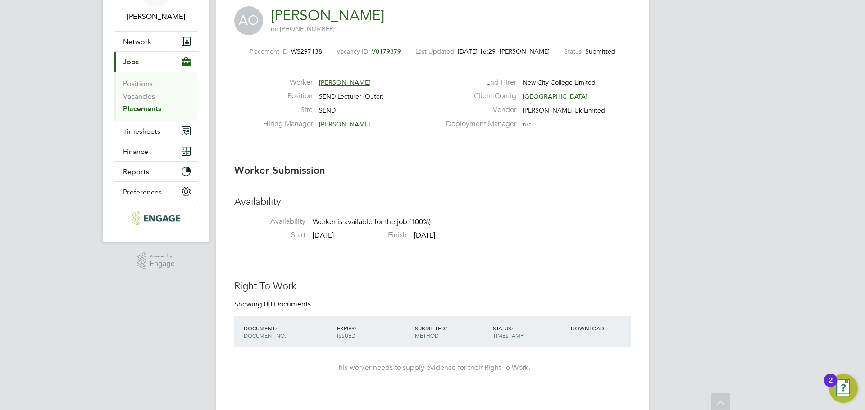
scroll to position [0, 0]
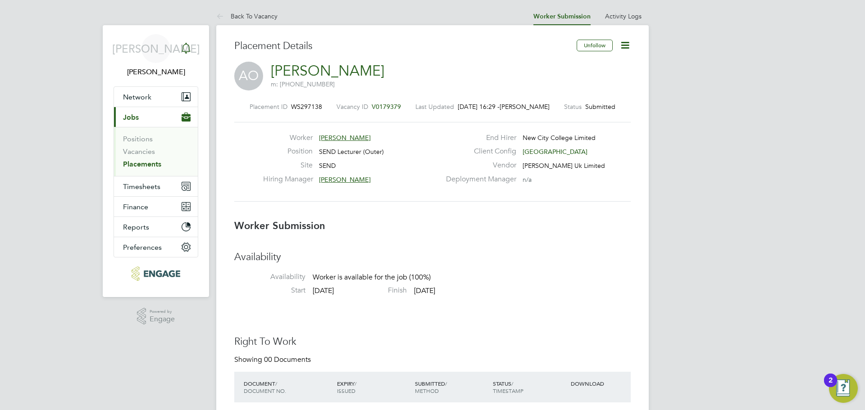
click at [189, 52] on icon "Main navigation" at bounding box center [185, 47] width 9 height 9
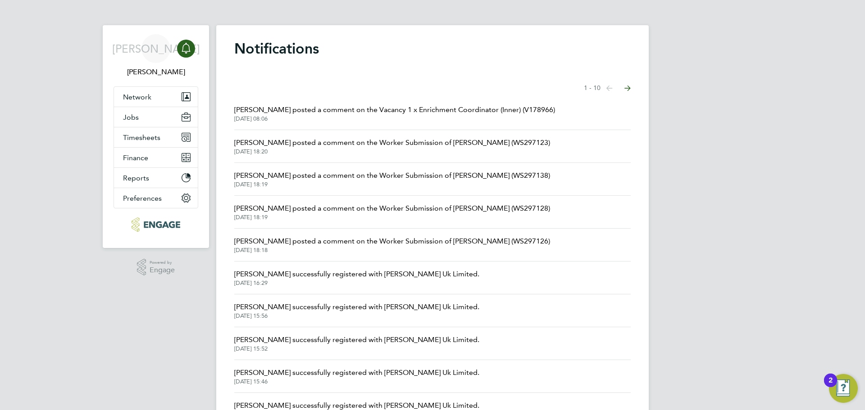
click at [470, 149] on span "02 Sep 2025, 18:20" at bounding box center [392, 151] width 316 height 7
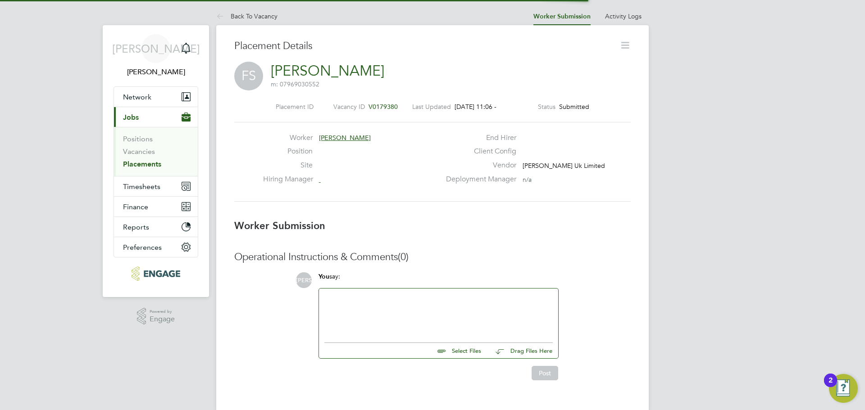
scroll to position [14, 178]
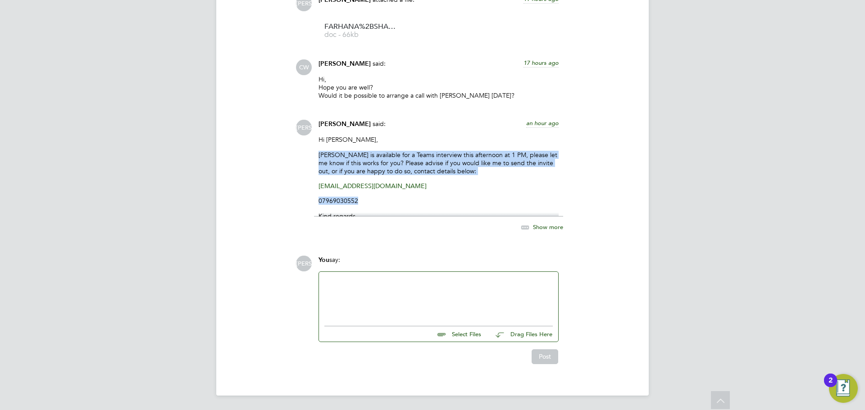
drag, startPoint x: 353, startPoint y: 161, endPoint x: 389, endPoint y: 199, distance: 52.3
click at [390, 199] on div "Hi Clair, Farhana is available for a Teams interview this afternoon at 1 PM, pl…" at bounding box center [438, 176] width 240 height 81
copy div "Farhana is available for a Teams interview this afternoon at 1 PM, please let m…"
click at [315, 185] on div "Jerin Aktar said: an hour ago Hi Clair, Farhana is available for a Teams interv…" at bounding box center [438, 181] width 249 height 122
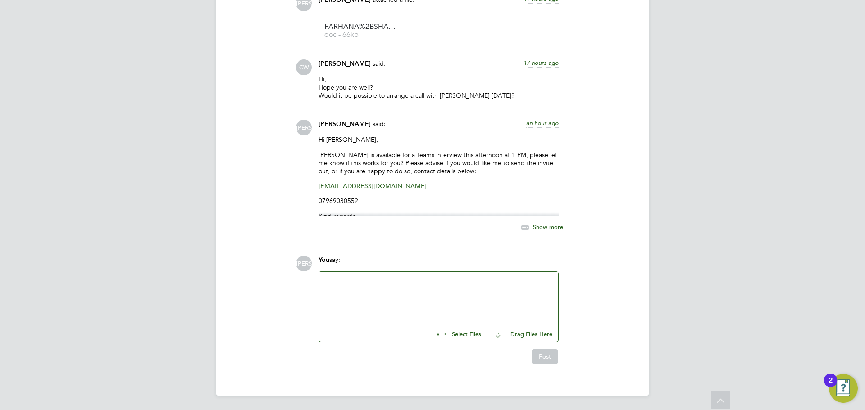
drag, startPoint x: 317, startPoint y: 184, endPoint x: 393, endPoint y: 186, distance: 75.7
click at [384, 188] on div "Jerin Aktar said: an hour ago Hi Clair, Farhana is available for a Teams interv…" at bounding box center [438, 181] width 249 height 122
drag, startPoint x: 399, startPoint y: 185, endPoint x: 349, endPoint y: 186, distance: 50.9
click at [349, 186] on p "puchkafinga115@gmail.com" at bounding box center [438, 186] width 240 height 8
click at [349, 186] on link "puchkafinga115@gmail.com" at bounding box center [372, 186] width 108 height 8
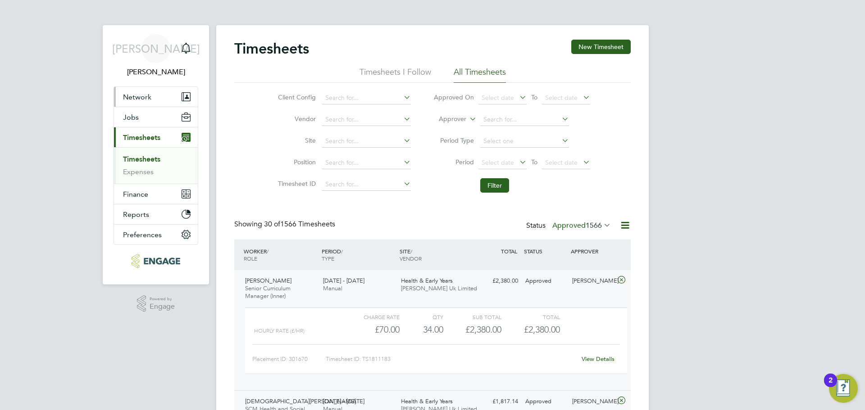
click at [171, 106] on button "Network" at bounding box center [156, 97] width 84 height 20
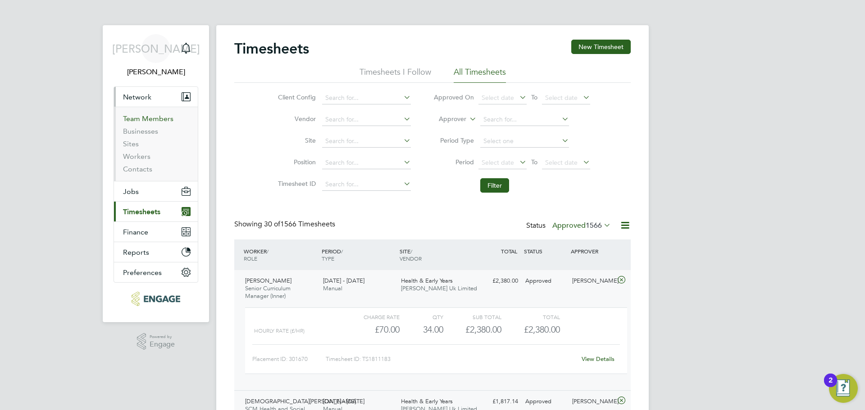
click at [165, 116] on link "Team Members" at bounding box center [148, 118] width 50 height 9
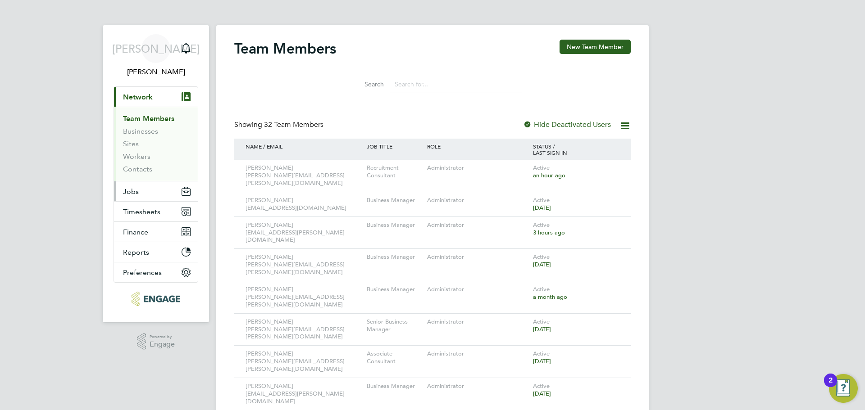
click at [135, 190] on span "Jobs" at bounding box center [131, 191] width 16 height 9
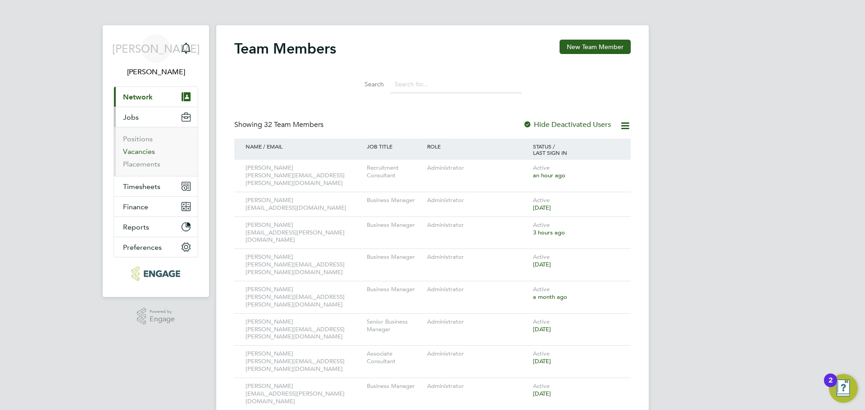
click at [148, 154] on link "Vacancies" at bounding box center [139, 151] width 32 height 9
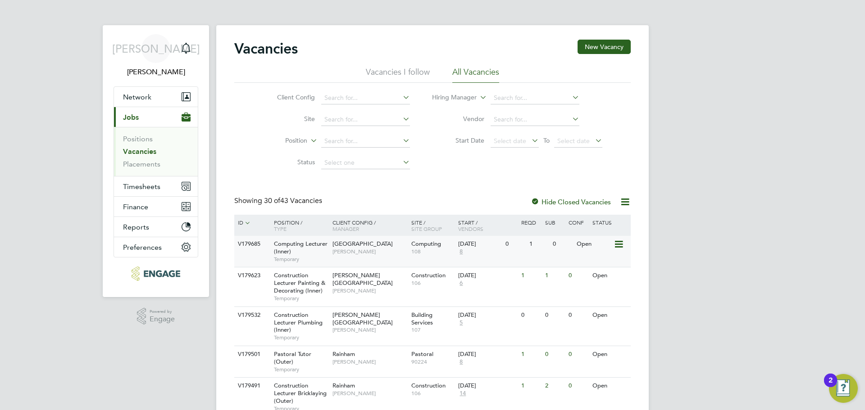
click at [307, 254] on div "Computing Lecturer (Inner) Temporary" at bounding box center [298, 251] width 63 height 31
click at [186, 47] on icon "Main navigation" at bounding box center [186, 48] width 11 height 11
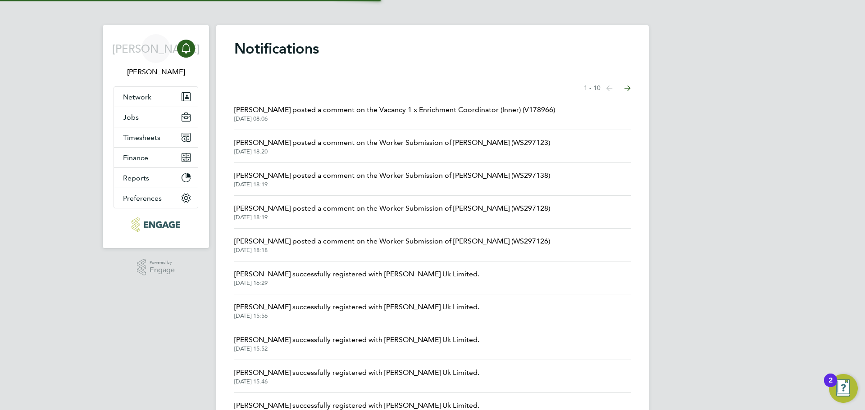
click at [483, 213] on span "Clair Windsor posted a comment on the Worker Submission of Frances Hughes (WS29…" at bounding box center [392, 208] width 316 height 11
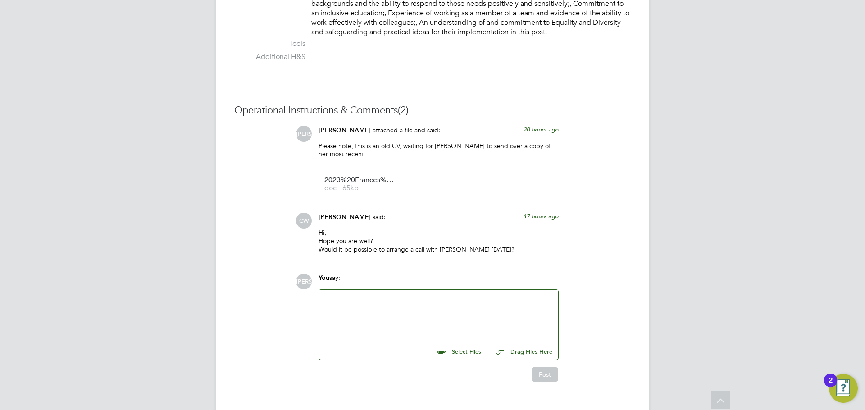
scroll to position [829, 0]
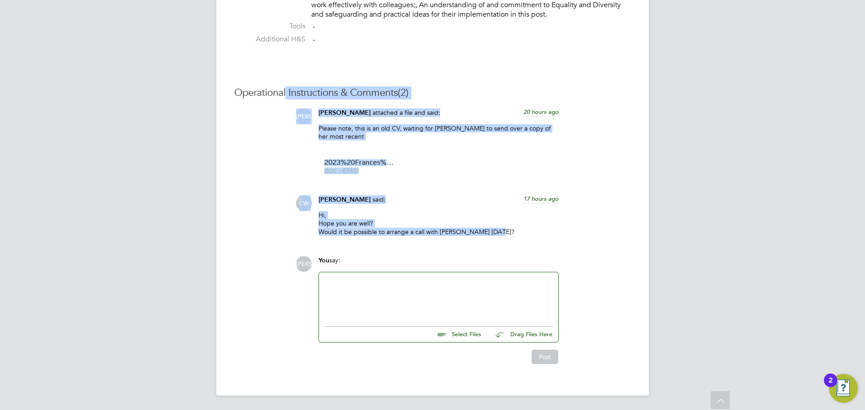
drag, startPoint x: 502, startPoint y: 239, endPoint x: 287, endPoint y: 87, distance: 262.6
click at [287, 87] on div "Operational Instructions & Comments (2) JA Jerin Aktar attached a file and said…" at bounding box center [432, 225] width 396 height 278
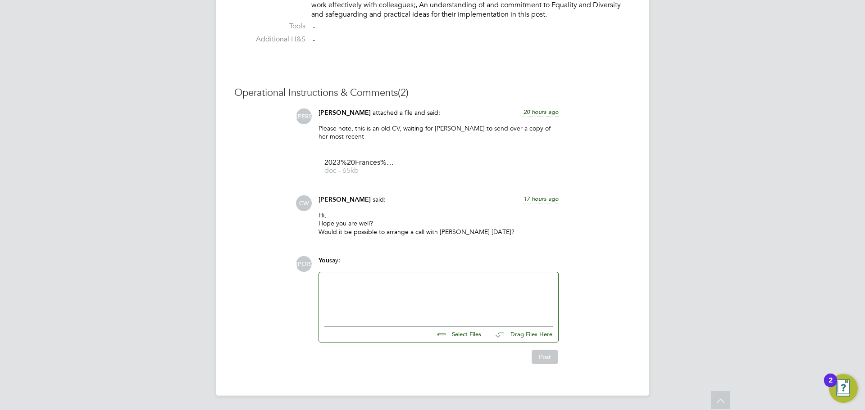
drag, startPoint x: 369, startPoint y: 293, endPoint x: 361, endPoint y: 287, distance: 9.7
click at [369, 293] on div at bounding box center [438, 297] width 228 height 39
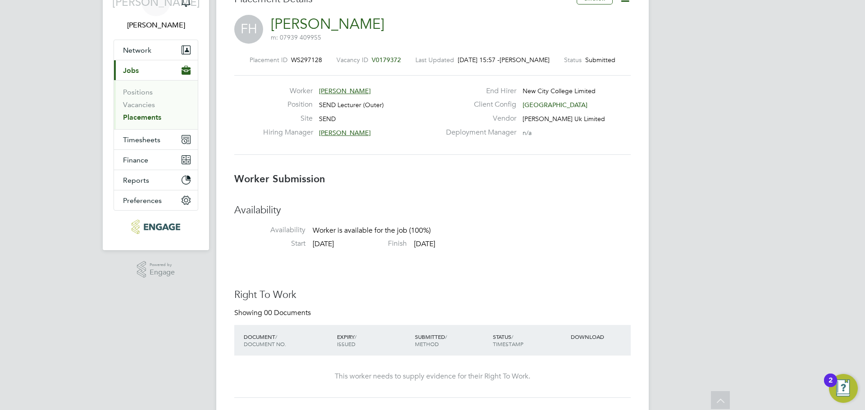
scroll to position [0, 0]
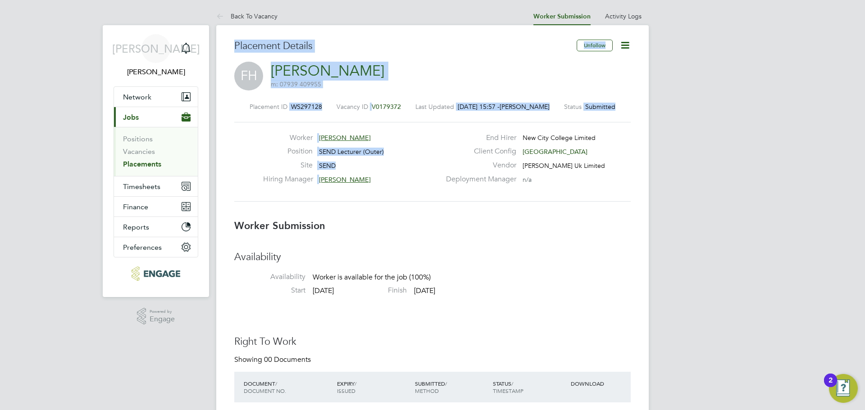
drag, startPoint x: 366, startPoint y: 180, endPoint x: 214, endPoint y: -53, distance: 278.0
click at [393, 213] on div "Placement ID WS297128 Vacancy ID V0179372 Last Updated 02 Sep 2025, 15:57 - Jer…" at bounding box center [432, 152] width 396 height 121
click at [261, 128] on div "Worker Frances Hughes Position SEND Lecturer (Outer) Site SEND Hiring Manager C…" at bounding box center [432, 162] width 396 height 80
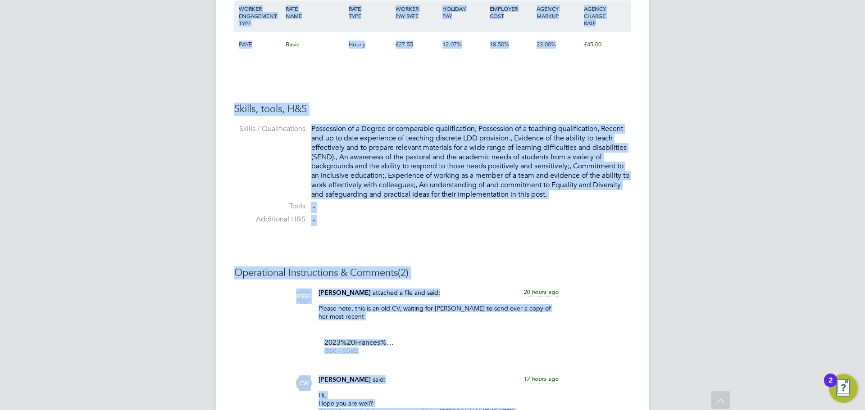
scroll to position [829, 0]
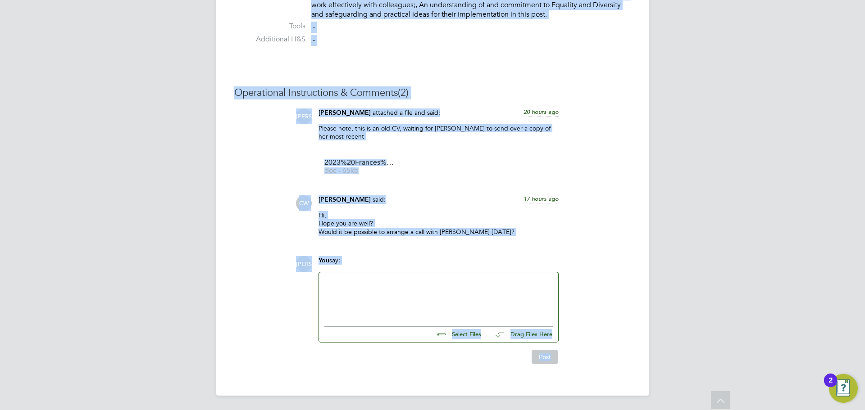
drag, startPoint x: 235, startPoint y: 43, endPoint x: 598, endPoint y: 362, distance: 483.7
click at [590, 355] on div "JA You say: Select Files Drag Files Here Drop your files here Post" at bounding box center [462, 310] width 335 height 108
click at [562, 359] on div "JA You say: Select Files Drag Files Here Drop your files here Post" at bounding box center [462, 310] width 335 height 108
click at [417, 303] on div at bounding box center [438, 297] width 228 height 39
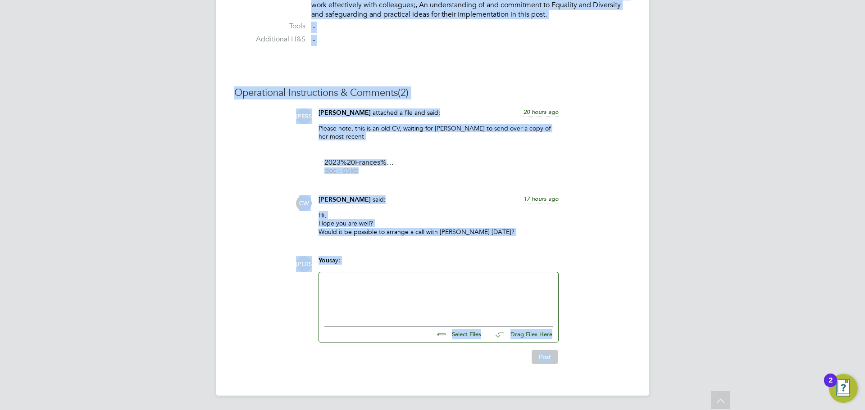
click at [357, 262] on div "You say:" at bounding box center [438, 264] width 240 height 16
click at [321, 223] on p "Hi, Hope you are well? Would it be possible to arrange a call with Frances tomo…" at bounding box center [438, 223] width 240 height 25
click at [339, 218] on p "Hi, Hope you are well? Would it be possible to arrange a call with Frances tomo…" at bounding box center [438, 223] width 240 height 25
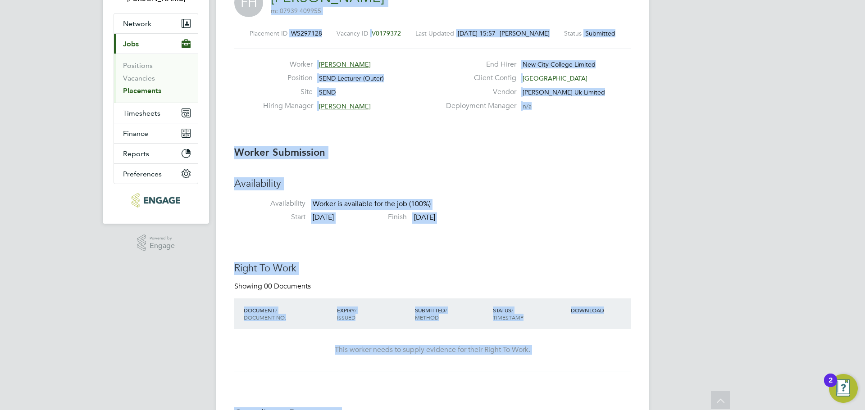
scroll to position [0, 0]
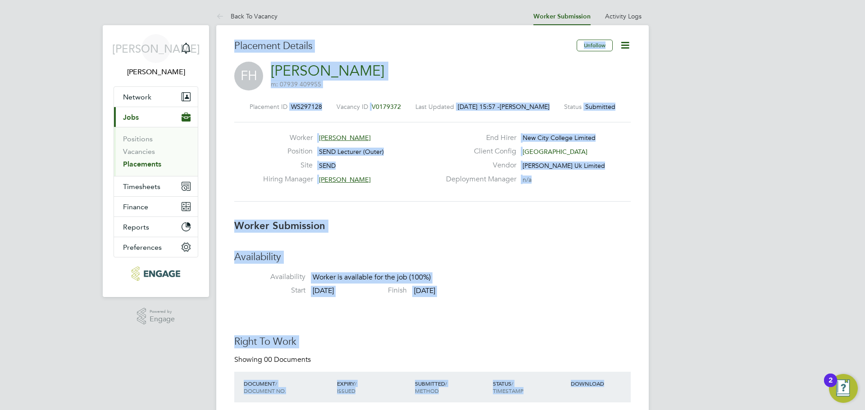
click at [349, 189] on div "Worker Frances Hughes Position SEND Lecturer (Outer) Site SEND Hiring Manager C…" at bounding box center [432, 161] width 403 height 57
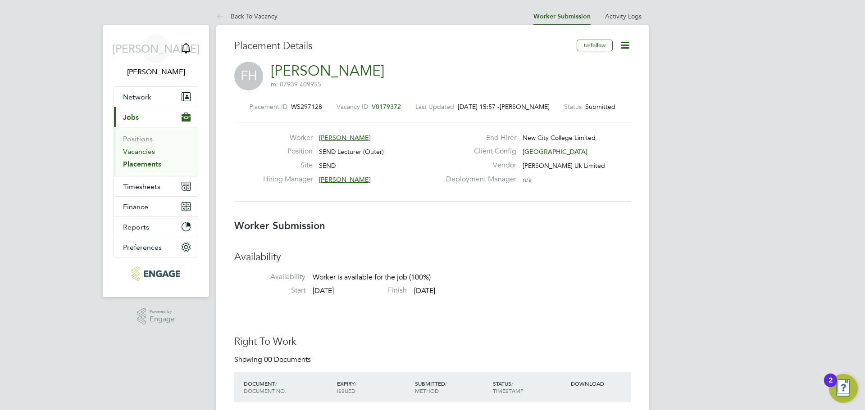
click at [145, 152] on link "Vacancies" at bounding box center [139, 151] width 32 height 9
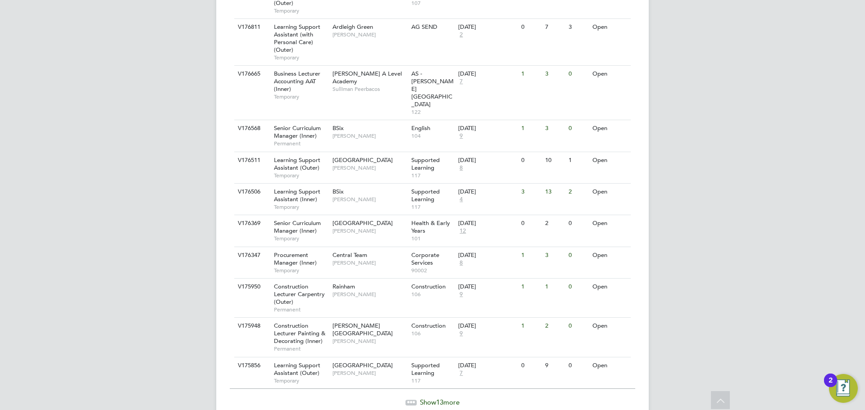
scroll to position [920, 0]
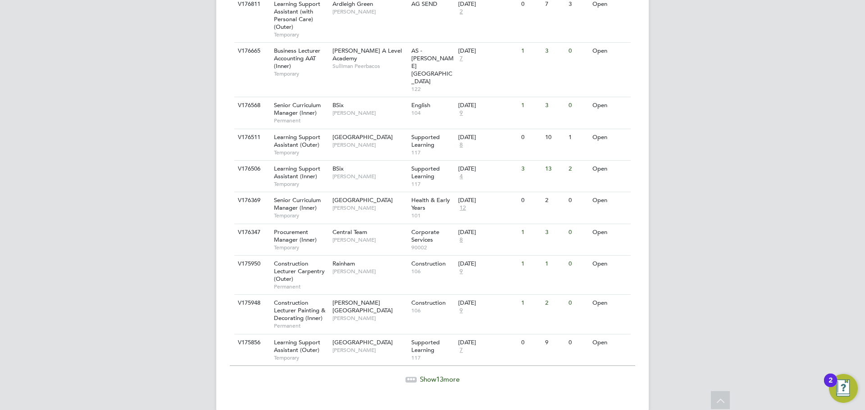
click at [447, 375] on span "Show 13 more" at bounding box center [440, 379] width 40 height 9
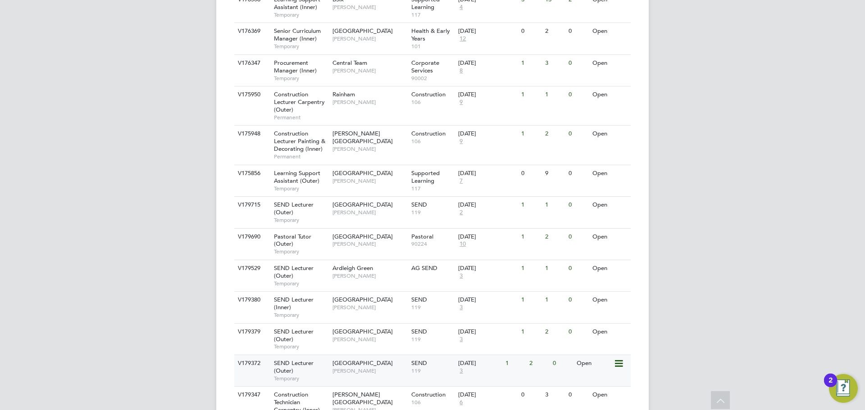
scroll to position [1118, 0]
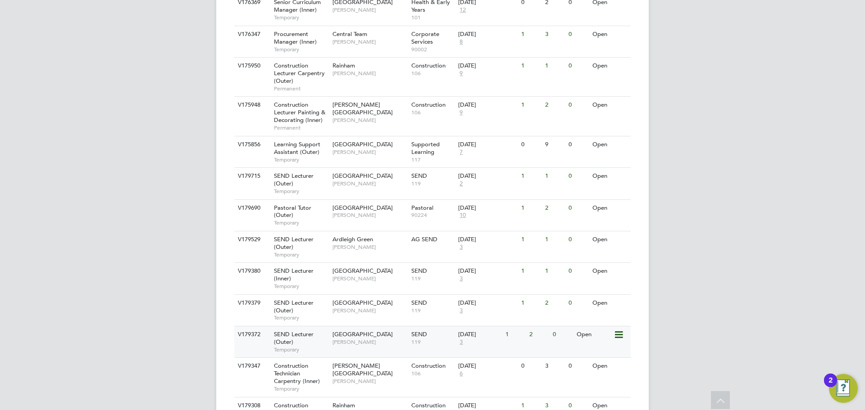
click at [299, 330] on div "SEND Lecturer (Outer) Temporary" at bounding box center [298, 341] width 63 height 31
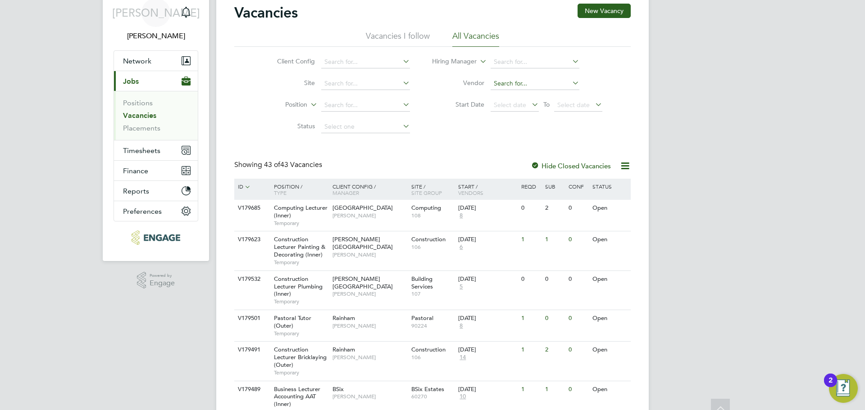
scroll to position [0, 0]
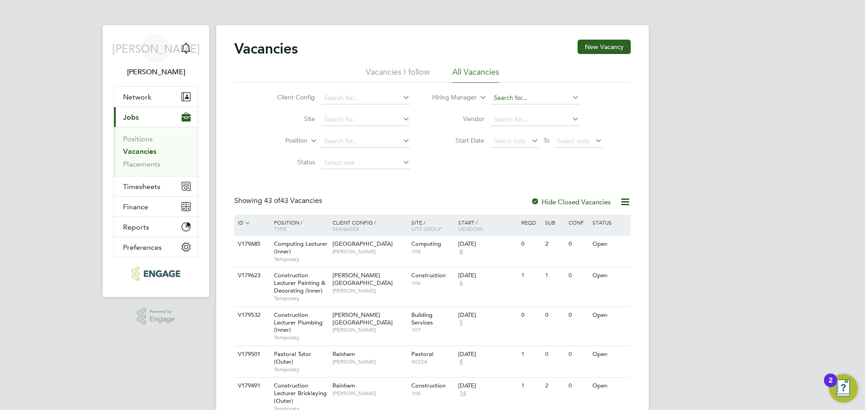
click at [525, 97] on input at bounding box center [534, 98] width 89 height 13
click at [518, 106] on li "Rosl yn O'Garro" at bounding box center [534, 110] width 90 height 12
type input "Roslyn O'Garro"
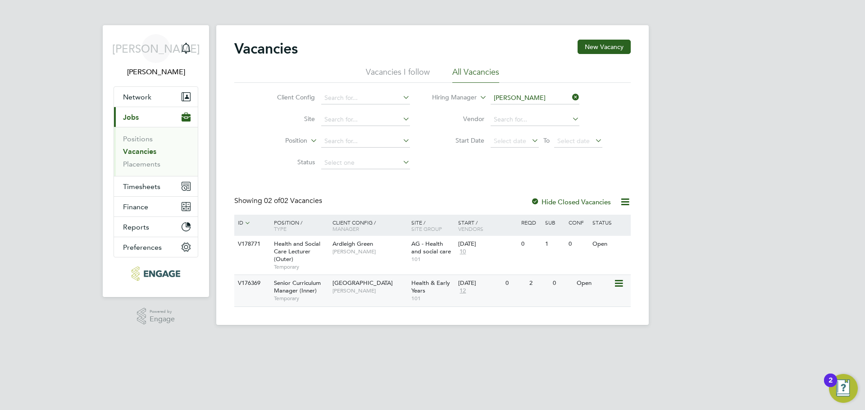
click at [290, 286] on span "Senior Curriculum Manager (Inner)" at bounding box center [297, 286] width 47 height 15
drag, startPoint x: 143, startPoint y: 150, endPoint x: 156, endPoint y: 149, distance: 13.5
click at [143, 150] on link "Vacancies" at bounding box center [139, 151] width 33 height 9
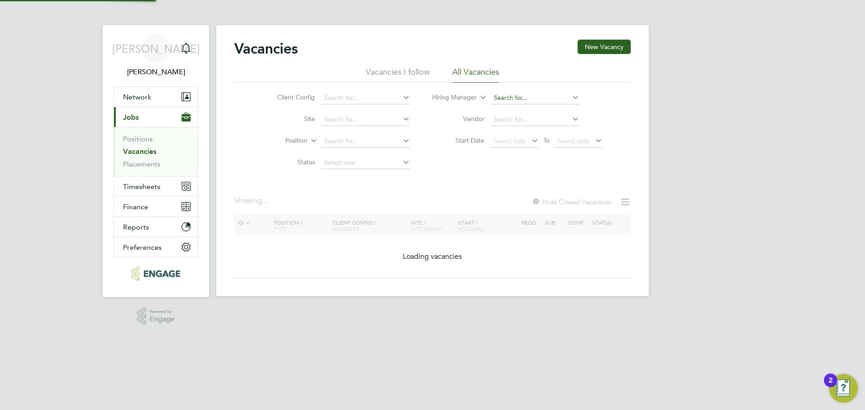
click at [512, 95] on input at bounding box center [534, 98] width 89 height 13
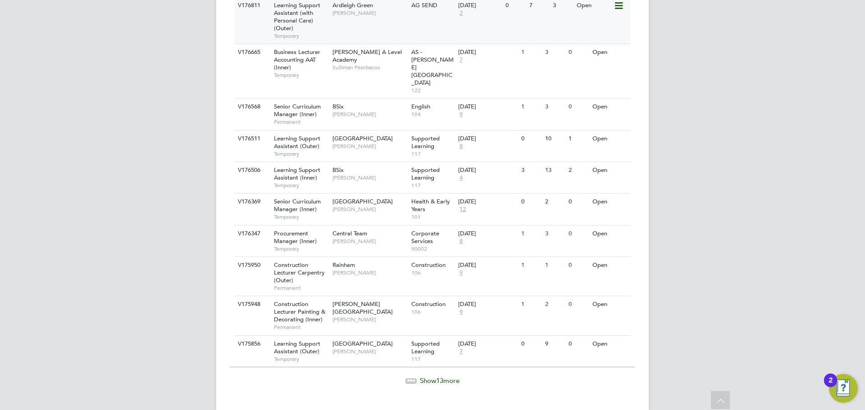
scroll to position [920, 0]
click at [409, 377] on div at bounding box center [410, 379] width 11 height 5
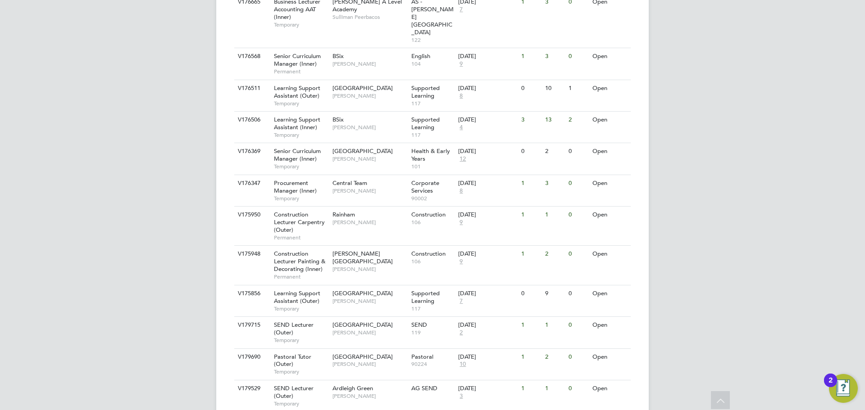
scroll to position [983, 0]
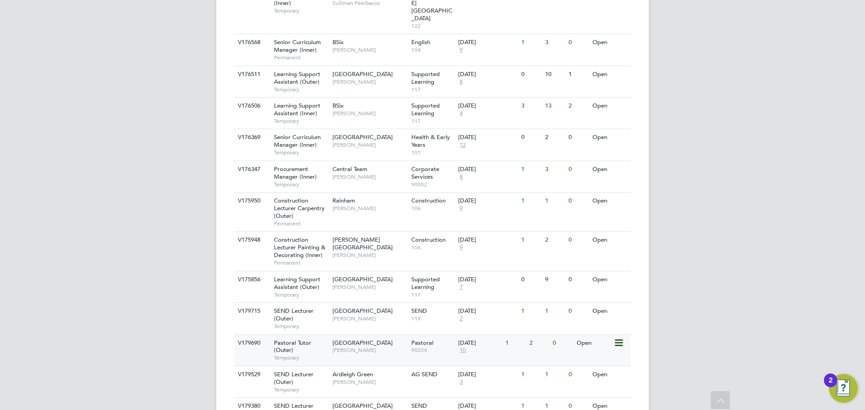
click at [312, 335] on div "Pastoral Tutor (Outer) Temporary" at bounding box center [298, 350] width 63 height 31
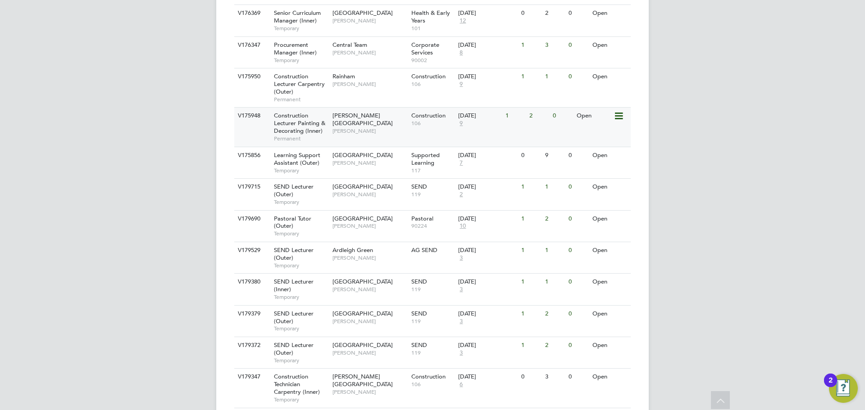
scroll to position [1118, 0]
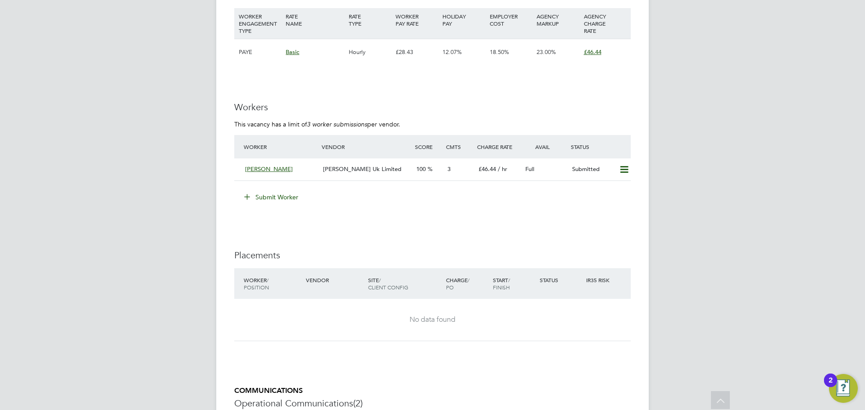
scroll to position [1535, 0]
click at [287, 201] on button "Submit Worker" at bounding box center [272, 197] width 68 height 14
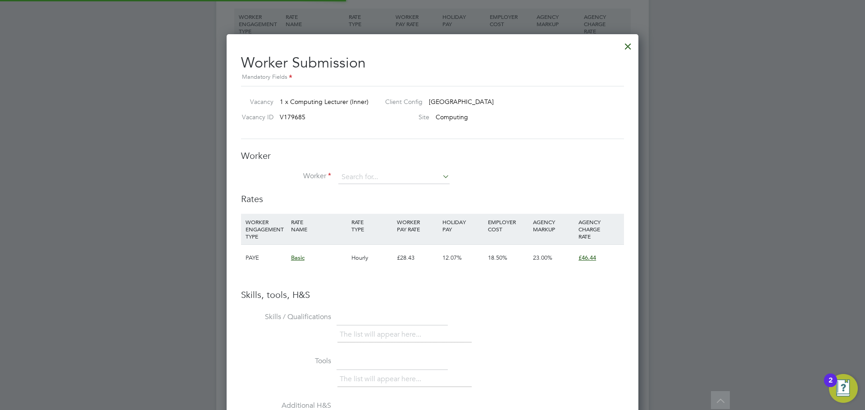
scroll to position [569, 412]
type input "fraz"
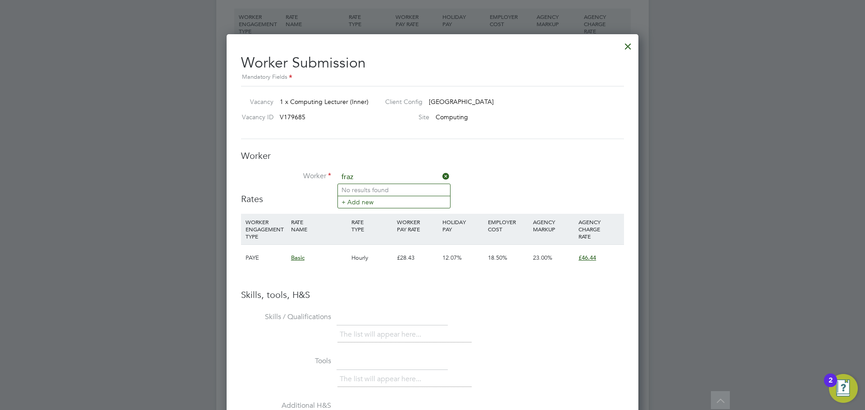
drag, startPoint x: 388, startPoint y: 180, endPoint x: 326, endPoint y: 174, distance: 61.5
click at [326, 174] on li "Worker fraz" at bounding box center [432, 182] width 383 height 23
click at [367, 189] on li "[PERSON_NAME]" at bounding box center [399, 190] width 123 height 12
type input "[PERSON_NAME]"
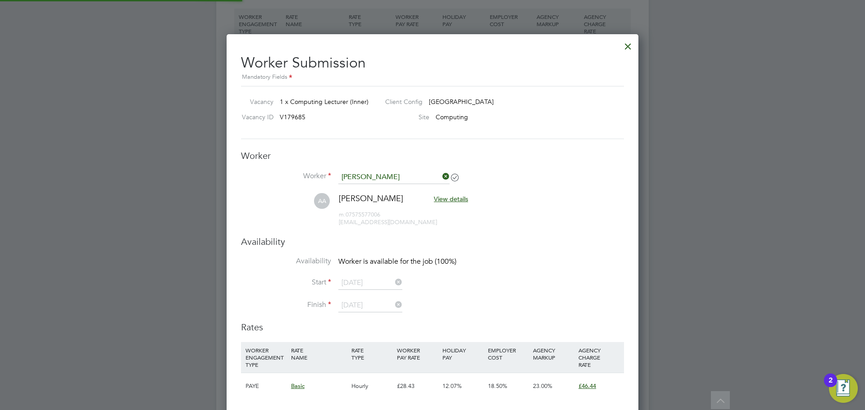
scroll to position [5, 5]
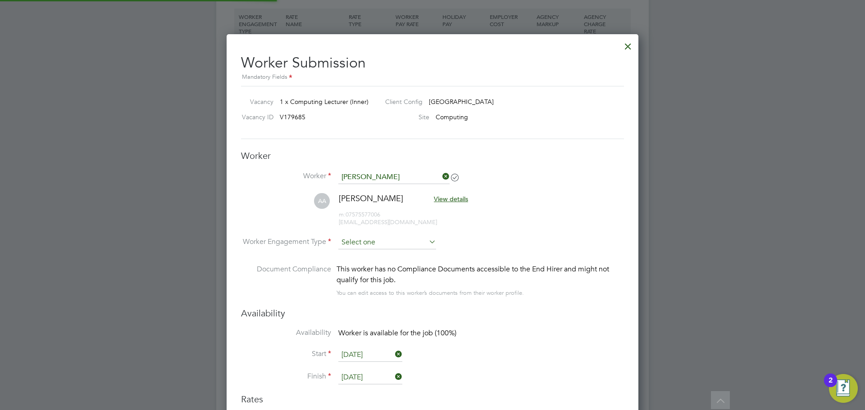
click at [389, 247] on input at bounding box center [387, 243] width 98 height 14
click at [362, 269] on li "PAYE" at bounding box center [387, 267] width 99 height 12
type input "PAYE"
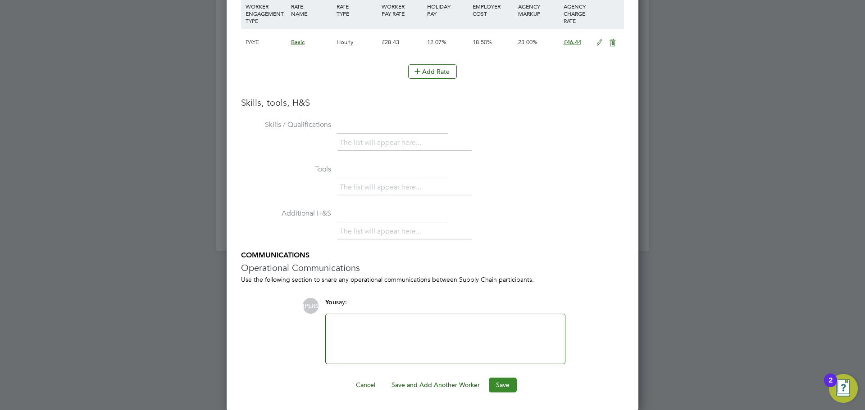
click at [506, 384] on button "Save" at bounding box center [503, 385] width 28 height 14
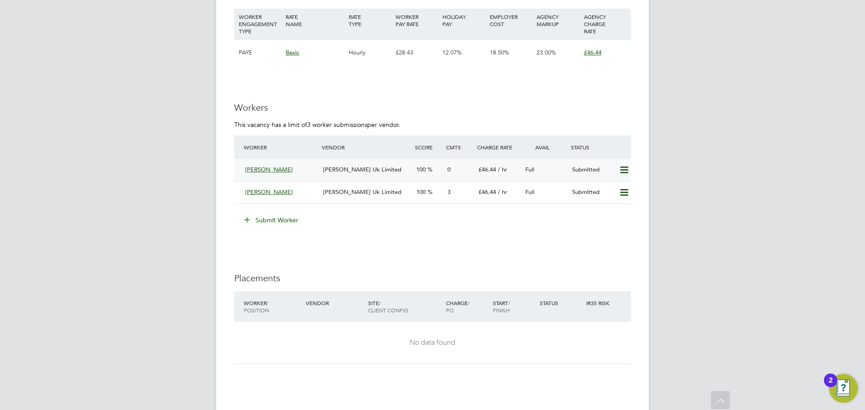
click at [336, 174] on div "[PERSON_NAME] Uk Limited" at bounding box center [365, 170] width 93 height 15
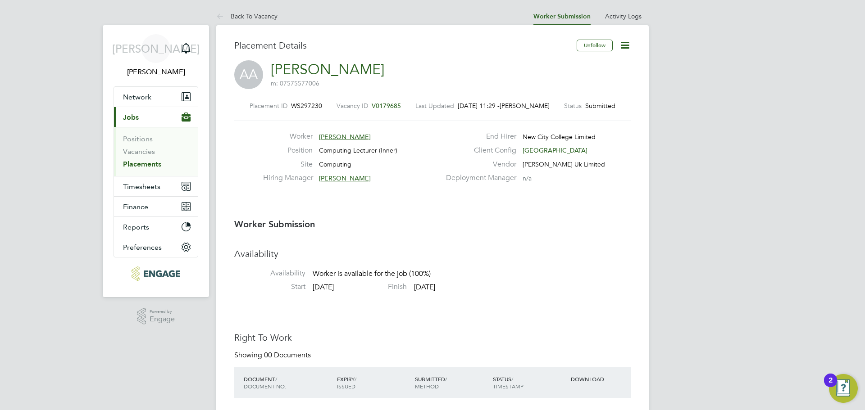
click at [344, 178] on span "[PERSON_NAME]" at bounding box center [345, 178] width 52 height 8
click at [502, 262] on li "Availability Availability Worker is available for the job (100%)" at bounding box center [432, 265] width 396 height 34
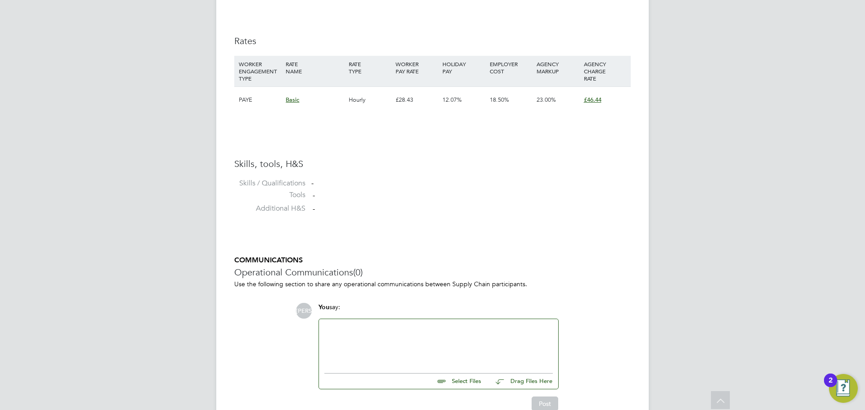
drag, startPoint x: 396, startPoint y: 339, endPoint x: 401, endPoint y: 336, distance: 5.9
click at [397, 337] on div at bounding box center [438, 344] width 228 height 39
click at [368, 331] on div "H" at bounding box center [438, 344] width 228 height 39
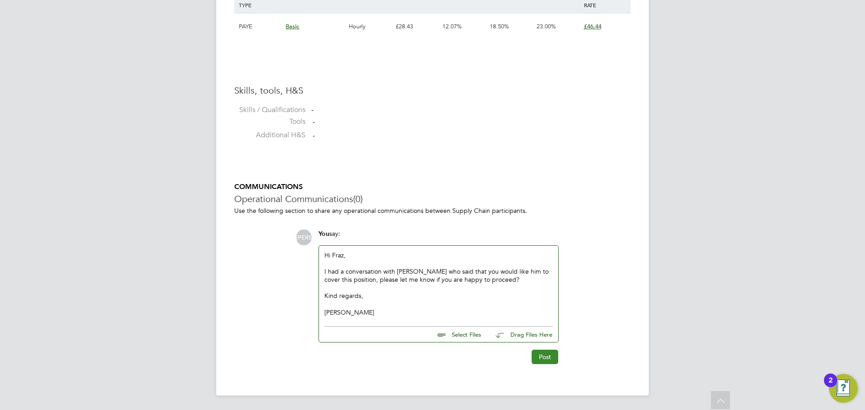
click at [549, 358] on button "Post" at bounding box center [544, 357] width 27 height 14
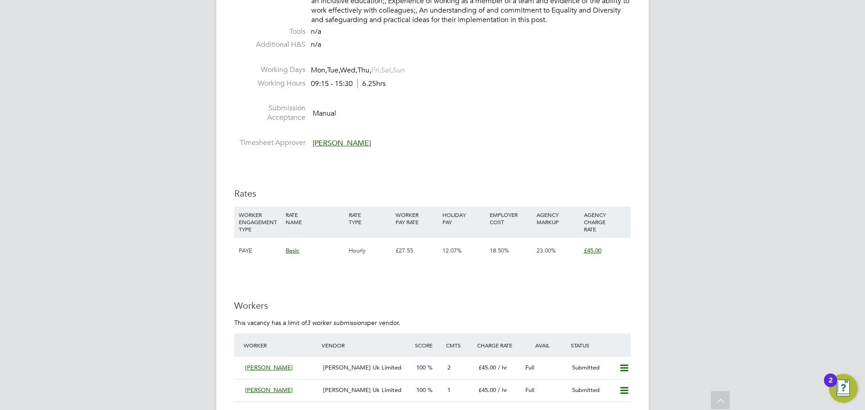
scroll to position [1351, 0]
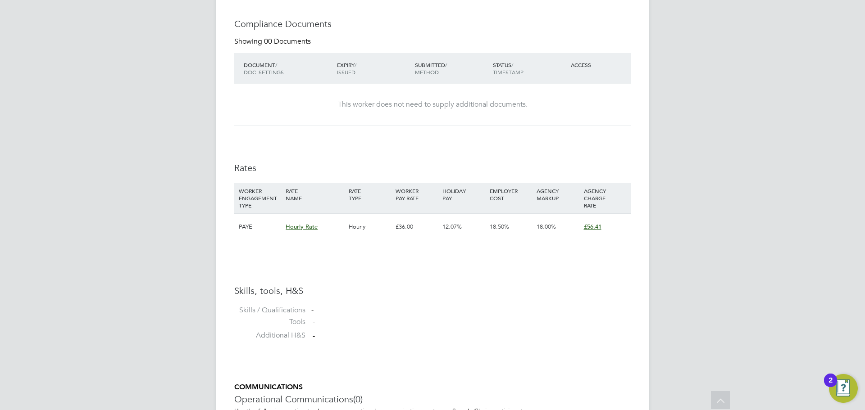
scroll to position [540, 0]
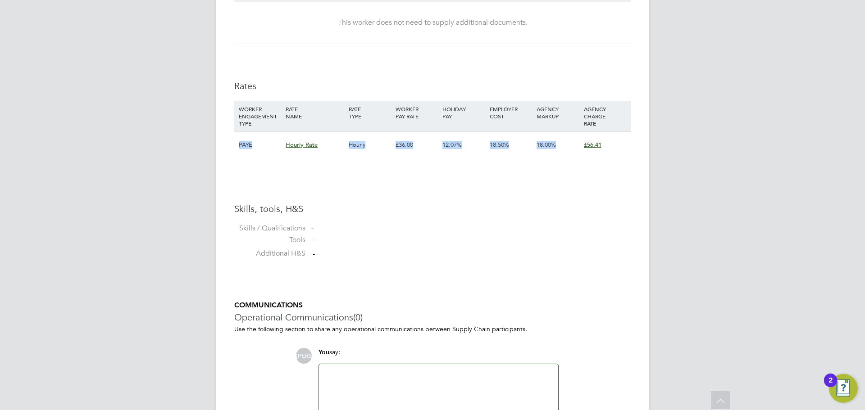
drag, startPoint x: 607, startPoint y: 145, endPoint x: 232, endPoint y: 142, distance: 375.1
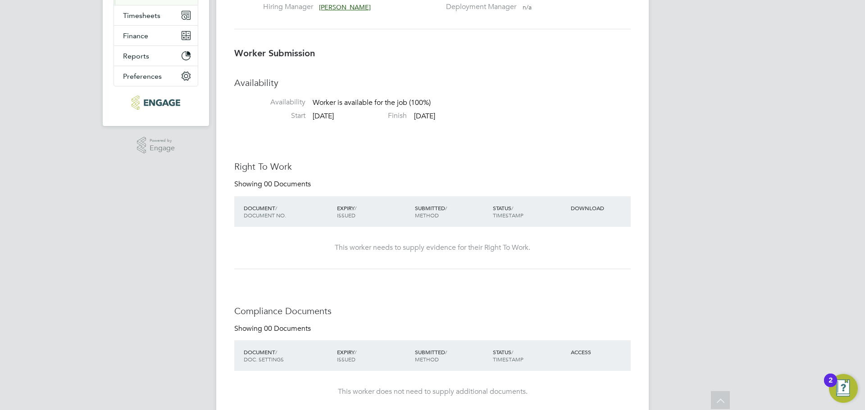
scroll to position [0, 0]
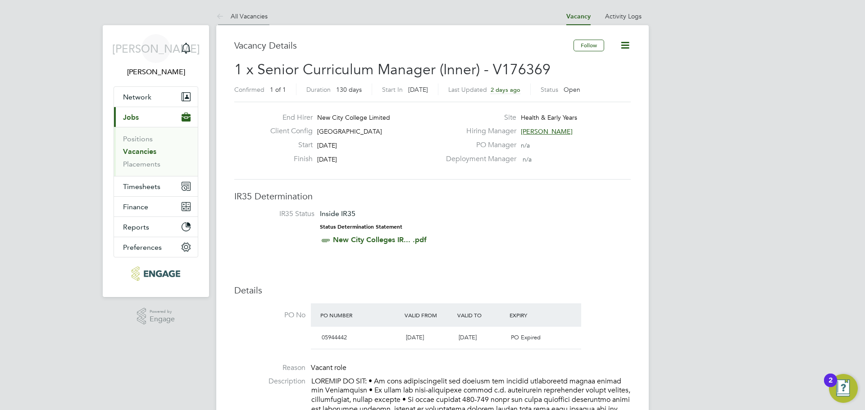
click at [239, 13] on link "All Vacancies" at bounding box center [241, 16] width 51 height 8
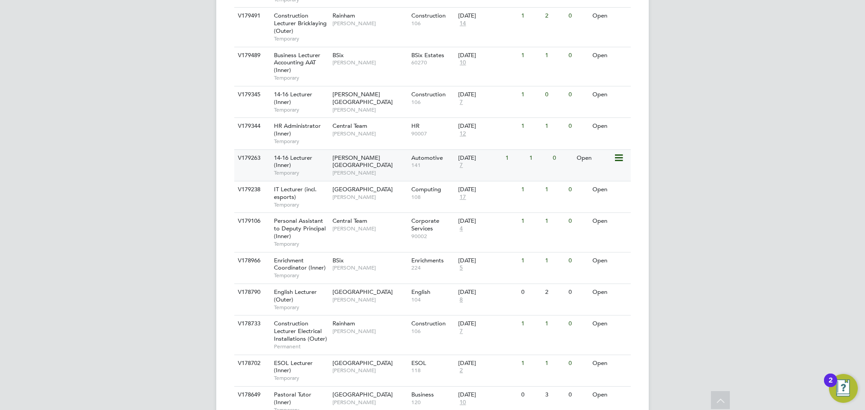
scroll to position [450, 0]
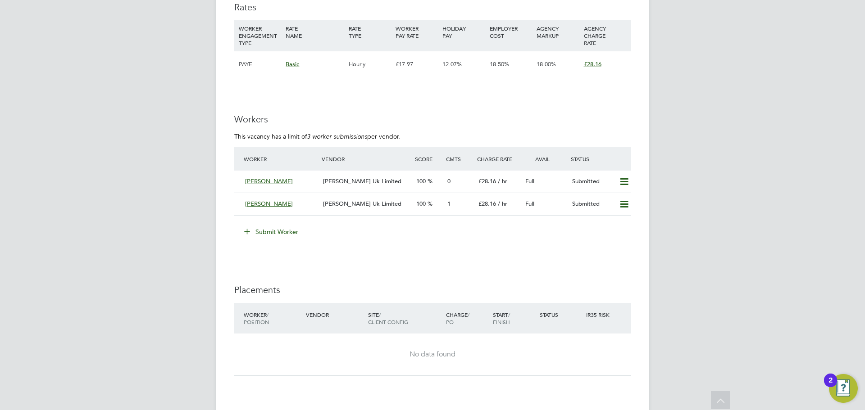
scroll to position [1645, 0]
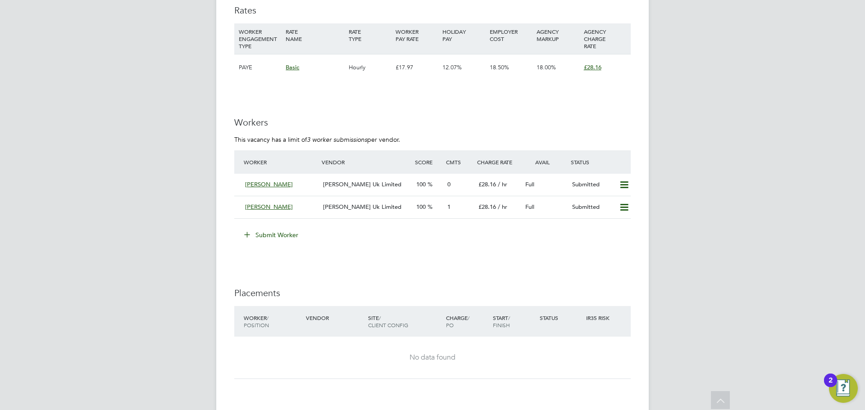
click at [282, 235] on button "Submit Worker" at bounding box center [272, 235] width 68 height 14
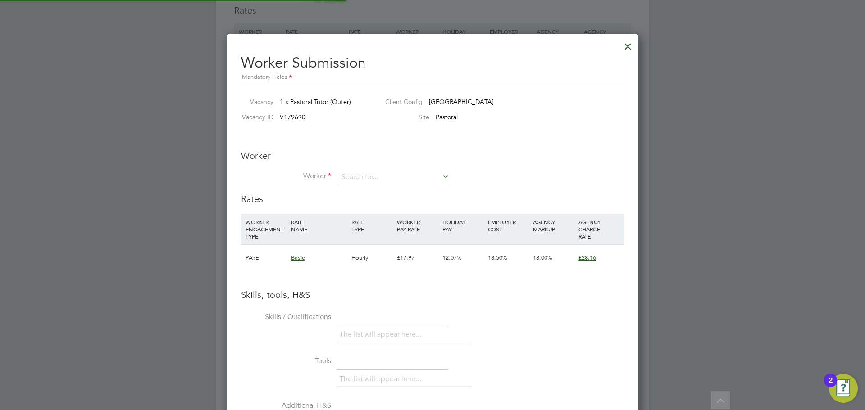
scroll to position [27, 61]
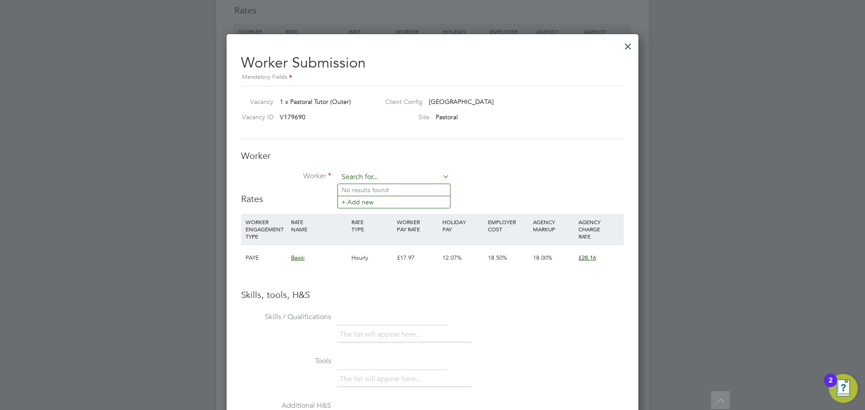
paste input "[PERSON_NAME]"
type input "[PERSON_NAME]"
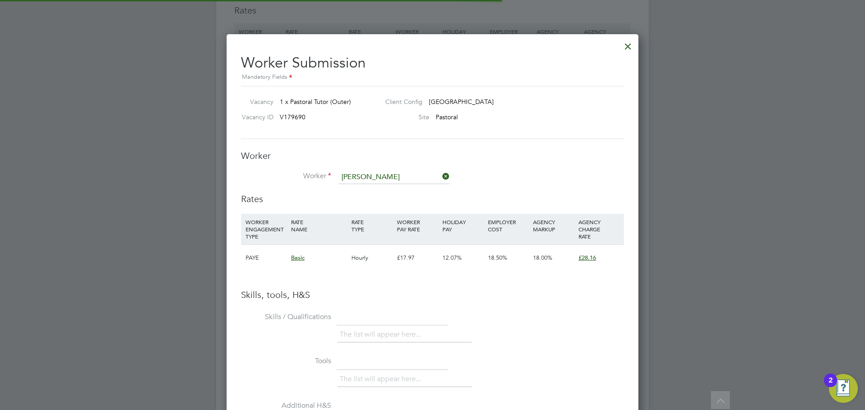
click at [376, 201] on li "+ Add new" at bounding box center [394, 202] width 112 height 12
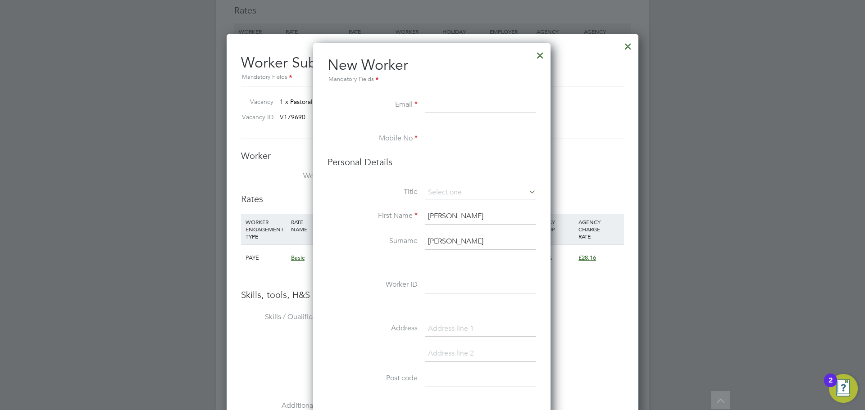
scroll to position [762, 239]
click at [467, 109] on input at bounding box center [480, 105] width 111 height 16
paste input "[EMAIL_ADDRESS][DOMAIN_NAME]"
type input "[EMAIL_ADDRESS][DOMAIN_NAME]"
click at [459, 138] on input at bounding box center [480, 139] width 111 height 16
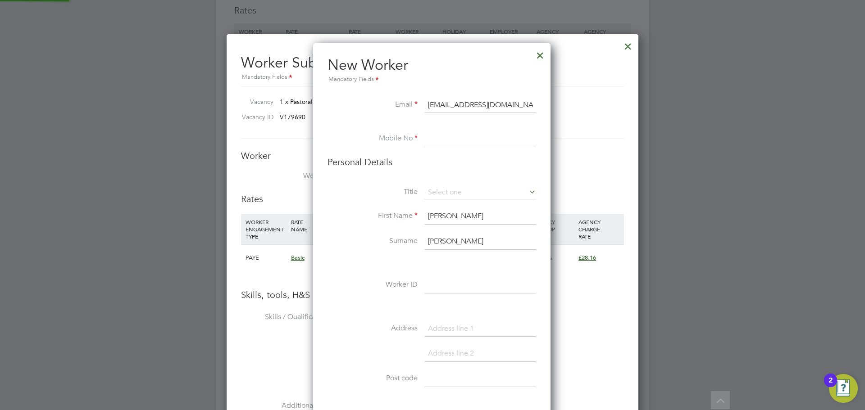
paste input "07759 612 066"
type input "07759 612 066"
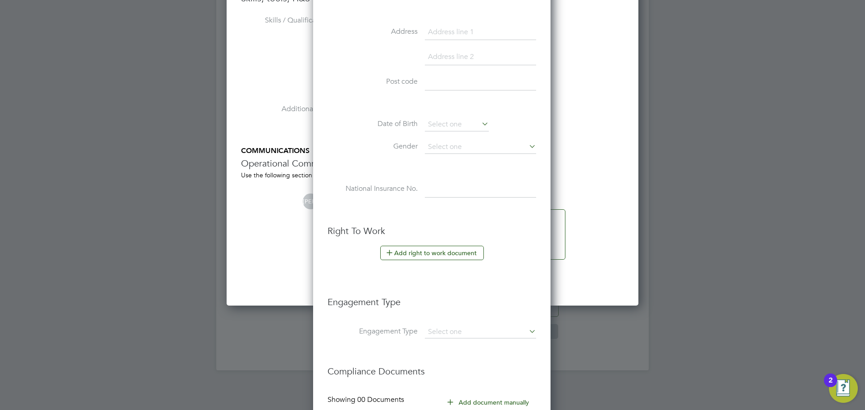
scroll to position [1961, 0]
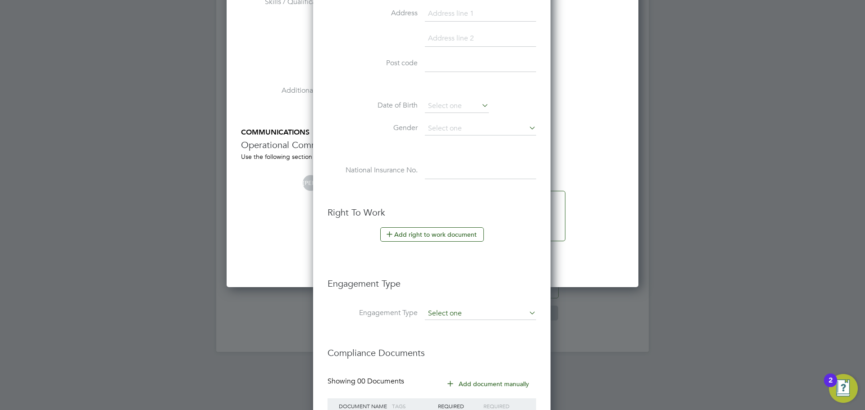
click at [493, 310] on input at bounding box center [480, 314] width 111 height 13
click at [458, 342] on li "PAYE Direct" at bounding box center [480, 339] width 112 height 13
type input "PAYE Direct"
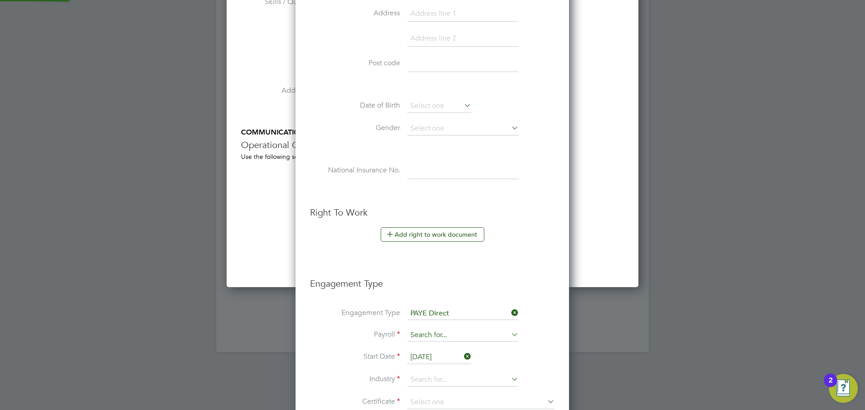
scroll to position [1024, 274]
click at [424, 333] on input at bounding box center [462, 335] width 111 height 13
click at [465, 352] on li "PAYE" at bounding box center [463, 348] width 112 height 13
type input "PAYE"
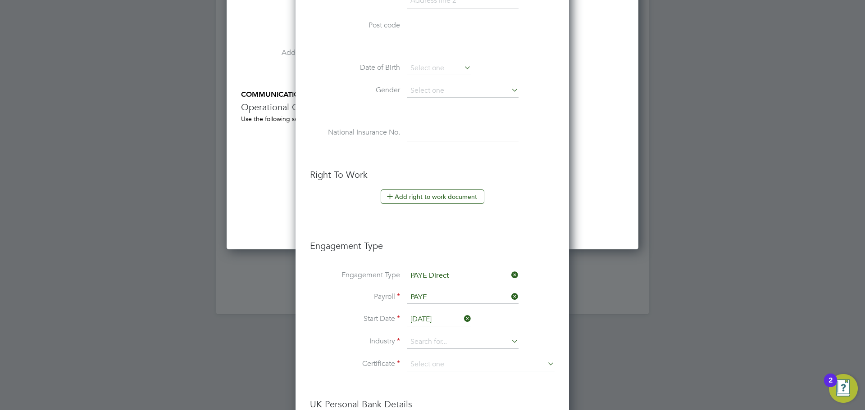
scroll to position [2051, 0]
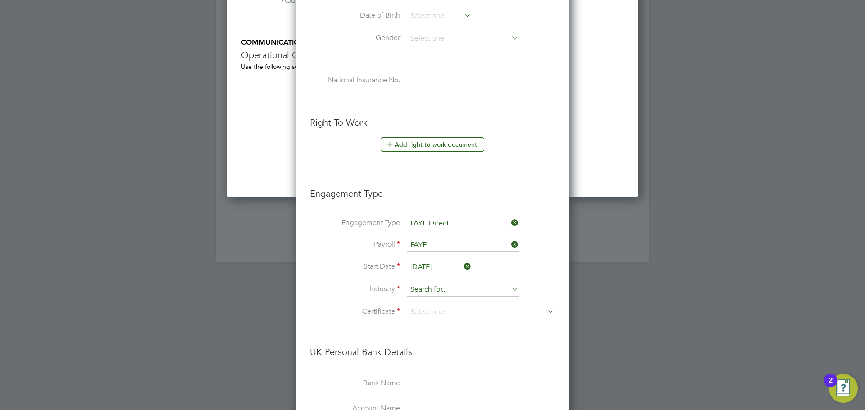
click at [430, 288] on input at bounding box center [462, 290] width 111 height 14
drag, startPoint x: 436, startPoint y: 384, endPoint x: 434, endPoint y: 358, distance: 25.8
click at [436, 384] on li "Education" at bounding box center [463, 388] width 112 height 12
type input "Education"
click at [458, 313] on input at bounding box center [480, 313] width 147 height 14
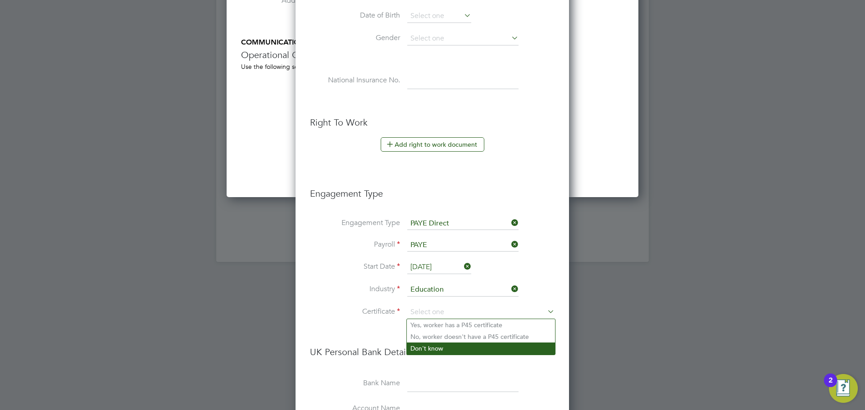
click at [432, 348] on li "Don't know" at bounding box center [481, 349] width 148 height 12
type input "Don't know"
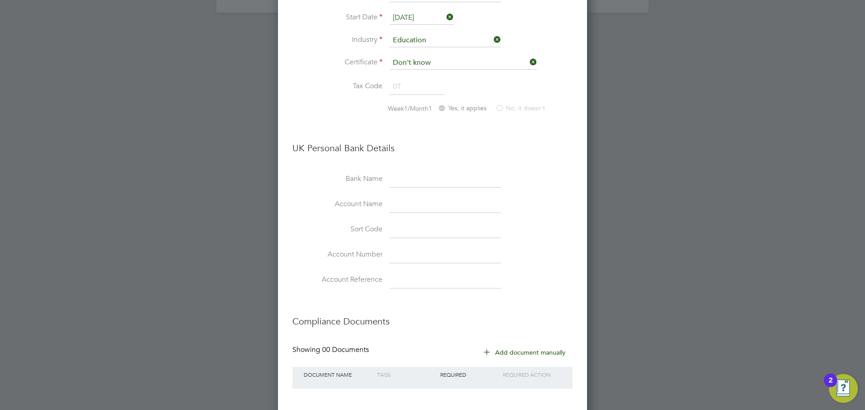
scroll to position [2347, 0]
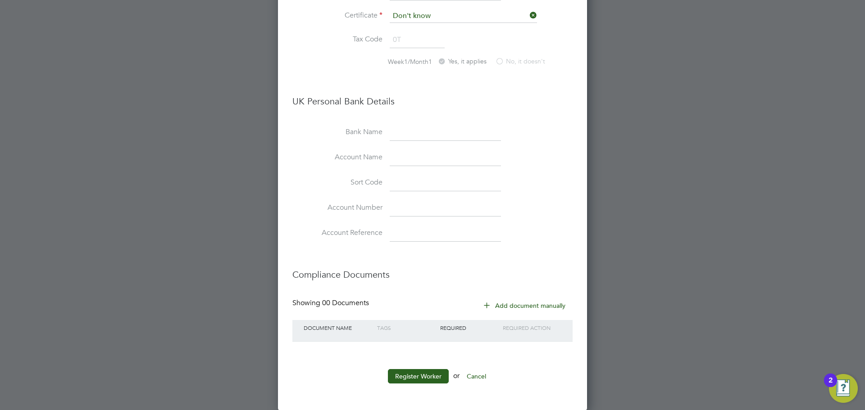
click at [431, 384] on li "Register Worker or Cancel" at bounding box center [432, 380] width 280 height 23
click at [433, 376] on button "Register Worker" at bounding box center [418, 376] width 61 height 14
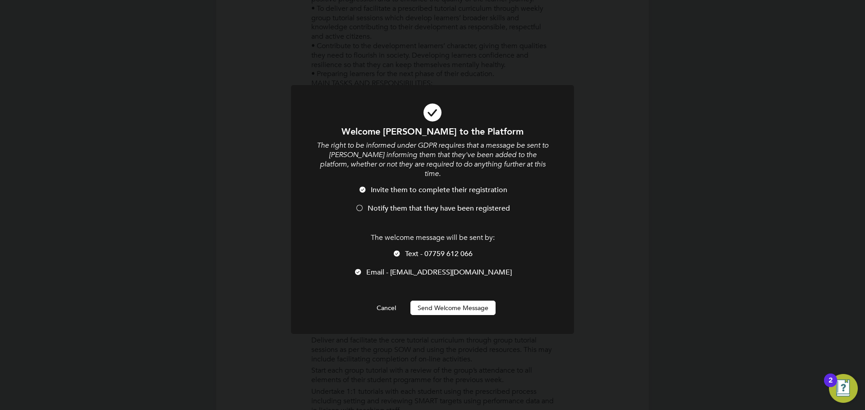
click at [402, 204] on span "Notify them that they have been registered" at bounding box center [438, 208] width 142 height 9
click at [463, 307] on div at bounding box center [432, 209] width 283 height 249
click at [470, 301] on button "Send Welcome Message" at bounding box center [452, 308] width 85 height 14
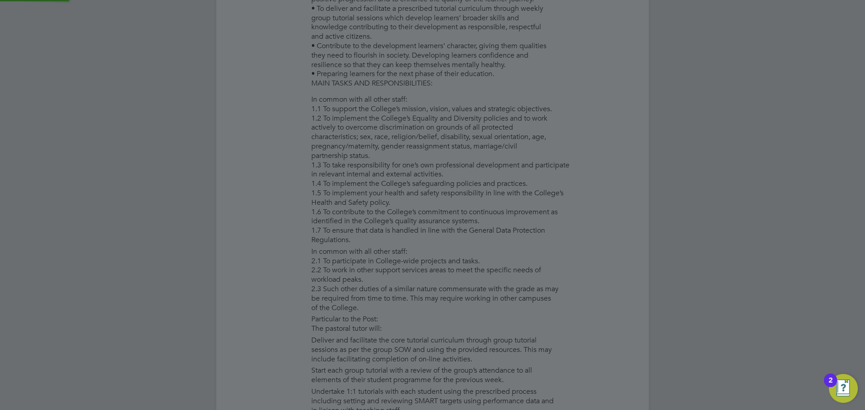
type input "[PERSON_NAME]"
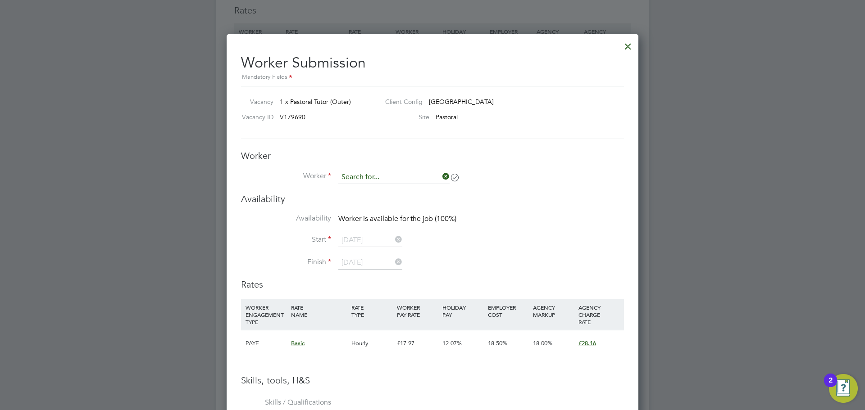
scroll to position [569, 412]
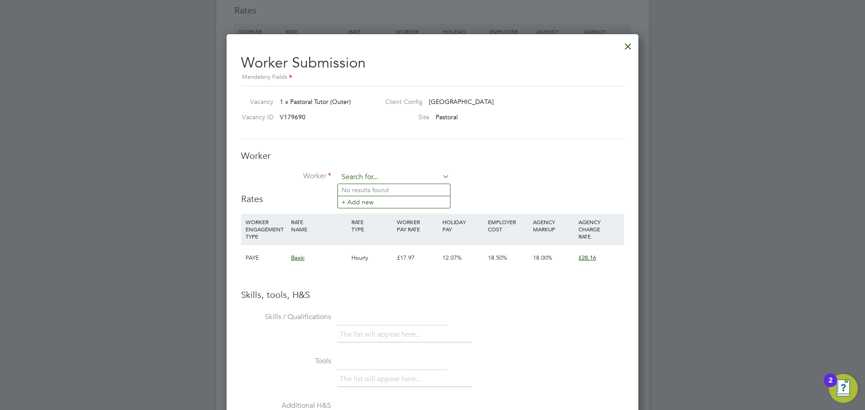
click at [407, 178] on input at bounding box center [393, 178] width 111 height 14
click at [389, 192] on li "[PERSON_NAME]" at bounding box center [394, 190] width 112 height 12
type input "[PERSON_NAME]"
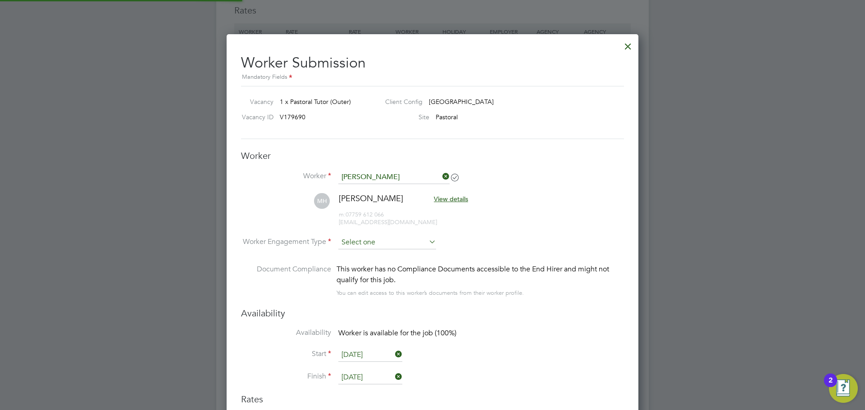
click at [364, 242] on input at bounding box center [387, 243] width 98 height 14
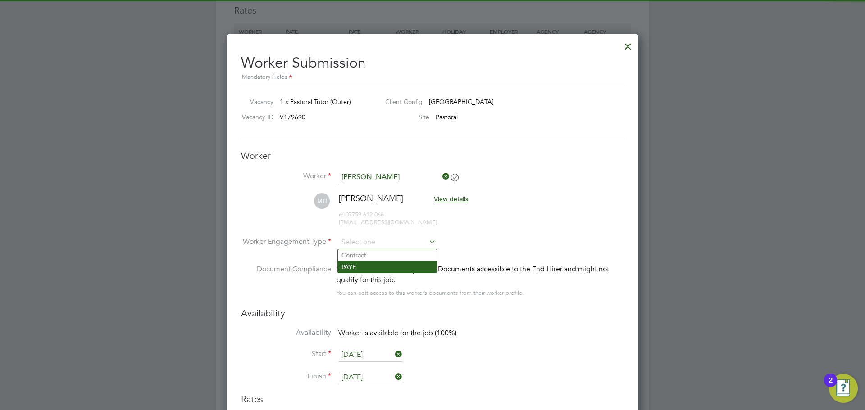
click at [367, 264] on li "PAYE" at bounding box center [387, 267] width 99 height 12
type input "PAYE"
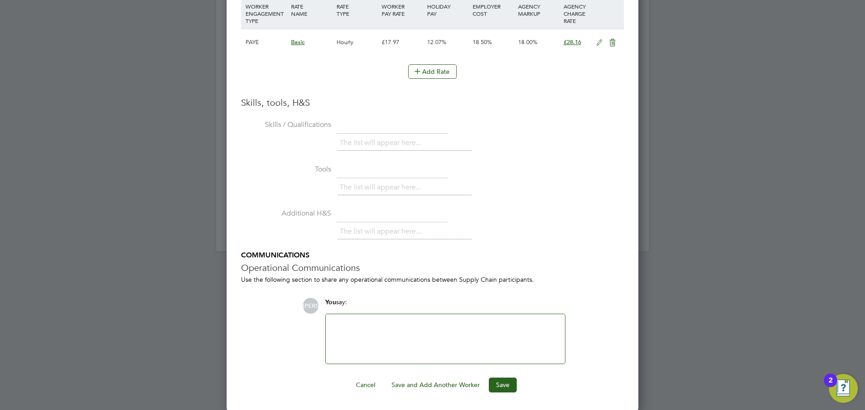
click at [507, 395] on div "Worker Submission Mandatory Fields Vacancy 1 x Pastoral Tutor (Outer) Client Co…" at bounding box center [433, 14] width 412 height 793
click at [512, 384] on button "Save" at bounding box center [503, 385] width 28 height 14
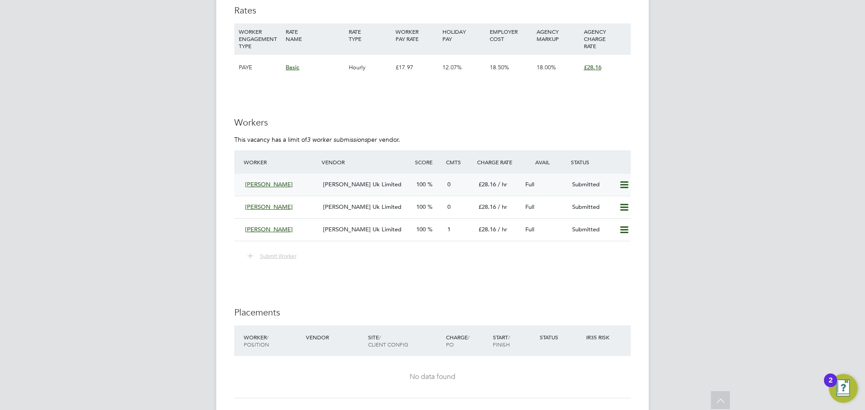
click at [386, 190] on div "[PERSON_NAME] Uk Limited" at bounding box center [365, 184] width 93 height 15
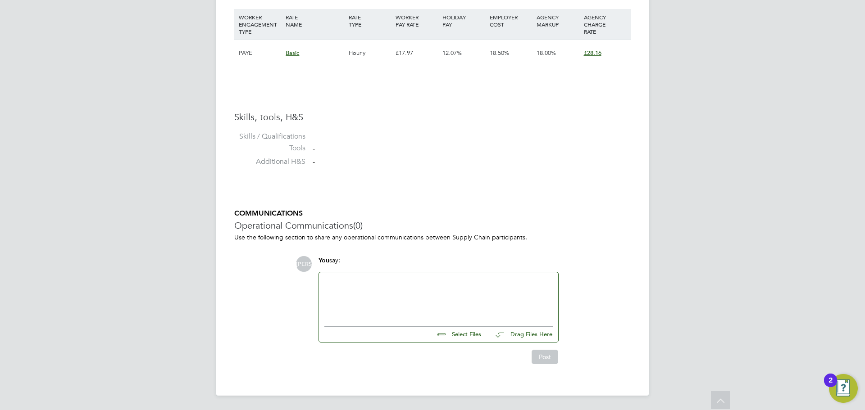
click at [480, 336] on input "file" at bounding box center [484, 333] width 135 height 13
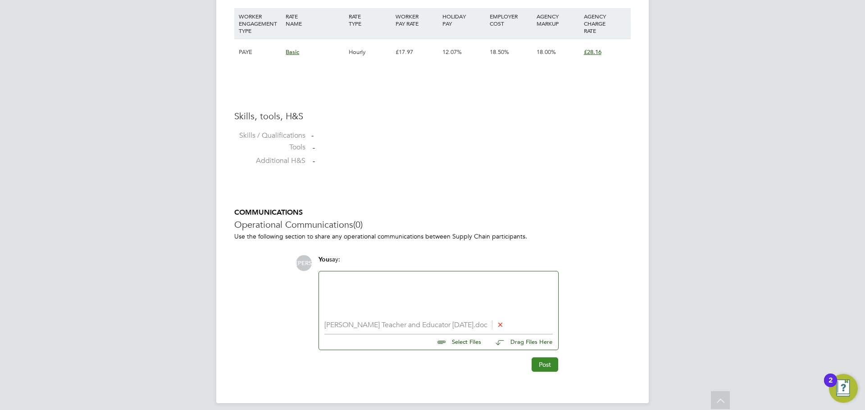
click at [532, 366] on button "Post" at bounding box center [544, 365] width 27 height 14
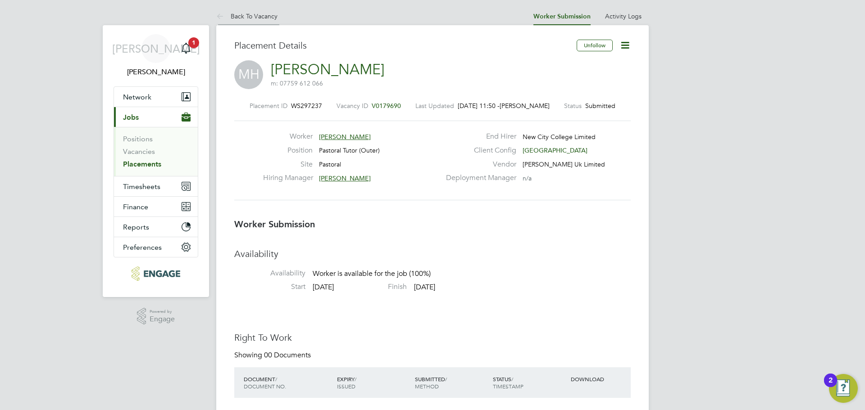
click at [254, 13] on link "Back To Vacancy" at bounding box center [246, 16] width 61 height 8
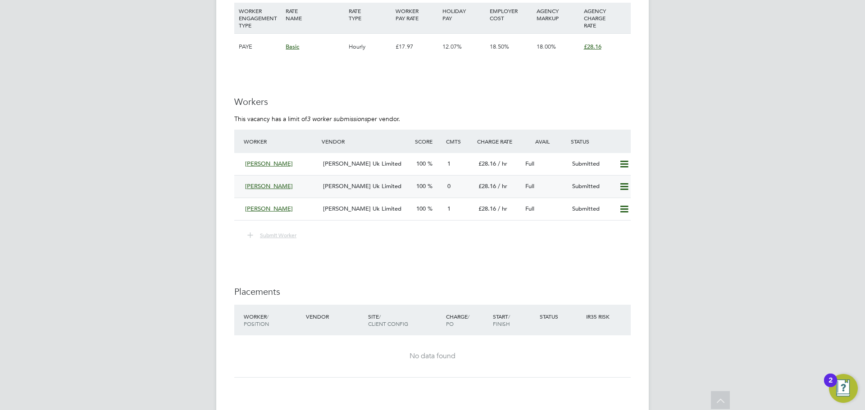
click at [358, 192] on div "[PERSON_NAME] Uk Limited" at bounding box center [365, 186] width 93 height 15
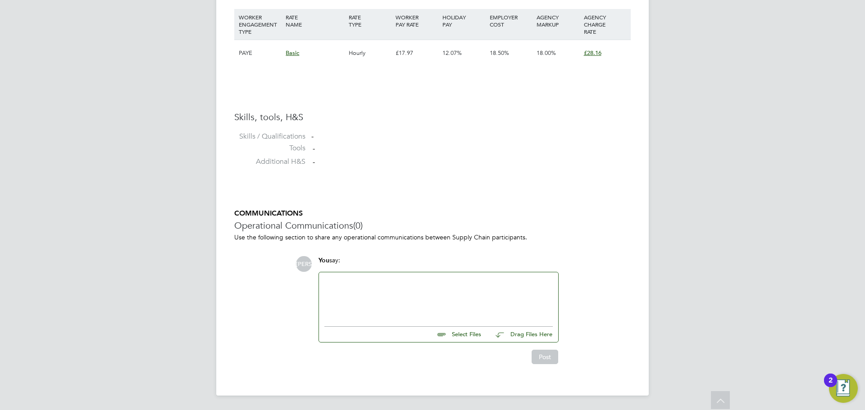
click at [485, 335] on input "file" at bounding box center [484, 333] width 135 height 13
type input "C:\fakepath\[PERSON_NAME] - CV.docx"
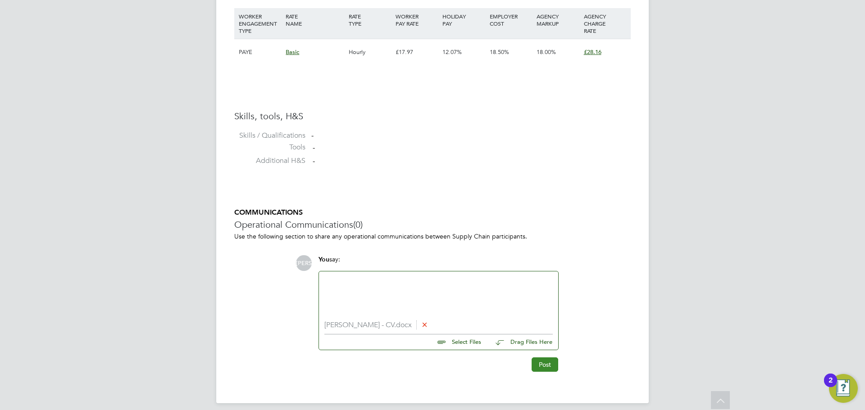
click at [539, 368] on button "Post" at bounding box center [544, 365] width 27 height 14
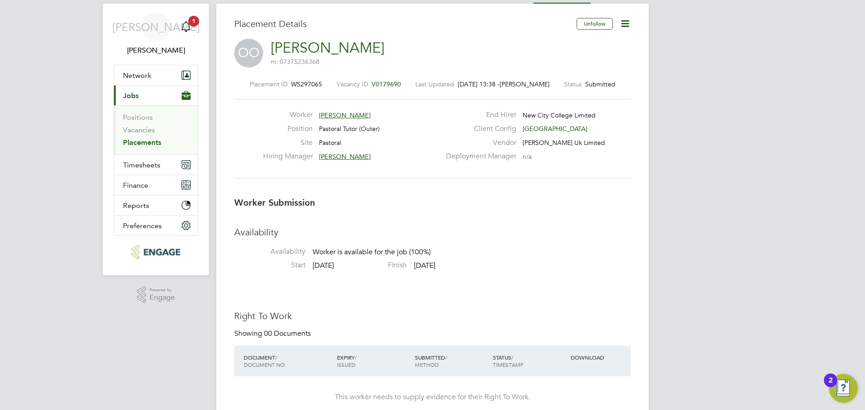
click at [283, 19] on h3 "Placement Details" at bounding box center [401, 24] width 335 height 12
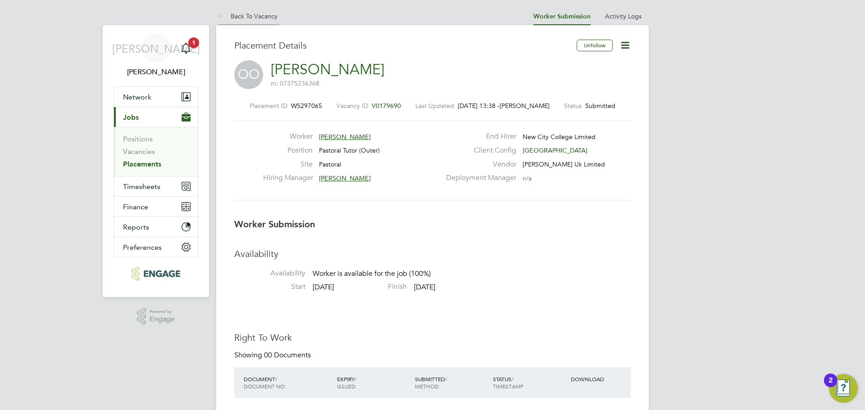
click at [273, 22] on li "Back To Vacancy" at bounding box center [246, 16] width 61 height 18
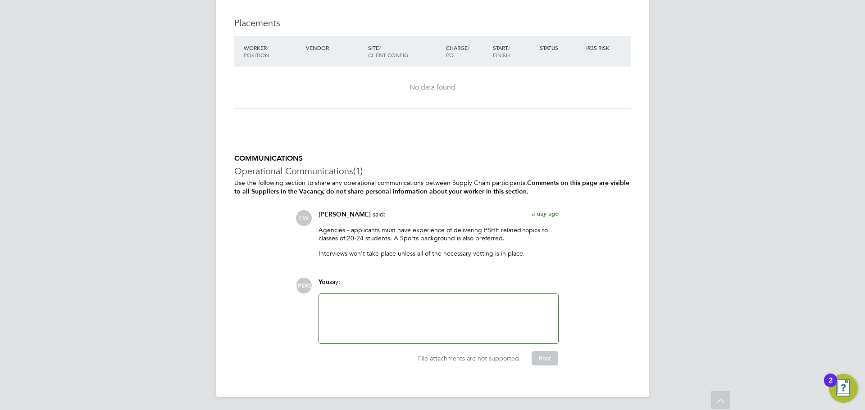
click at [365, 321] on div at bounding box center [438, 318] width 228 height 39
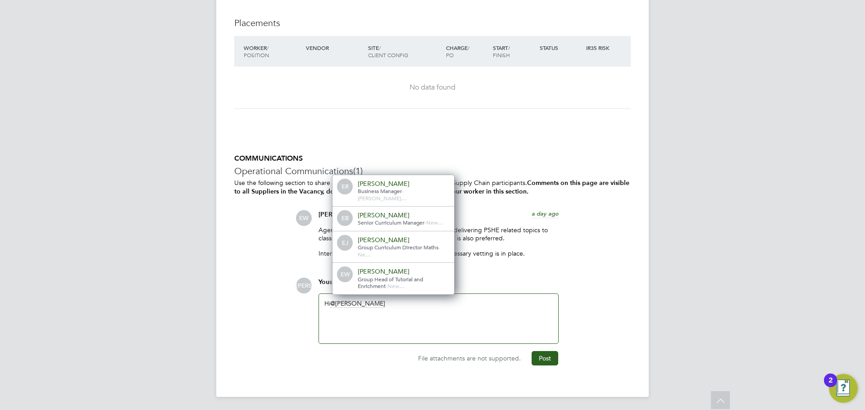
drag, startPoint x: 407, startPoint y: 280, endPoint x: 400, endPoint y: 299, distance: 20.9
click at [407, 281] on span "Group Head of Tutorial and Enrichment" at bounding box center [390, 283] width 65 height 14
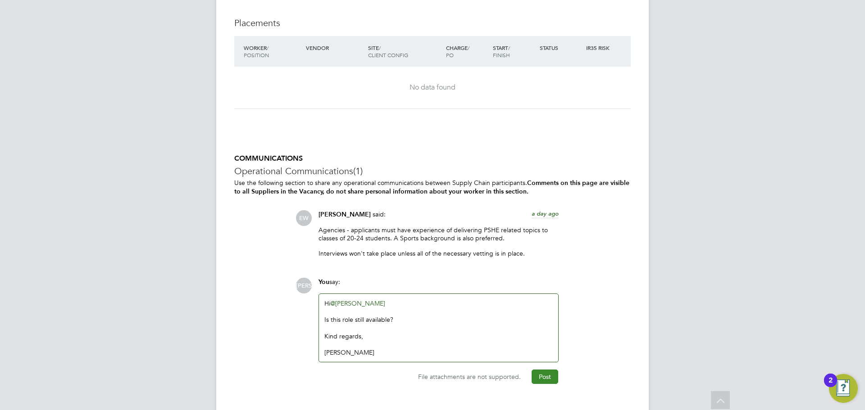
click at [553, 372] on button "Post" at bounding box center [544, 377] width 27 height 14
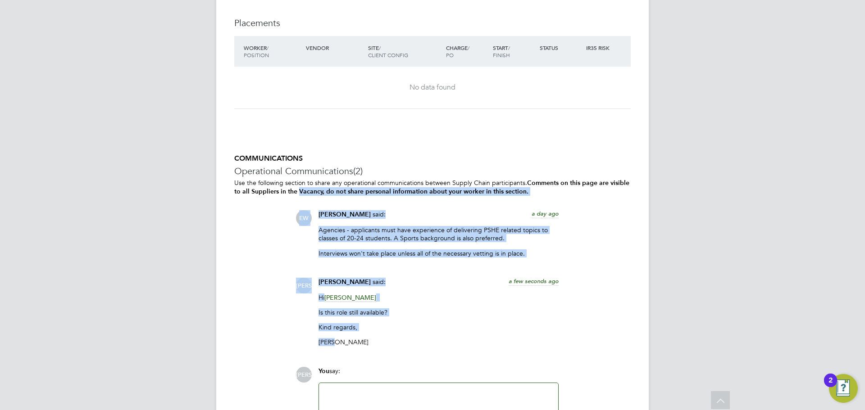
drag, startPoint x: 328, startPoint y: 309, endPoint x: 299, endPoint y: 188, distance: 124.2
click at [299, 188] on div "COMMUNICATIONS Operational Communications (2) Use the following section to shar…" at bounding box center [432, 304] width 396 height 301
click at [294, 252] on div "COMMUNICATIONS Operational Communications (2) Use the following section to shar…" at bounding box center [432, 304] width 396 height 301
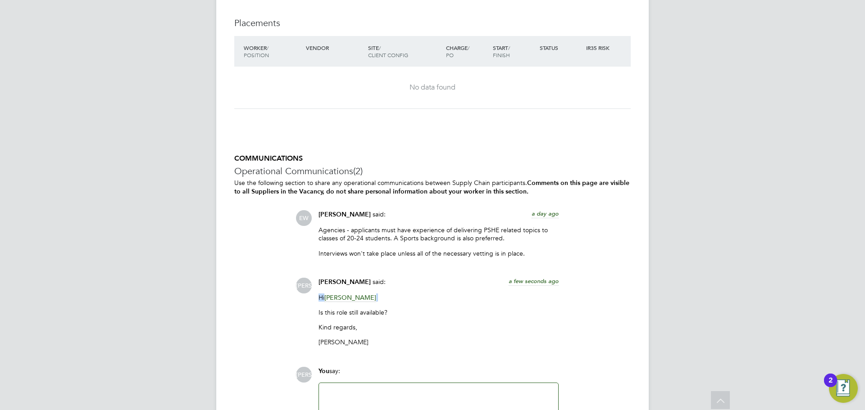
drag, startPoint x: 369, startPoint y: 294, endPoint x: 202, endPoint y: 296, distance: 167.1
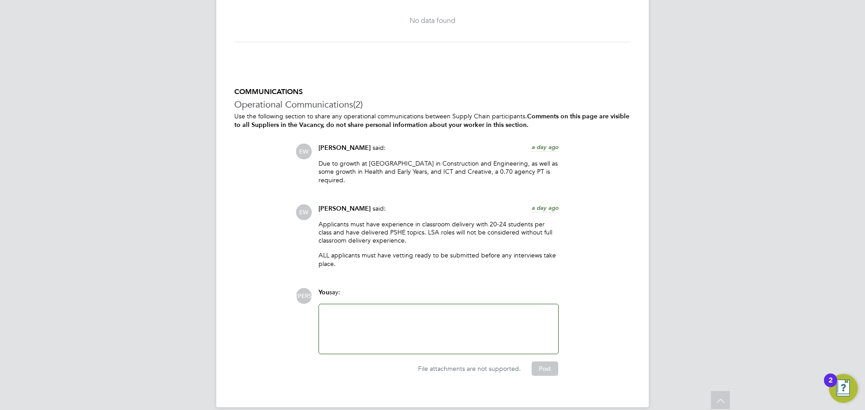
scroll to position [1963, 0]
drag, startPoint x: 340, startPoint y: 261, endPoint x: 342, endPoint y: 254, distance: 7.1
click at [342, 254] on div "Applicants must have experience in classroom delivery with 20-24 students per c…" at bounding box center [438, 245] width 240 height 54
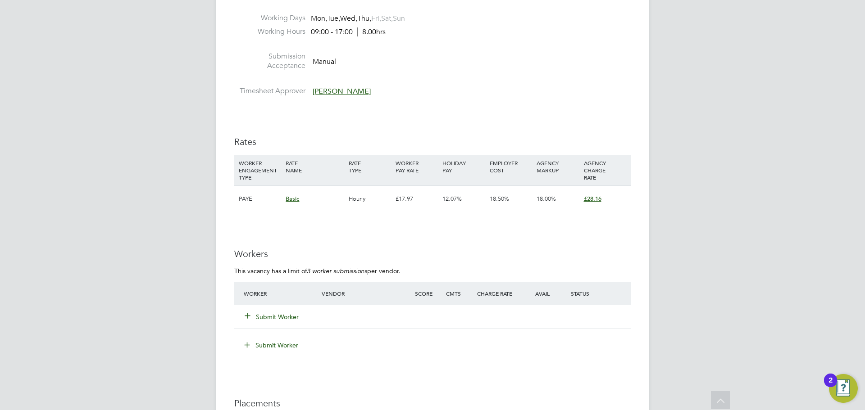
scroll to position [1513, 0]
click at [282, 326] on div "Submit Worker" at bounding box center [432, 317] width 396 height 23
click at [281, 320] on button "Submit Worker" at bounding box center [272, 317] width 54 height 9
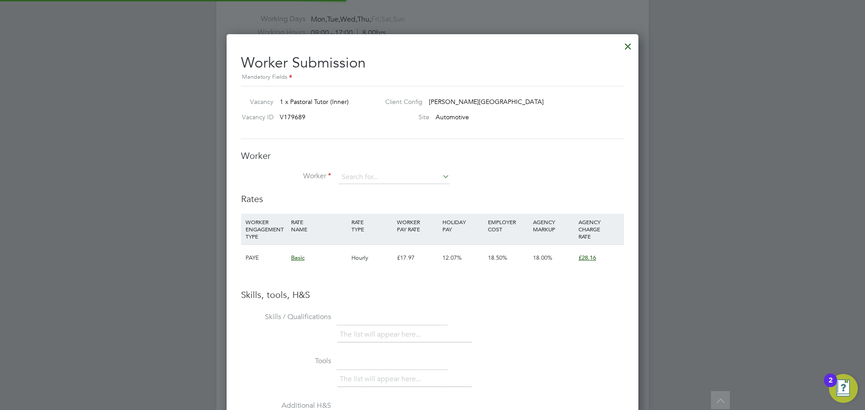
scroll to position [569, 412]
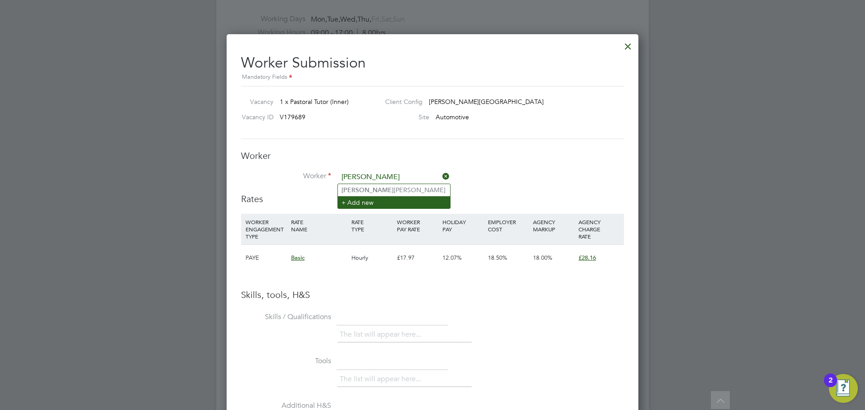
type input "[PERSON_NAME]"
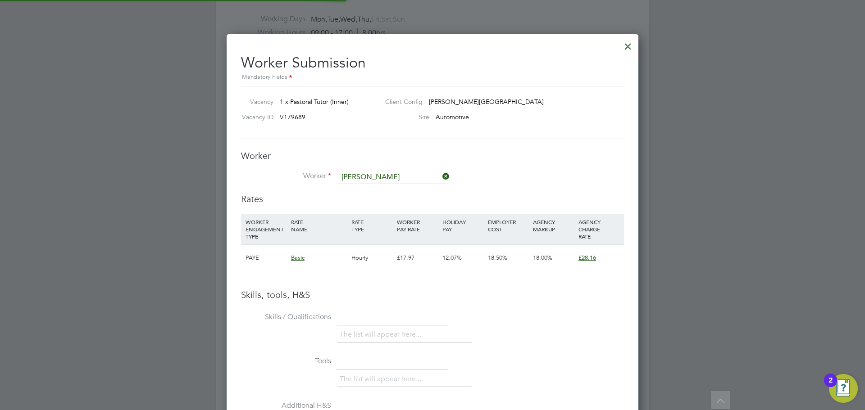
click at [367, 196] on li "+ Add new" at bounding box center [394, 202] width 112 height 12
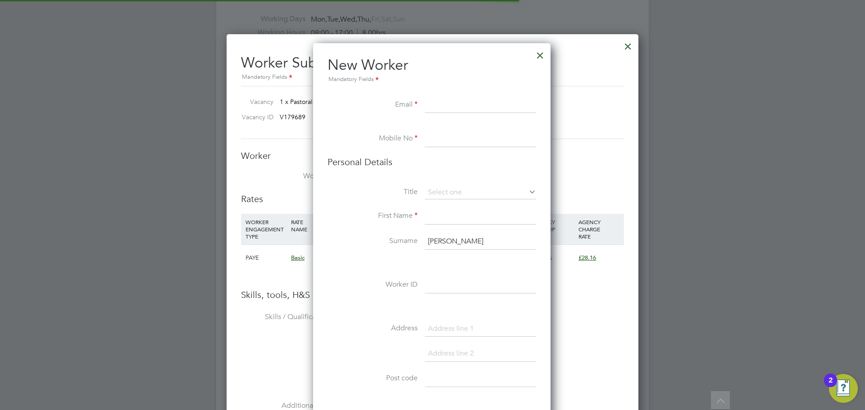
scroll to position [762, 239]
click at [540, 59] on div at bounding box center [540, 53] width 16 height 16
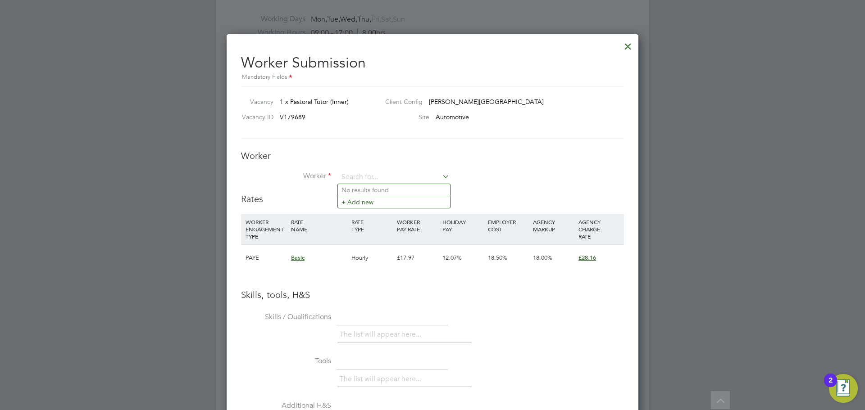
drag, startPoint x: 382, startPoint y: 176, endPoint x: 368, endPoint y: 156, distance: 24.0
click at [380, 167] on div "Worker Worker Worker Engagement Type" at bounding box center [432, 171] width 383 height 43
click at [385, 191] on li "[PERSON_NAME]" at bounding box center [394, 190] width 112 height 12
type input "[PERSON_NAME]"
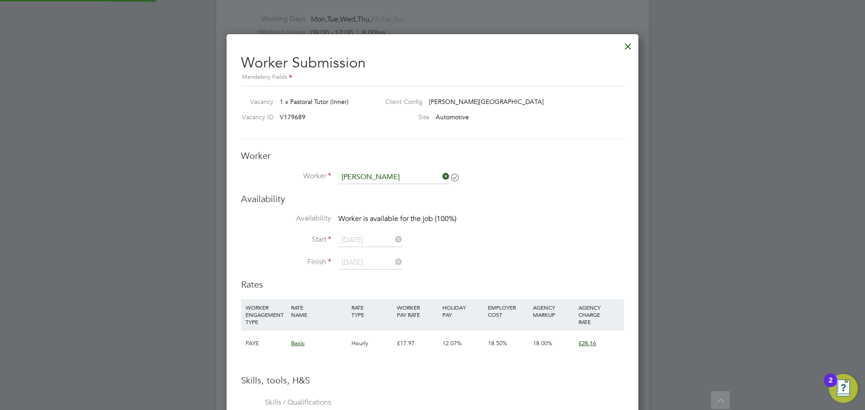
scroll to position [5, 5]
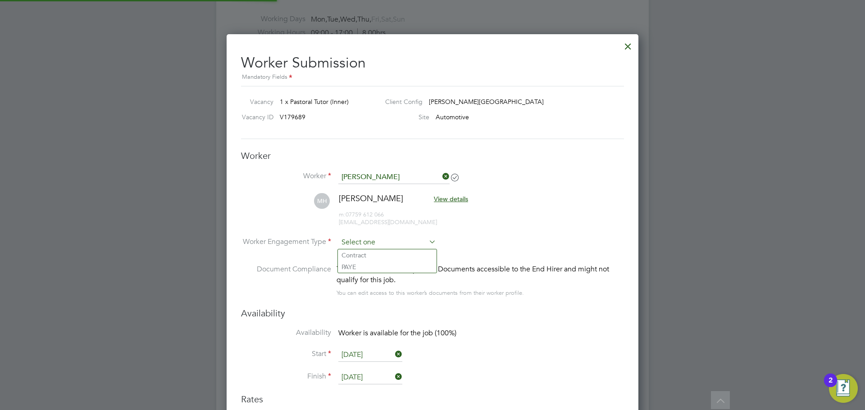
click at [375, 241] on input at bounding box center [387, 243] width 98 height 14
click at [364, 267] on li "PAYE" at bounding box center [387, 267] width 99 height 12
type input "PAYE"
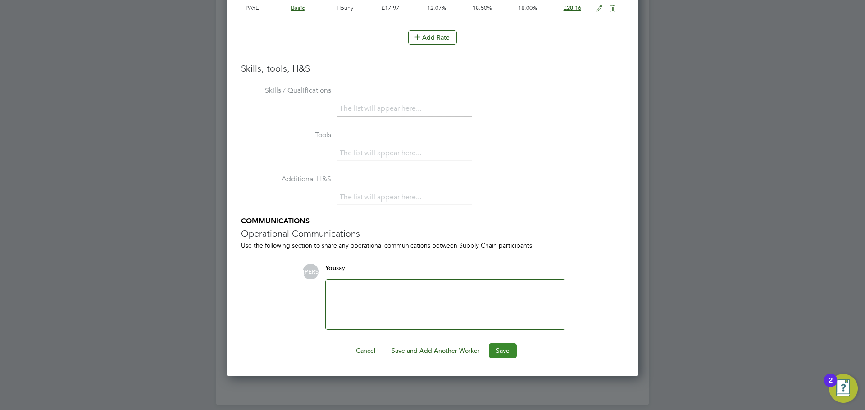
click at [498, 351] on button "Save" at bounding box center [503, 351] width 28 height 14
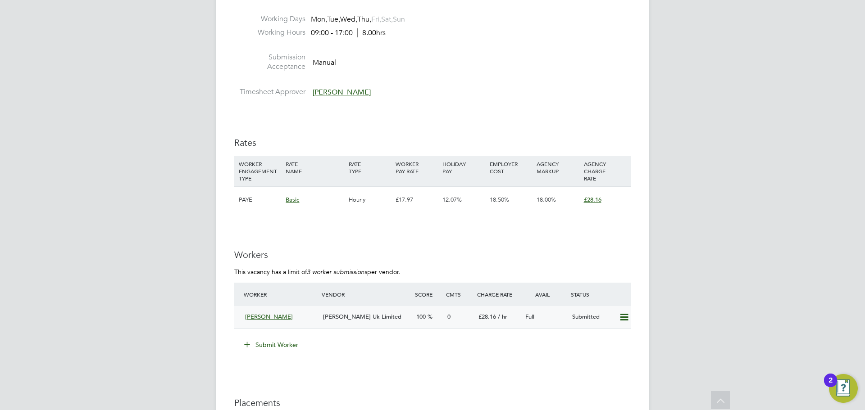
click at [340, 318] on span "[PERSON_NAME] Uk Limited" at bounding box center [362, 317] width 78 height 8
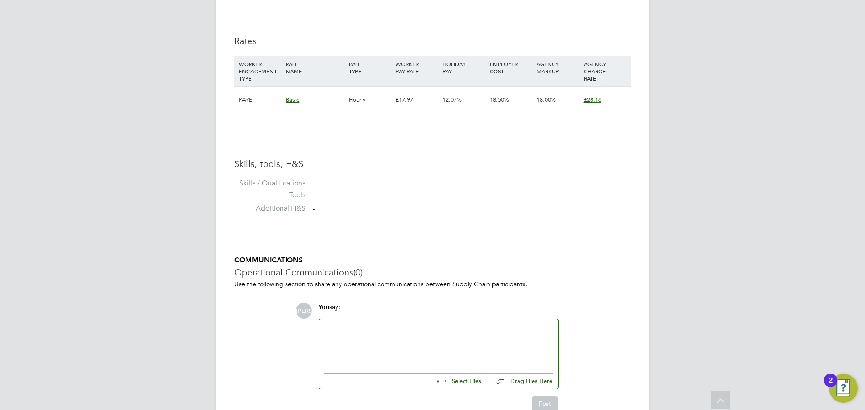
click at [470, 381] on input "file" at bounding box center [484, 380] width 135 height 13
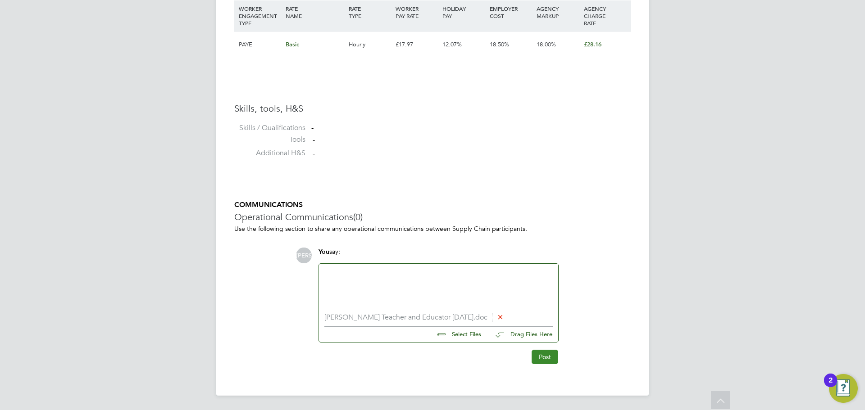
click at [552, 359] on button "Post" at bounding box center [544, 357] width 27 height 14
